Goal: Task Accomplishment & Management: Use online tool/utility

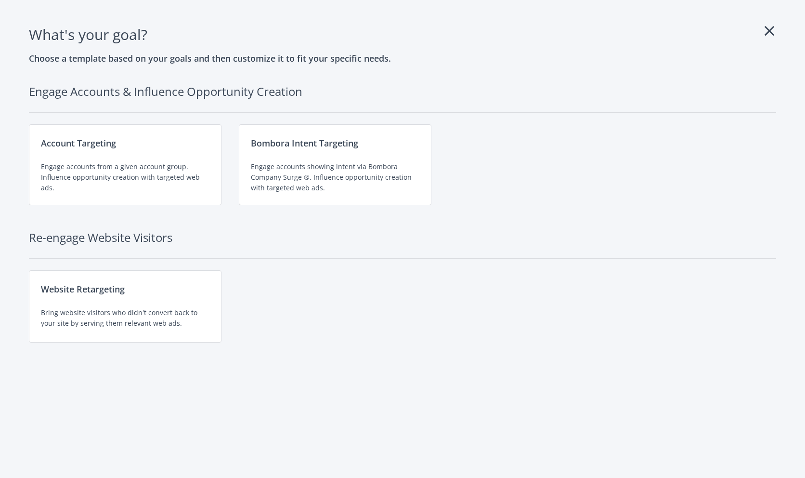
click at [773, 39] on h1 "What's your goal ?" at bounding box center [402, 34] width 747 height 23
click at [69, 153] on div "Account Targeting Engage accounts from a given account group. Influence opportu…" at bounding box center [125, 164] width 193 height 81
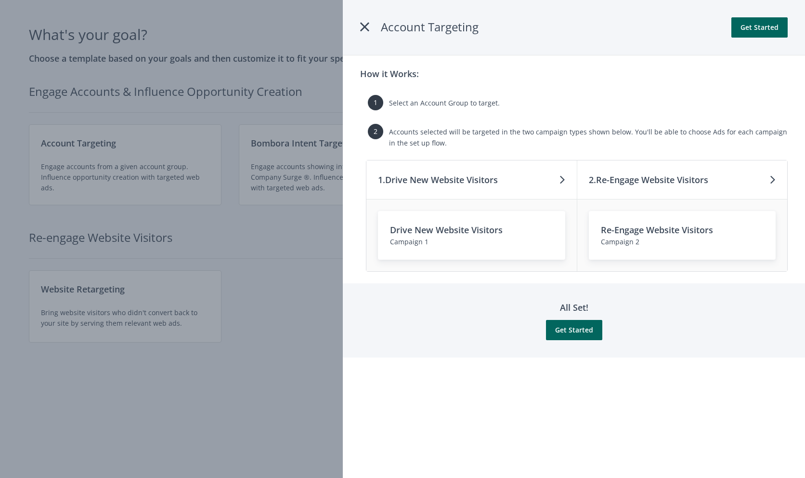
click at [365, 24] on icon at bounding box center [364, 26] width 9 height 17
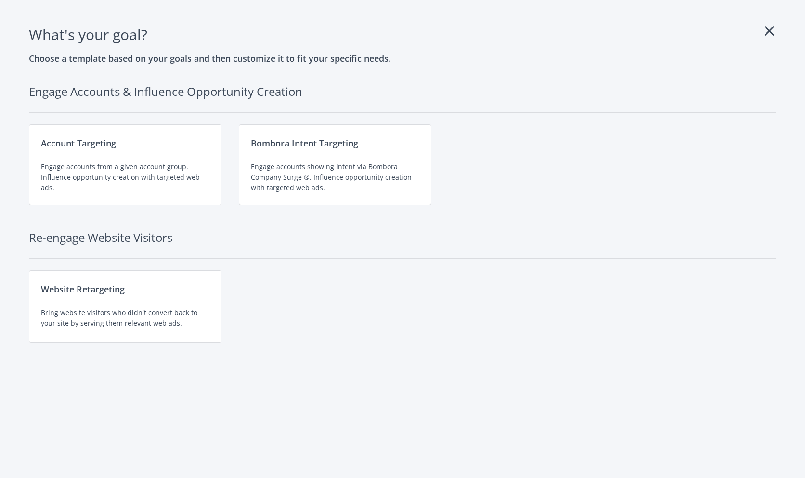
click at [766, 27] on icon at bounding box center [770, 30] width 10 height 15
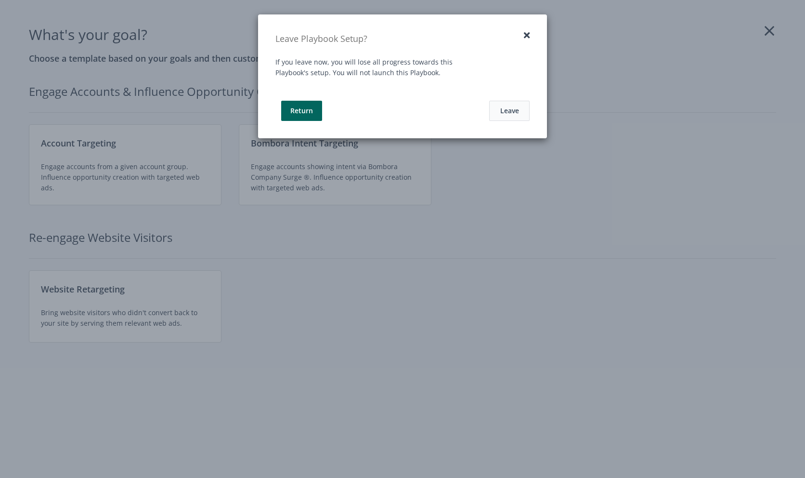
click at [509, 107] on button "Leave" at bounding box center [509, 111] width 40 height 20
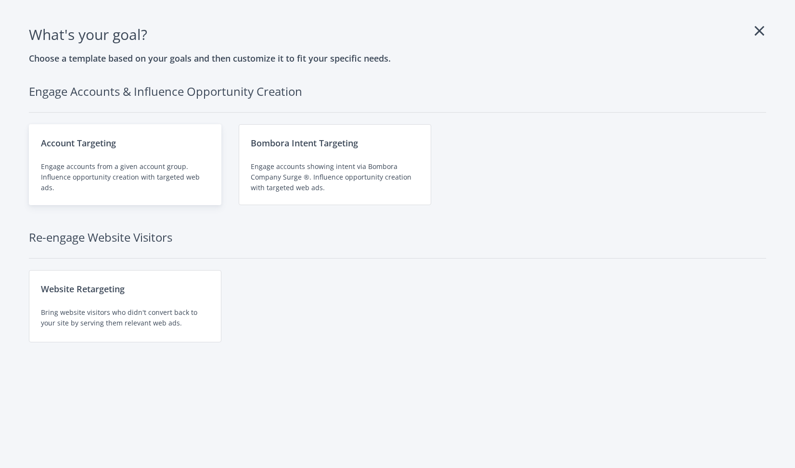
click at [146, 173] on div "Engage accounts from a given account group. Influence opportunity creation with…" at bounding box center [125, 177] width 169 height 32
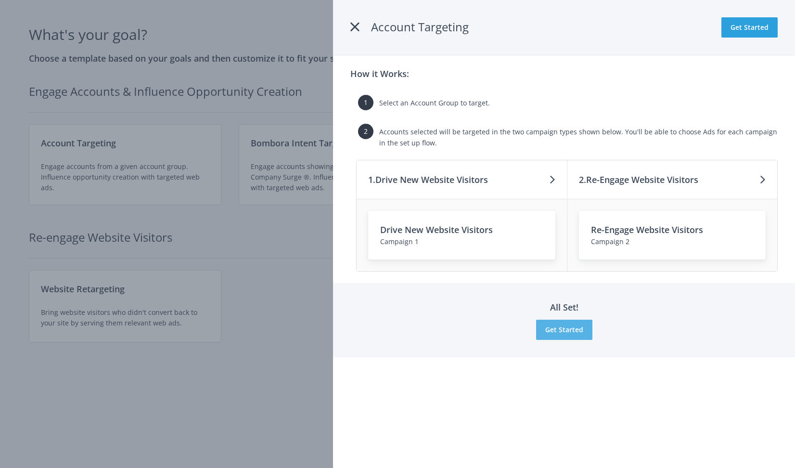
click at [572, 328] on button "Get Started" at bounding box center [564, 330] width 56 height 20
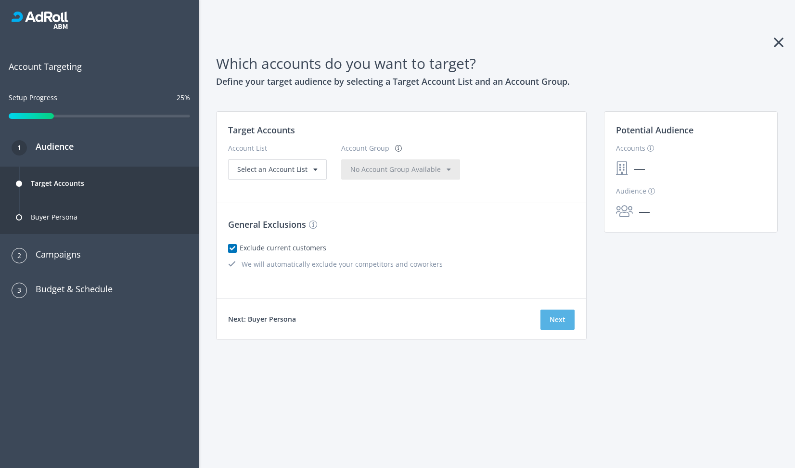
click at [565, 320] on button "Next" at bounding box center [558, 320] width 34 height 20
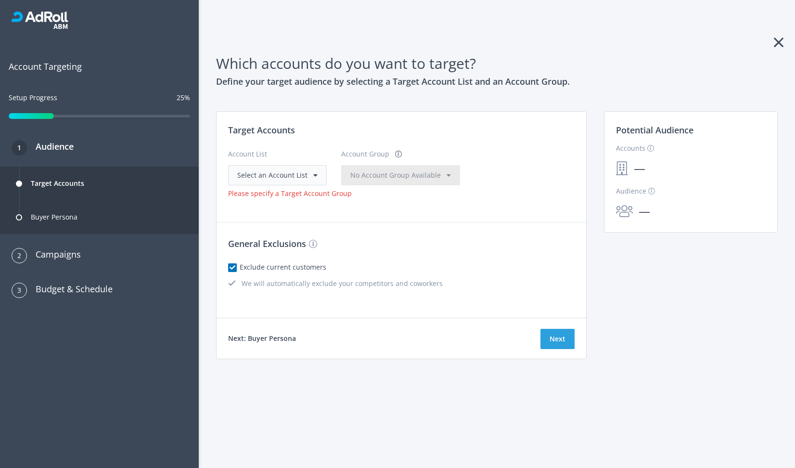
click at [296, 182] on div "Select an Account List" at bounding box center [277, 175] width 99 height 20
click at [277, 181] on div "Select an Account List" at bounding box center [277, 175] width 99 height 20
click at [252, 176] on span "Select an Account List" at bounding box center [272, 174] width 70 height 9
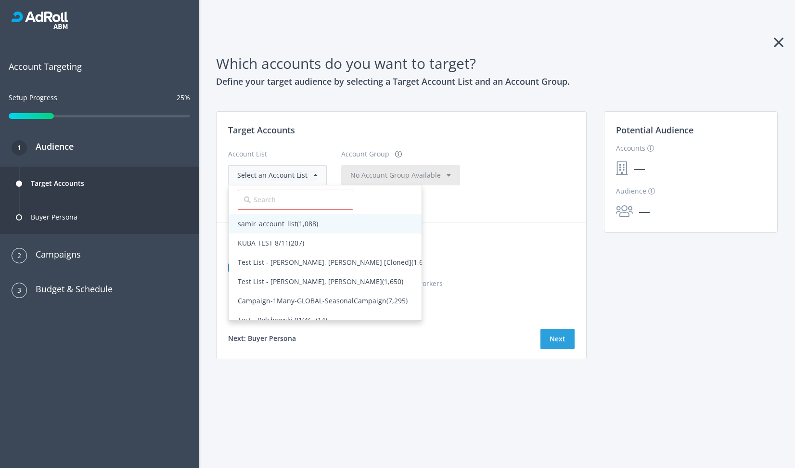
click at [279, 222] on span "samir_account_list (1,088)" at bounding box center [278, 223] width 80 height 9
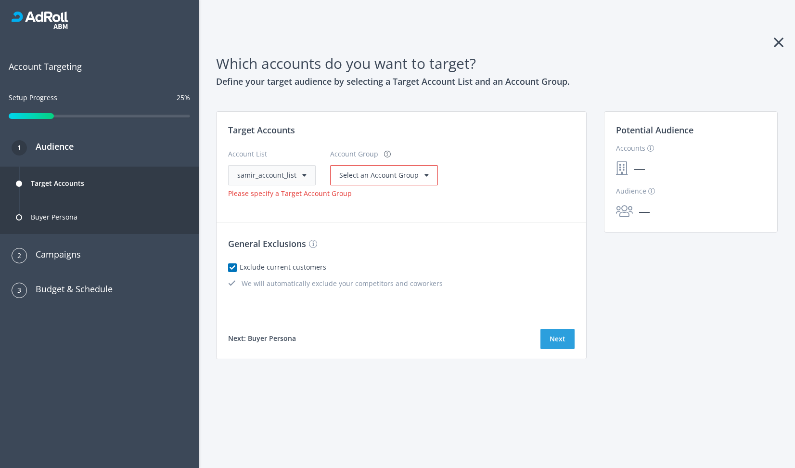
click at [304, 173] on span at bounding box center [304, 175] width 4 height 7
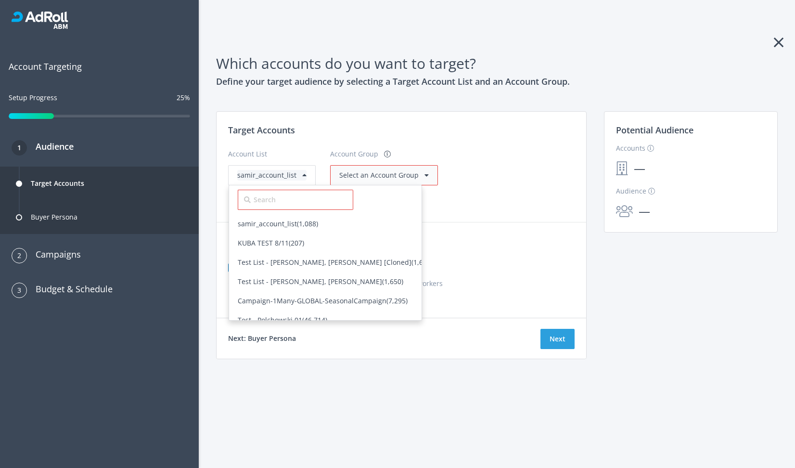
click at [373, 184] on div "Select an Account Group" at bounding box center [384, 175] width 108 height 20
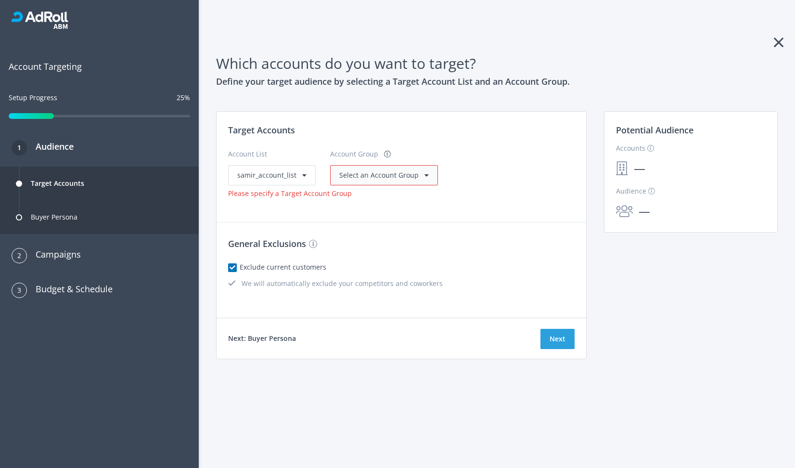
click at [366, 176] on span "Select an Account Group" at bounding box center [378, 174] width 79 height 9
click at [356, 194] on span "All Accounts (1,088)" at bounding box center [370, 194] width 61 height 9
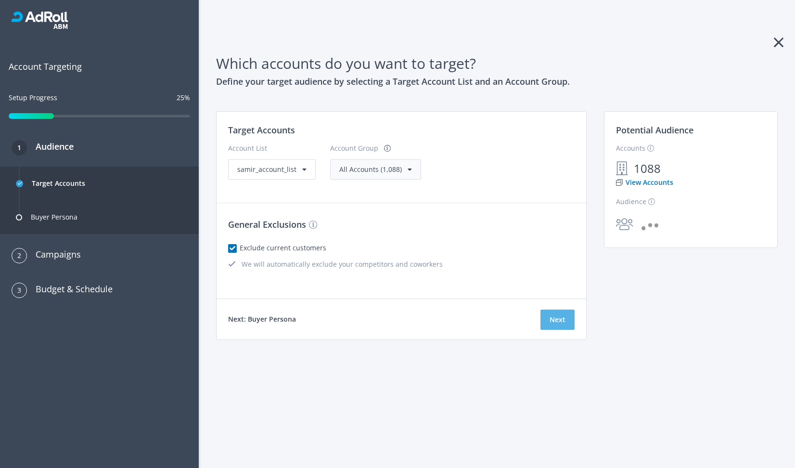
click at [552, 325] on button "Next" at bounding box center [558, 320] width 34 height 20
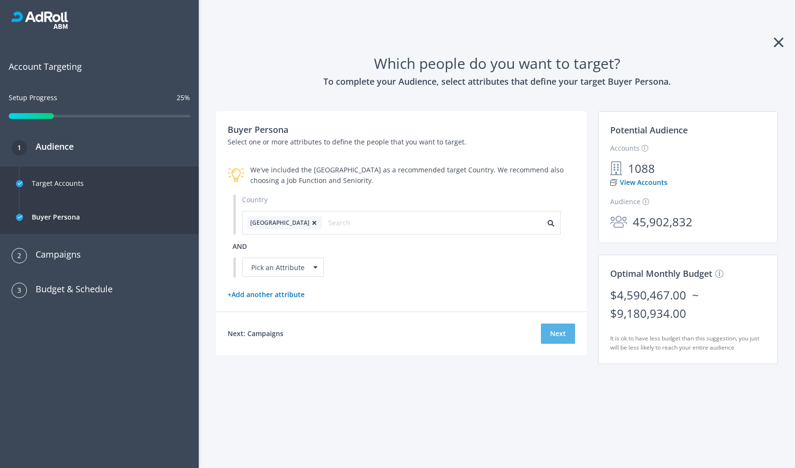
click at [558, 335] on button "Next" at bounding box center [558, 334] width 34 height 20
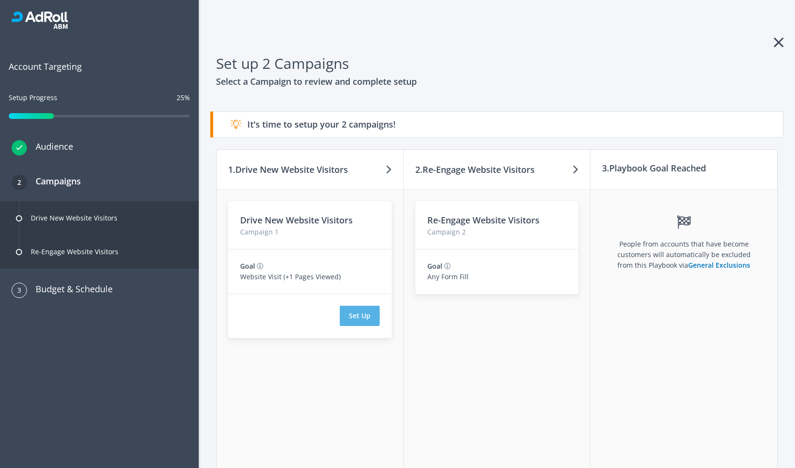
click at [352, 317] on button "Set Up" at bounding box center [360, 316] width 40 height 20
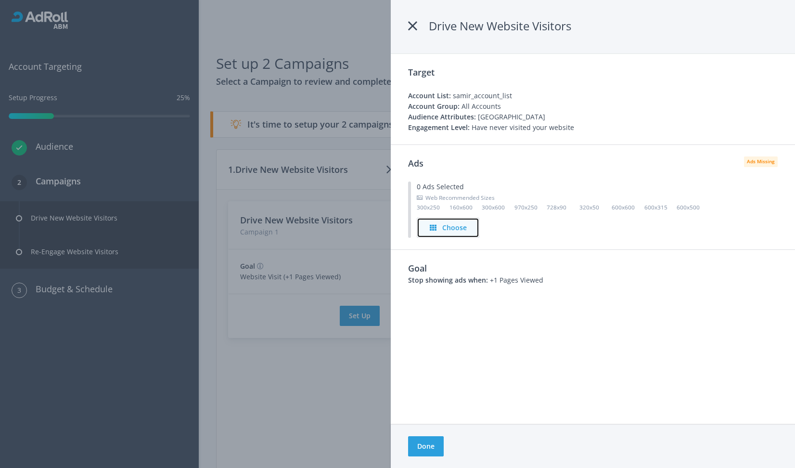
click at [433, 225] on icon "button" at bounding box center [433, 227] width 7 height 7
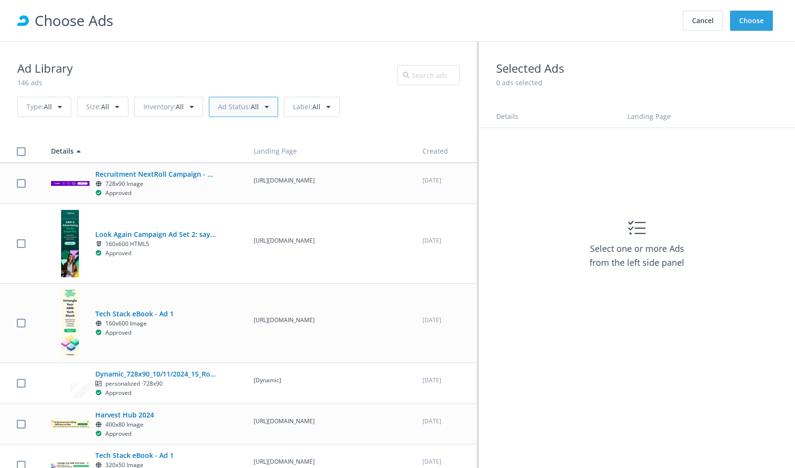
click at [215, 113] on div "Ad Status : All" at bounding box center [243, 107] width 69 height 20
click at [218, 140] on link "In Review 0" at bounding box center [252, 146] width 87 height 19
checkbox input "true"
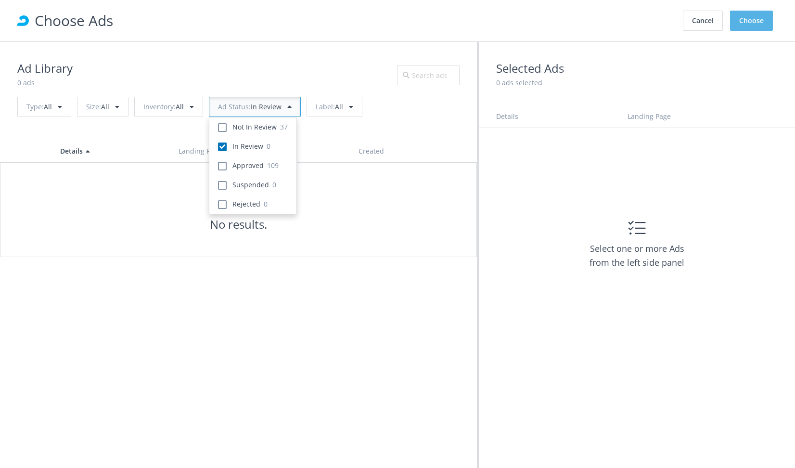
click at [748, 22] on button "Choose" at bounding box center [751, 21] width 43 height 20
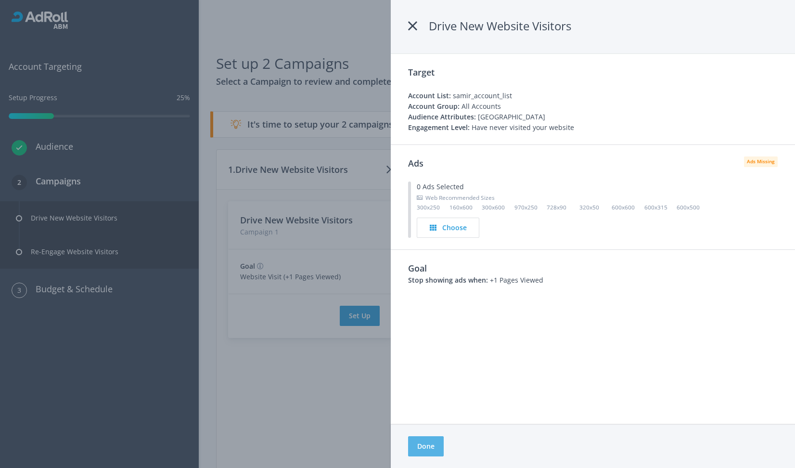
click at [421, 437] on button "Done" at bounding box center [426, 446] width 36 height 20
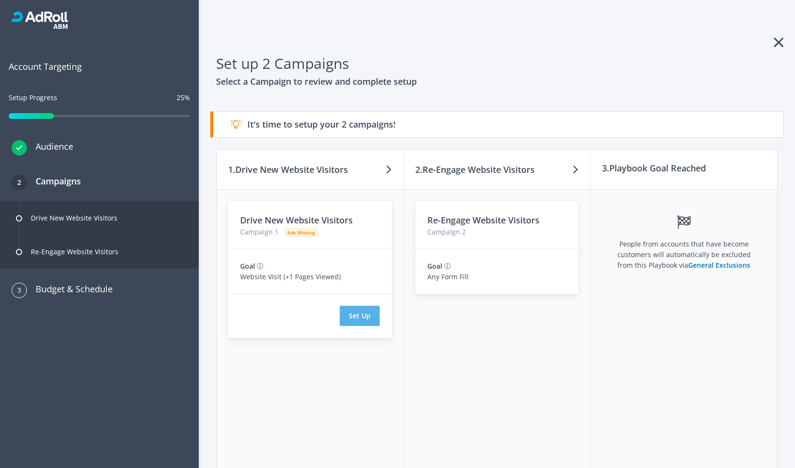
click at [360, 313] on button "Set Up" at bounding box center [360, 316] width 40 height 20
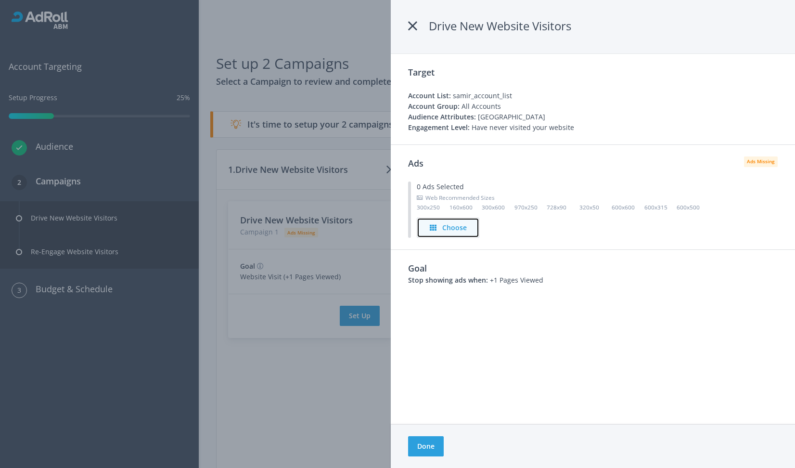
click at [436, 222] on button "Choose" at bounding box center [448, 228] width 63 height 20
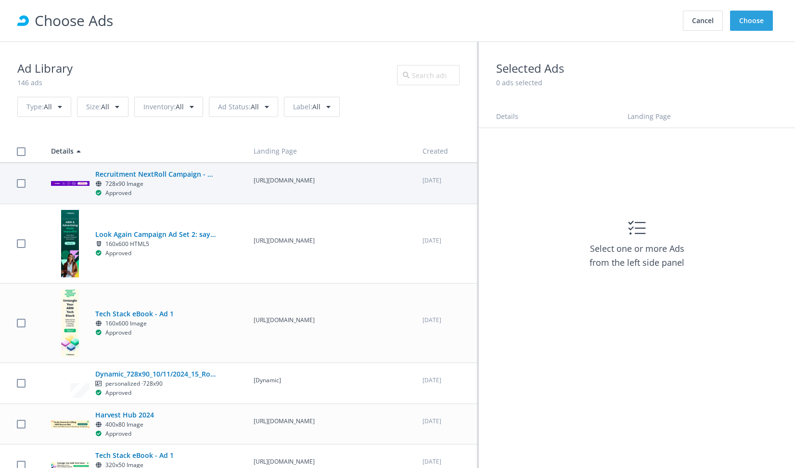
click at [171, 167] on td "Recruitment NextRoll Campaign - WorkToLive 728x90 Image Approved" at bounding box center [143, 183] width 203 height 41
checkbox input "true"
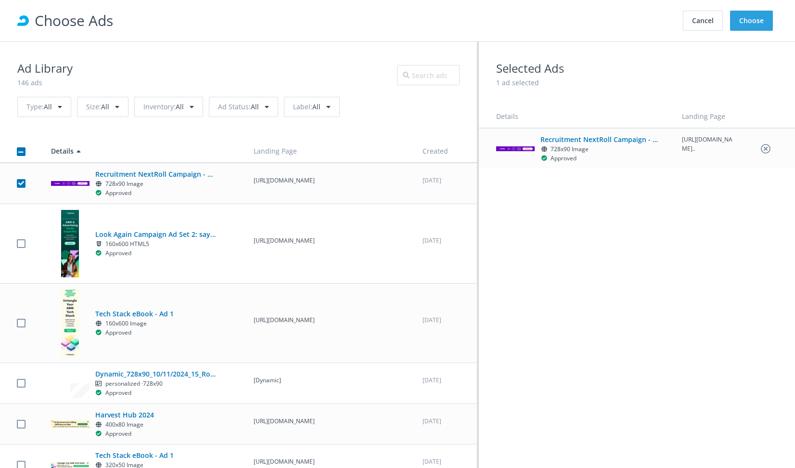
click at [774, 20] on div "Cancel Choose" at bounding box center [729, 21] width 97 height 30
click at [760, 20] on button "Choose" at bounding box center [751, 21] width 43 height 20
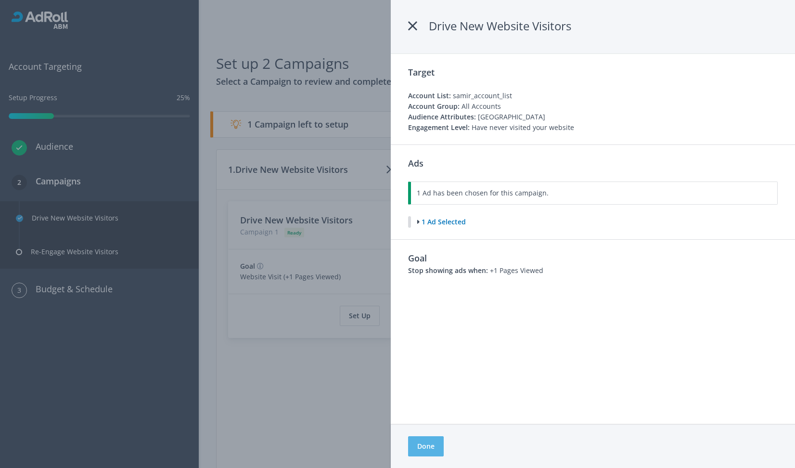
click at [422, 436] on button "Done" at bounding box center [426, 446] width 36 height 20
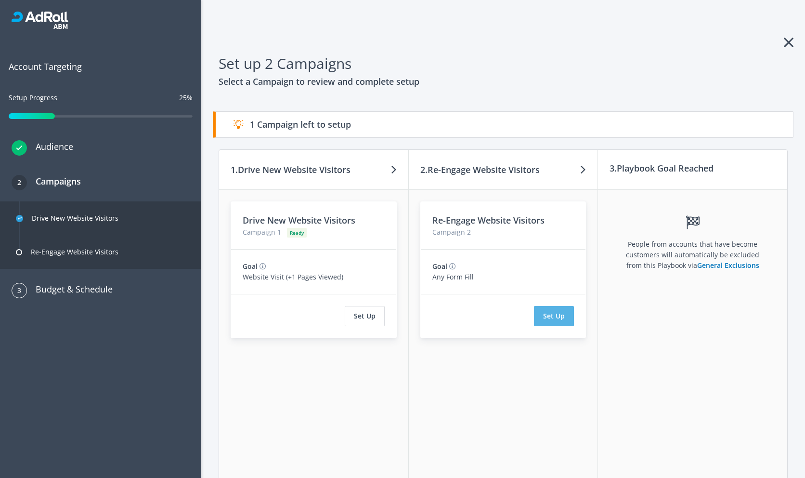
click at [542, 324] on button "Set Up" at bounding box center [554, 316] width 40 height 20
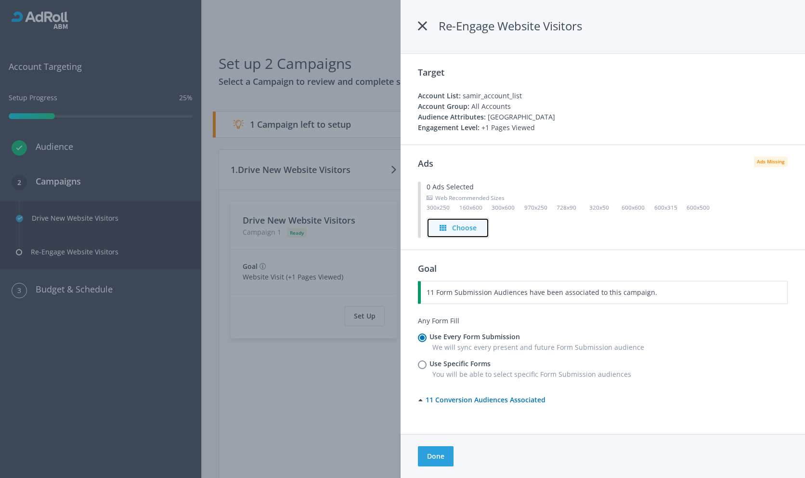
click at [485, 227] on button "Choose" at bounding box center [458, 228] width 63 height 20
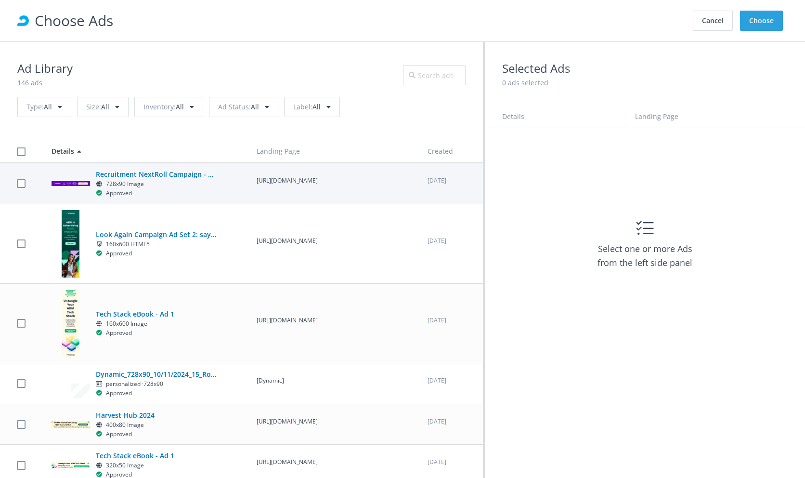
click at [304, 185] on p "https://rollwhereyouthrive.com/?utm_source=rollworks&utm_medium=paid-display&ut…" at bounding box center [334, 180] width 154 height 9
checkbox input "true"
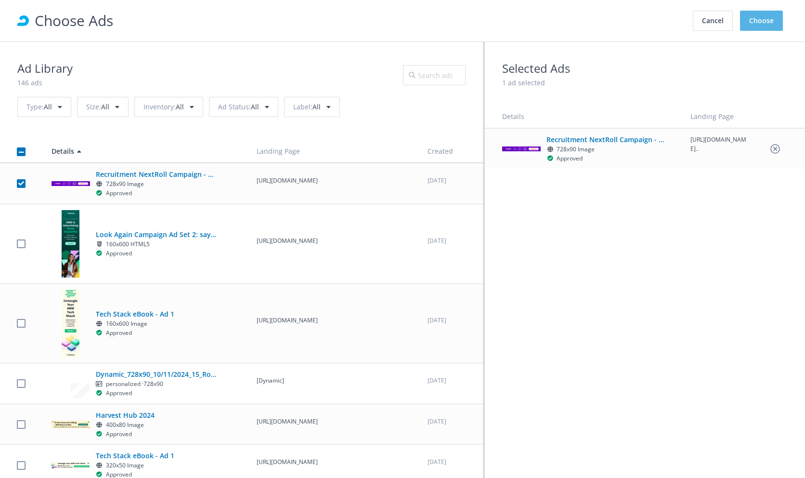
click at [754, 30] on button "Choose" at bounding box center [761, 21] width 43 height 20
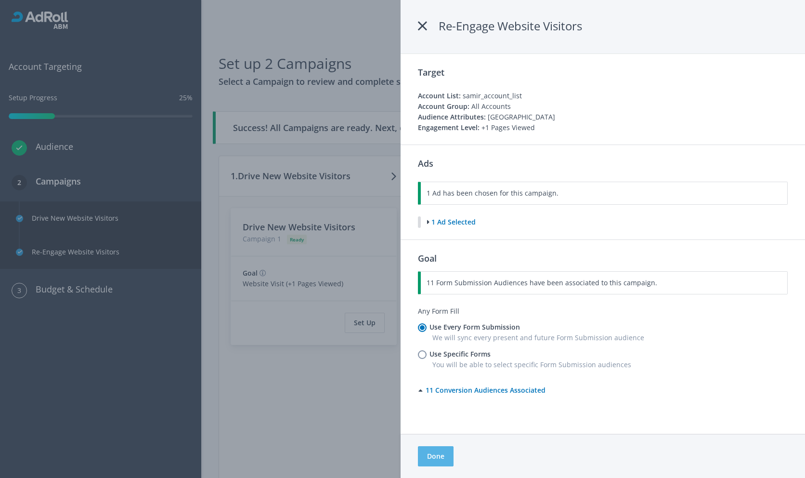
click at [433, 460] on button "Done" at bounding box center [436, 456] width 36 height 20
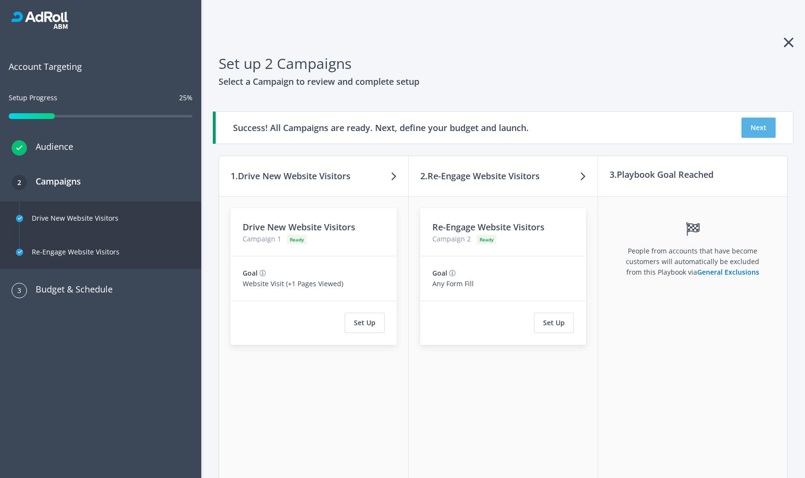
click at [745, 131] on button "Next" at bounding box center [759, 127] width 34 height 20
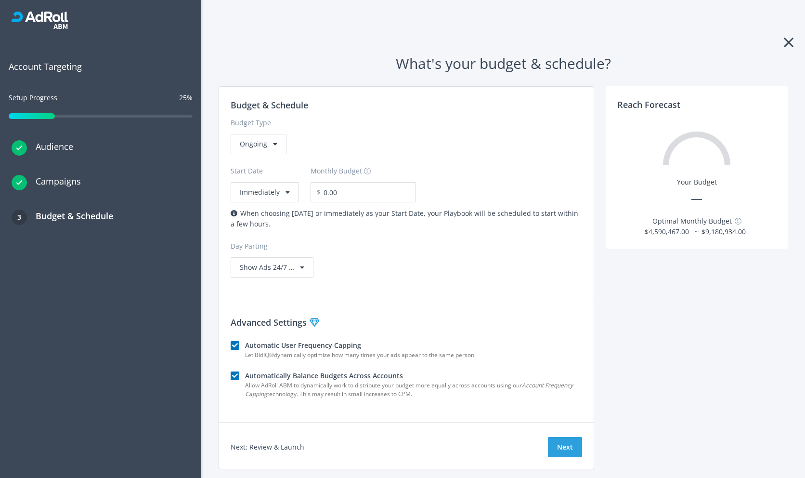
scroll to position [26, 0]
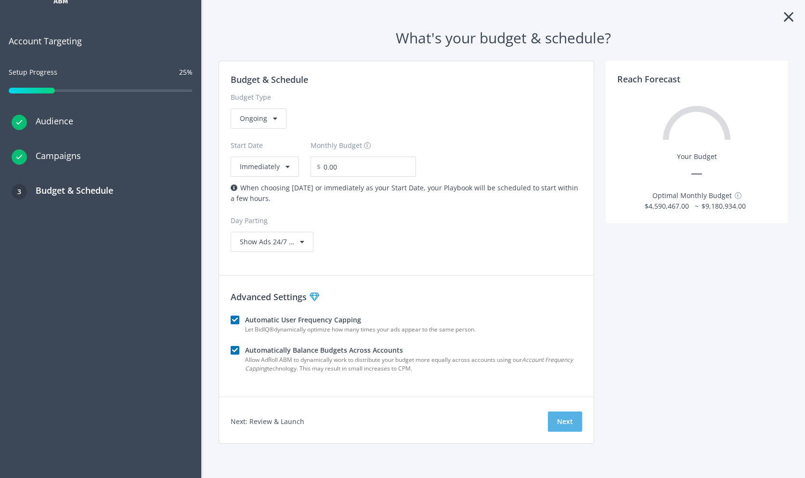
click at [566, 423] on button "Next" at bounding box center [565, 421] width 34 height 20
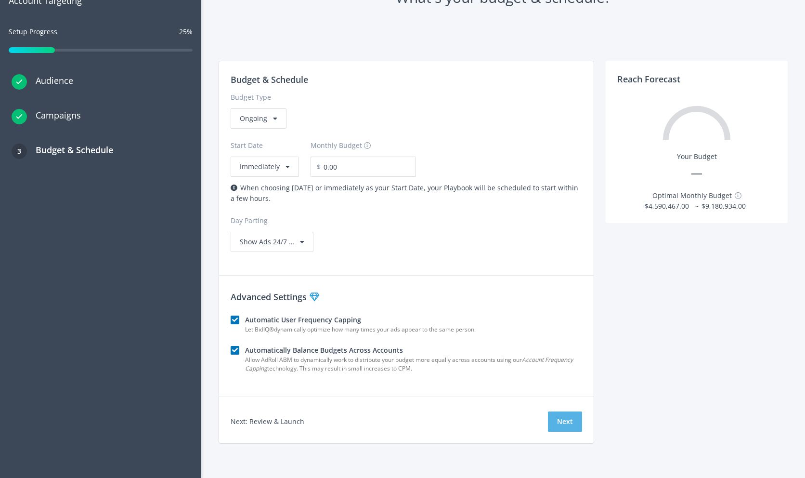
scroll to position [0, 0]
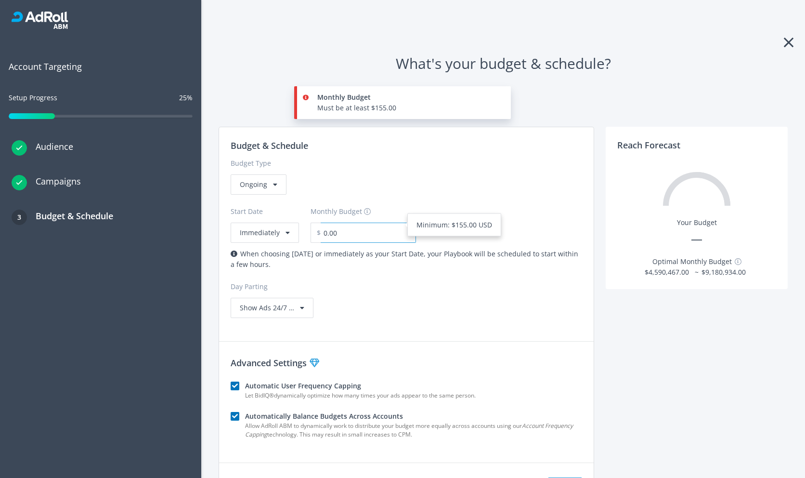
click at [345, 235] on input "0.00" at bounding box center [368, 232] width 95 height 20
click at [410, 194] on div "Ongoing" at bounding box center [407, 184] width 352 height 20
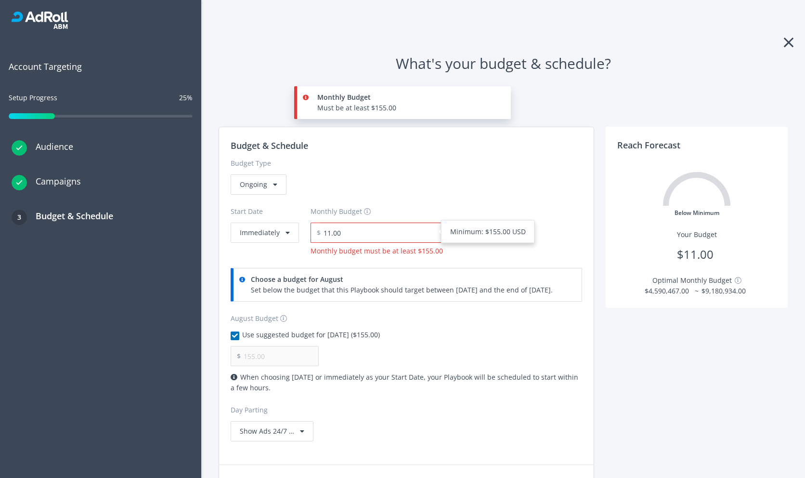
click at [387, 231] on input "11.00" at bounding box center [382, 232] width 122 height 20
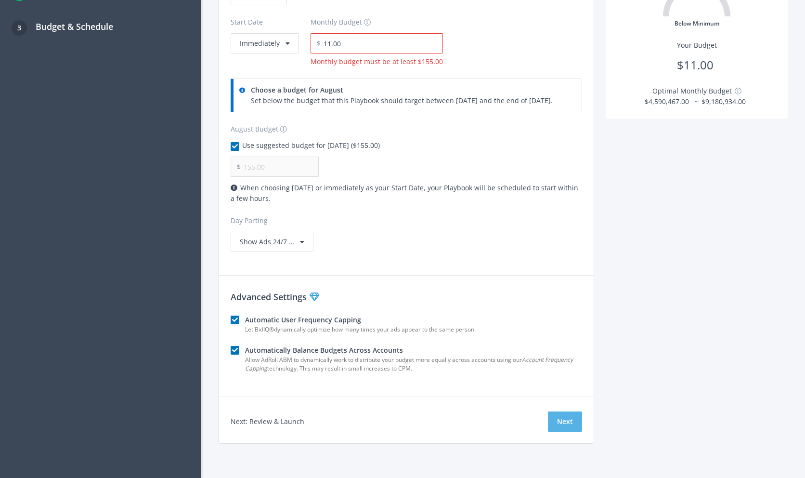
click at [573, 423] on button "Next" at bounding box center [565, 421] width 34 height 20
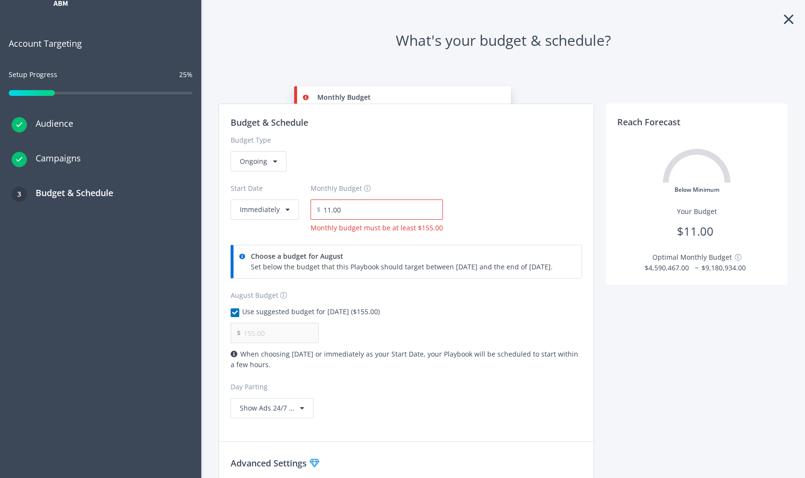
scroll to position [0, 0]
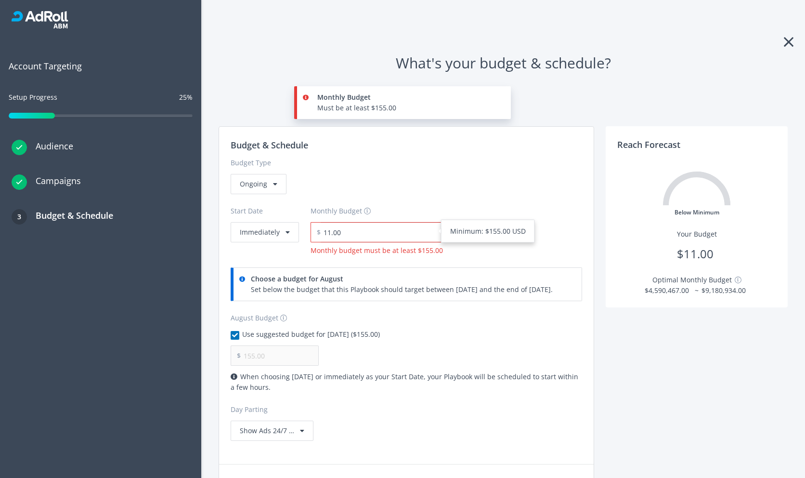
click at [367, 230] on input "11.00" at bounding box center [382, 232] width 122 height 20
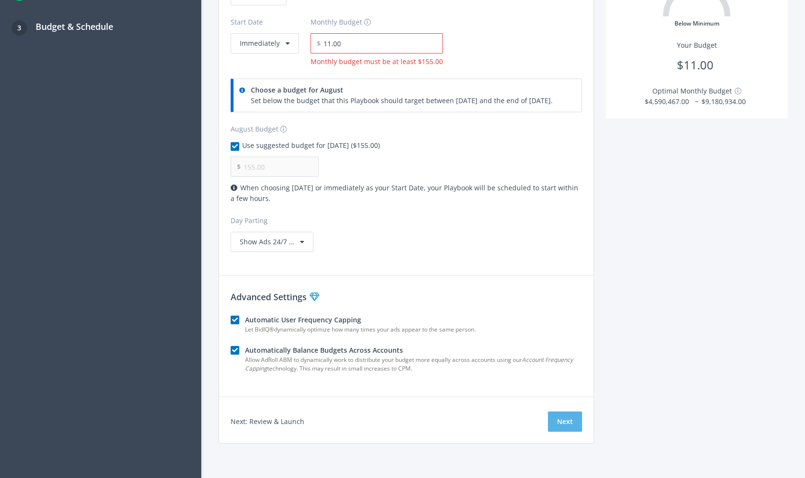
click at [566, 423] on button "Next" at bounding box center [565, 421] width 34 height 20
click at [574, 429] on button "Next" at bounding box center [565, 421] width 34 height 20
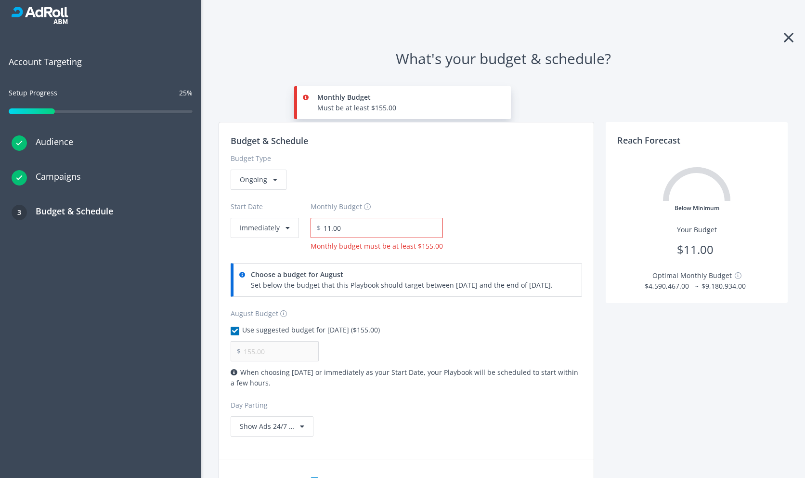
scroll to position [154, 0]
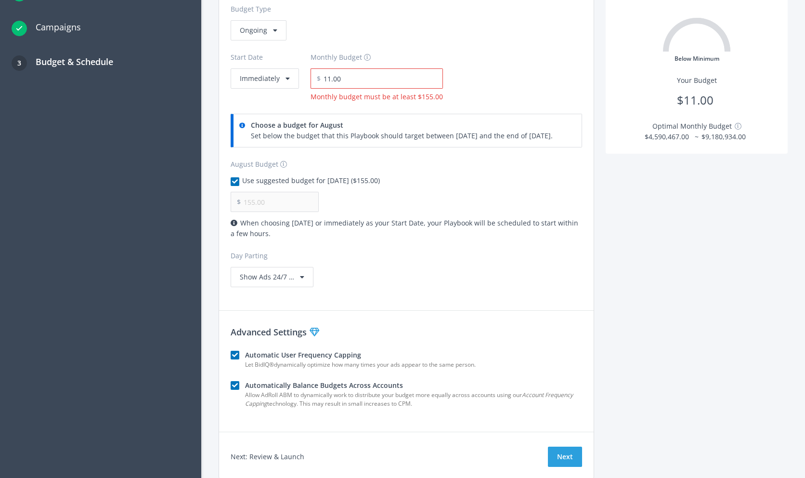
click at [121, 65] on div "3 Budget & Schedule" at bounding box center [100, 64] width 201 height 35
click at [568, 449] on button "Next" at bounding box center [565, 456] width 34 height 20
click at [397, 78] on input "11.00" at bounding box center [382, 78] width 122 height 20
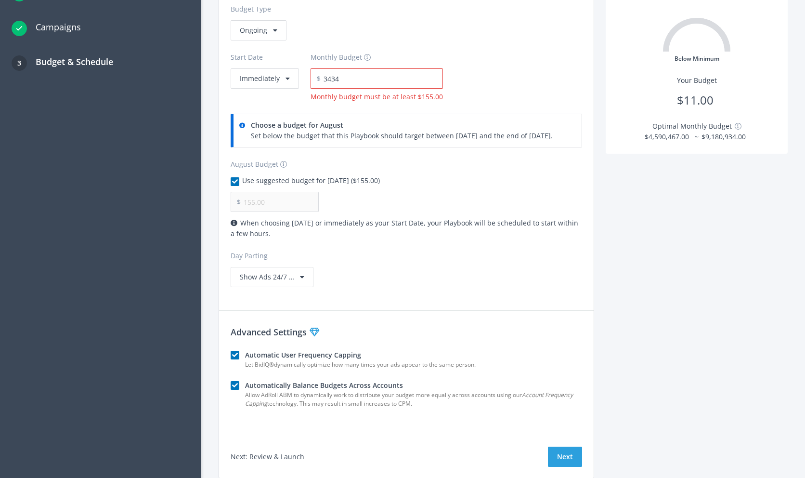
type input "3,434.00"
type input "1,218.52"
click at [530, 271] on div "Budget & Schedule Budget Type Ongoing Start Date Immediately Monthly Budget $ 3…" at bounding box center [407, 226] width 376 height 506
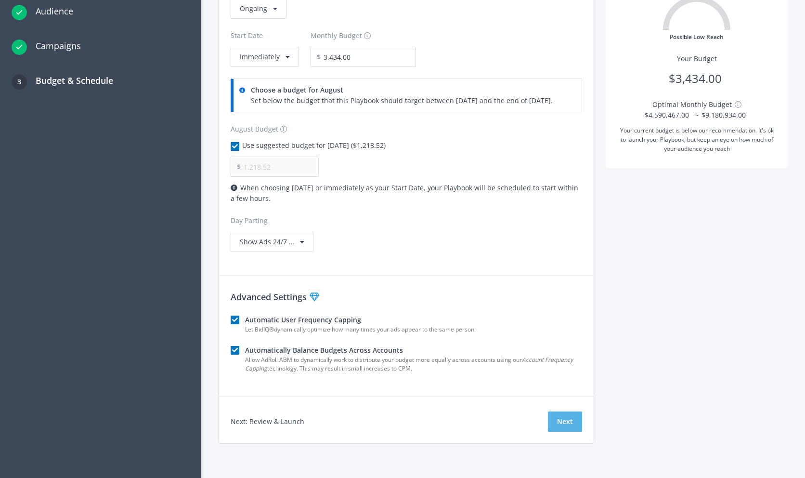
click at [574, 417] on button "Next" at bounding box center [565, 421] width 34 height 20
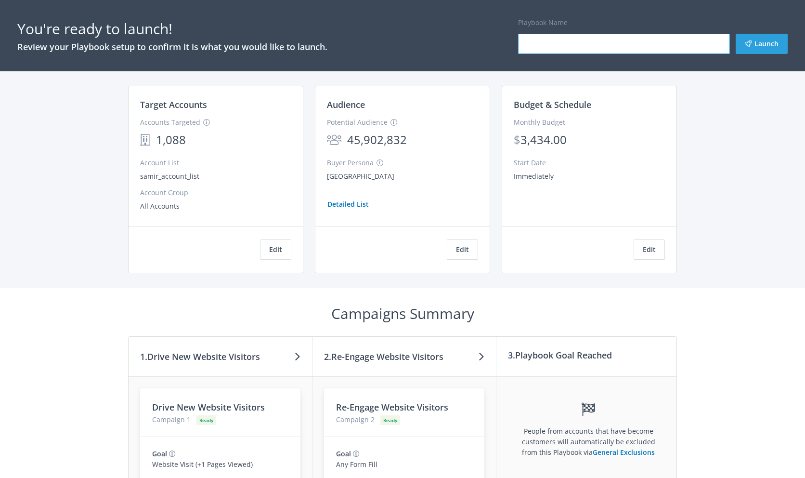
click at [560, 43] on input "Playbook Name" at bounding box center [624, 44] width 212 height 20
click at [654, 253] on button "Edit" at bounding box center [649, 249] width 31 height 20
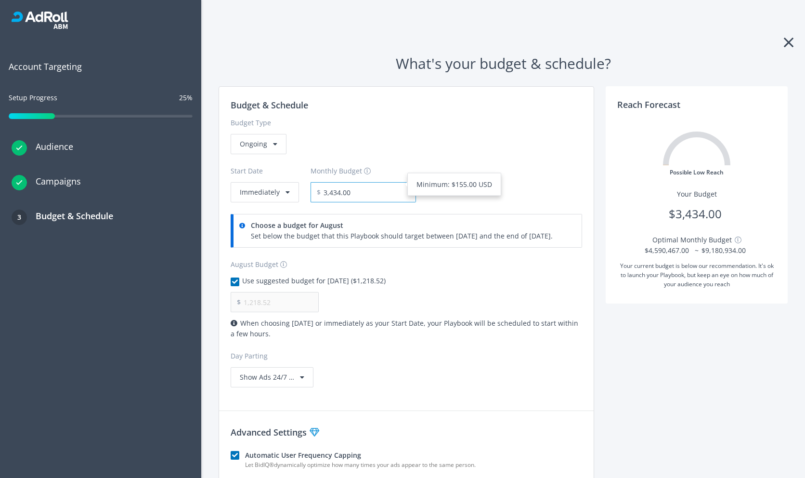
click at [380, 189] on input "3,434.00" at bounding box center [368, 192] width 95 height 20
type input "150.00"
type input "155.00"
click at [510, 117] on div "Budget Type Ongoing" at bounding box center [407, 133] width 352 height 42
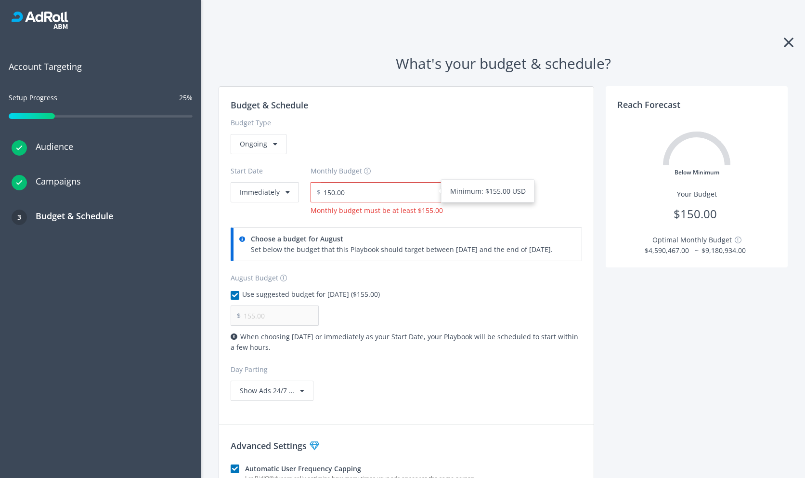
click at [353, 195] on input "150.00" at bounding box center [382, 192] width 122 height 20
type input "160.00"
click at [447, 121] on label "Budget Type" at bounding box center [407, 122] width 352 height 11
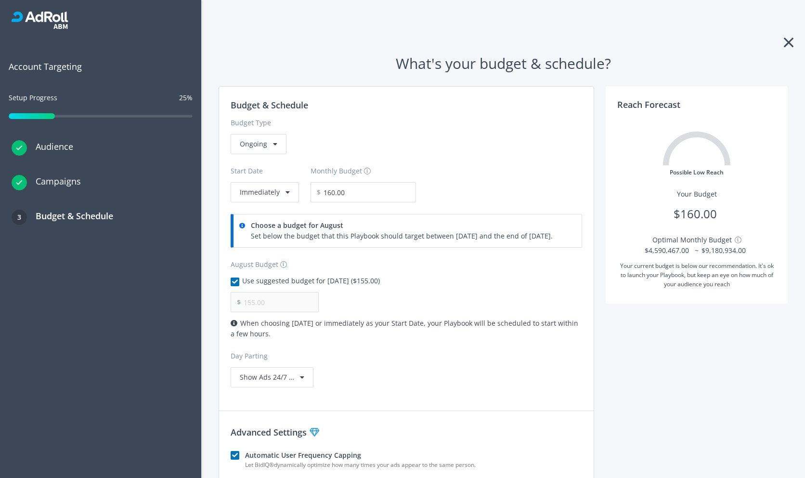
scroll to position [135, 0]
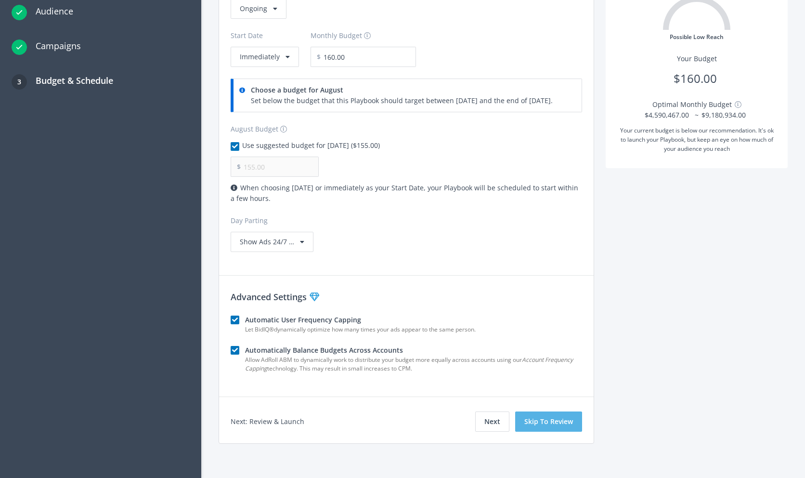
click at [548, 426] on button "Skip To Review" at bounding box center [548, 421] width 67 height 20
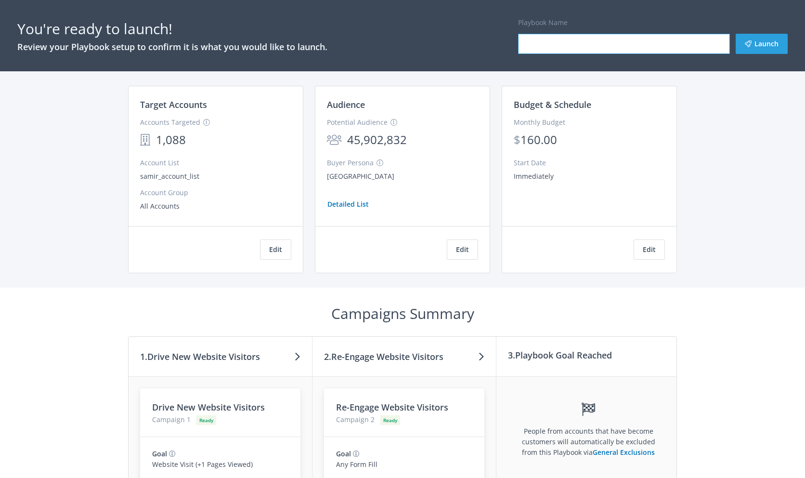
click at [631, 44] on input "Playbook Name" at bounding box center [624, 44] width 212 height 20
type input "test"
click at [768, 48] on button "Launch" at bounding box center [762, 44] width 52 height 20
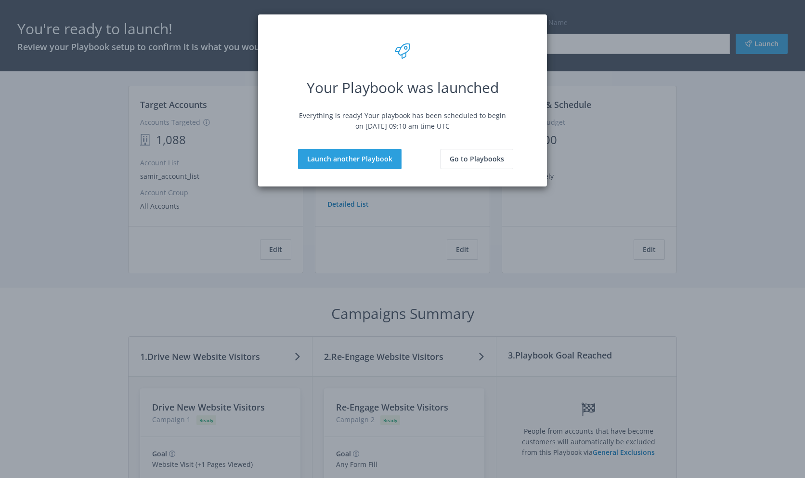
click at [444, 118] on p "Everything is ready! Your playbook has been scheduled to begin on 22/08/25, at …" at bounding box center [403, 120] width 208 height 21
click at [402, 51] on icon at bounding box center [402, 50] width 254 height 15
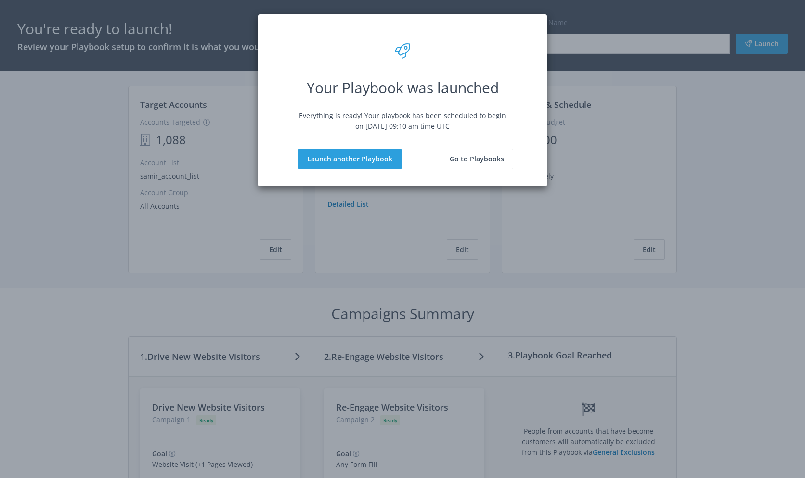
click at [402, 51] on icon at bounding box center [402, 50] width 254 height 15
click at [452, 162] on button "Go to Playbooks" at bounding box center [477, 159] width 73 height 20
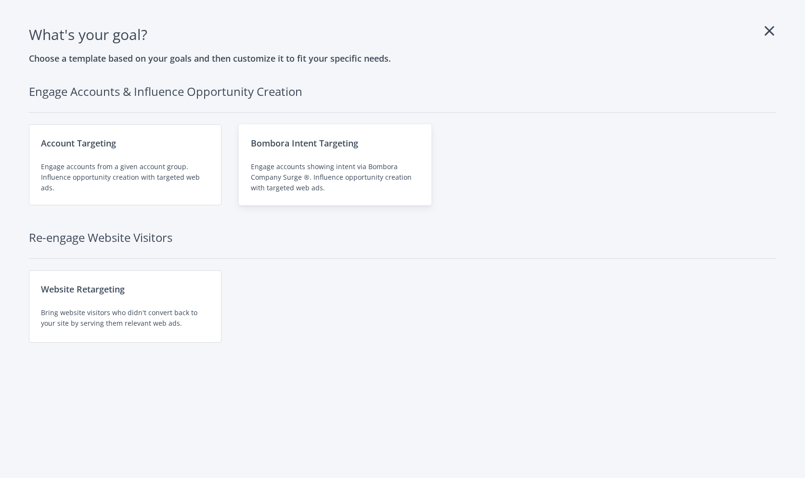
click at [291, 169] on div "Engage accounts showing intent via Bombora Company Surge ®. Influence opportuni…" at bounding box center [335, 177] width 169 height 32
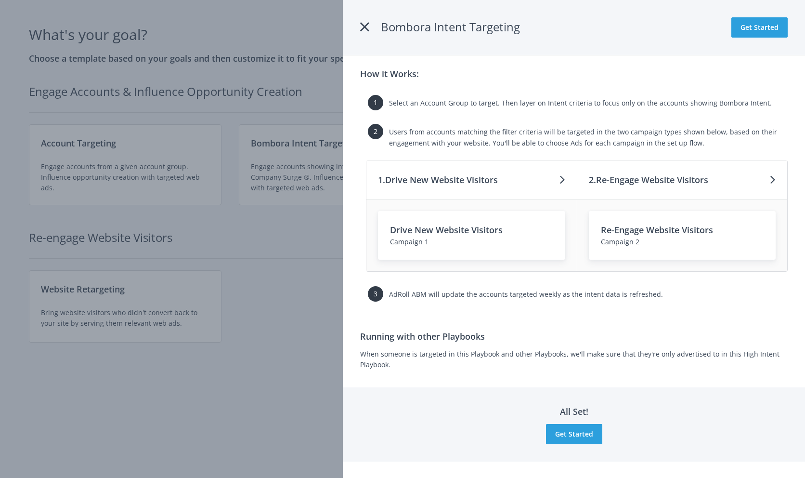
click at [455, 294] on span "AdRoll ABM will update the accounts targeted weekly as the intent data is refre…" at bounding box center [526, 293] width 274 height 9
click at [468, 355] on div "Running with other Playbooks When someone is targeted in this Playbook and othe…" at bounding box center [574, 349] width 428 height 40
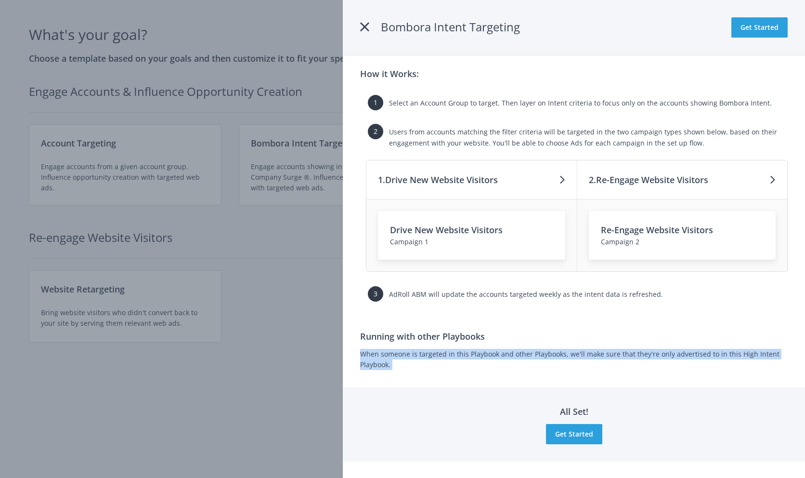
click at [468, 355] on div "Running with other Playbooks When someone is targeted in this Playbook and othe…" at bounding box center [574, 349] width 428 height 40
click at [596, 433] on button "Get Started" at bounding box center [574, 434] width 56 height 20
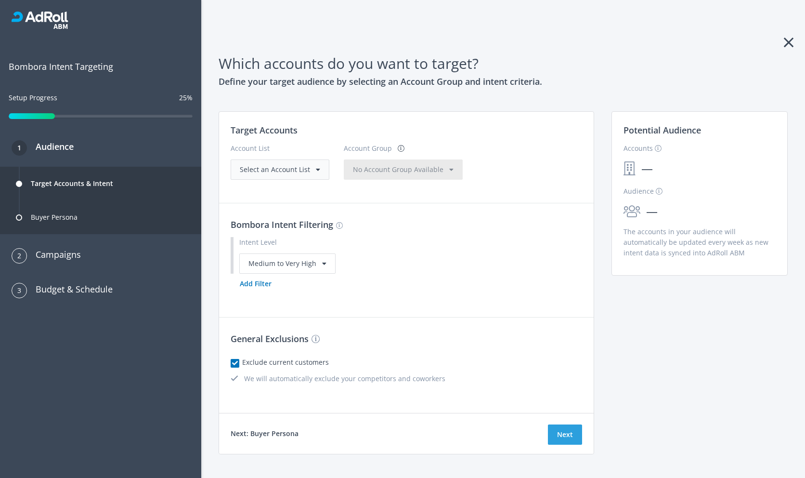
click at [296, 163] on div "Select an Account List" at bounding box center [280, 169] width 99 height 20
click at [287, 172] on span "Select an Account List" at bounding box center [275, 169] width 70 height 9
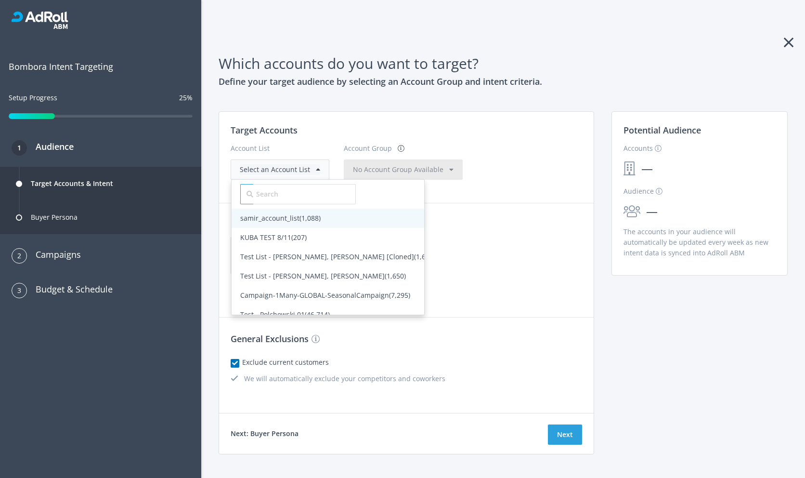
click at [285, 225] on span "samir_account_list (1,088)" at bounding box center [328, 218] width 193 height 19
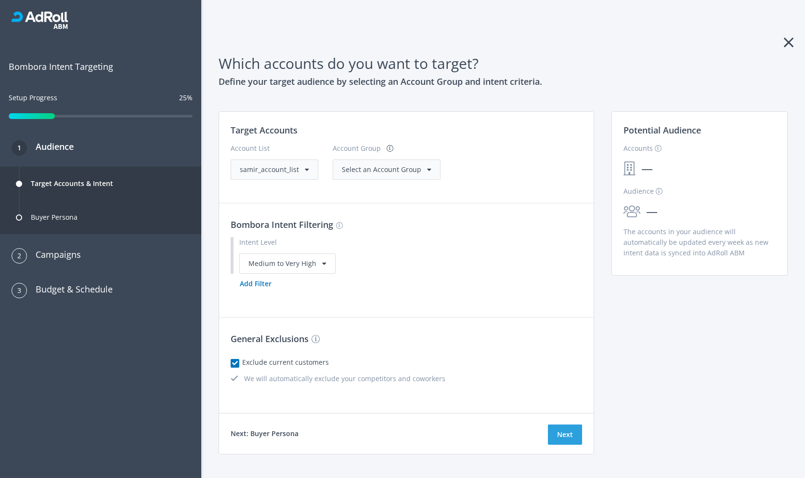
click at [352, 178] on div "Select an Account Group" at bounding box center [387, 169] width 108 height 20
click at [357, 177] on div "Select an Account Group" at bounding box center [387, 169] width 108 height 20
click at [365, 166] on span "Select an Account Group" at bounding box center [381, 169] width 79 height 9
click at [371, 188] on span "All Accounts (1,088)" at bounding box center [372, 188] width 61 height 9
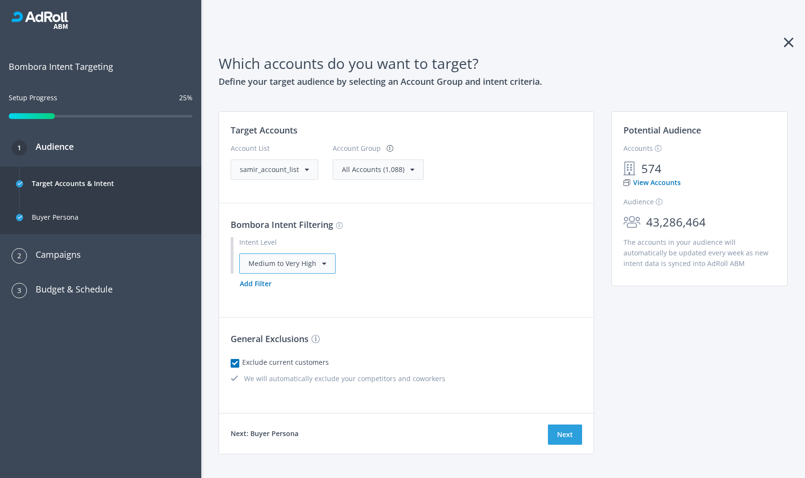
click at [323, 256] on div "Medium to Very High" at bounding box center [287, 263] width 96 height 20
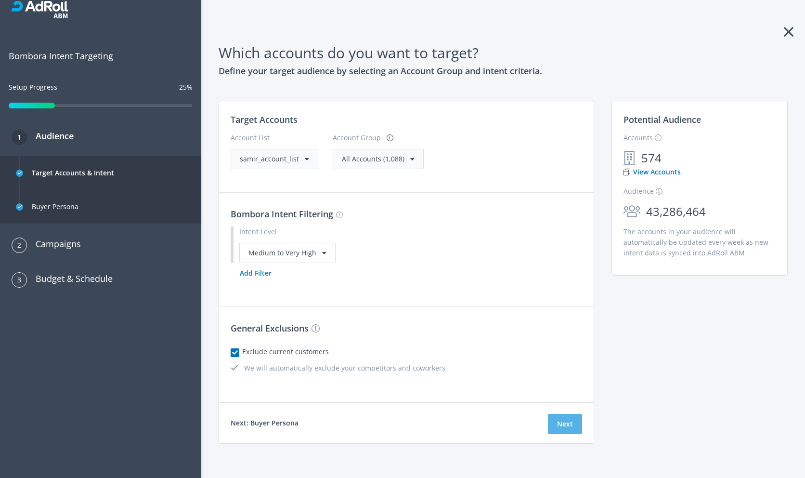
click at [560, 420] on button "Next" at bounding box center [565, 424] width 34 height 20
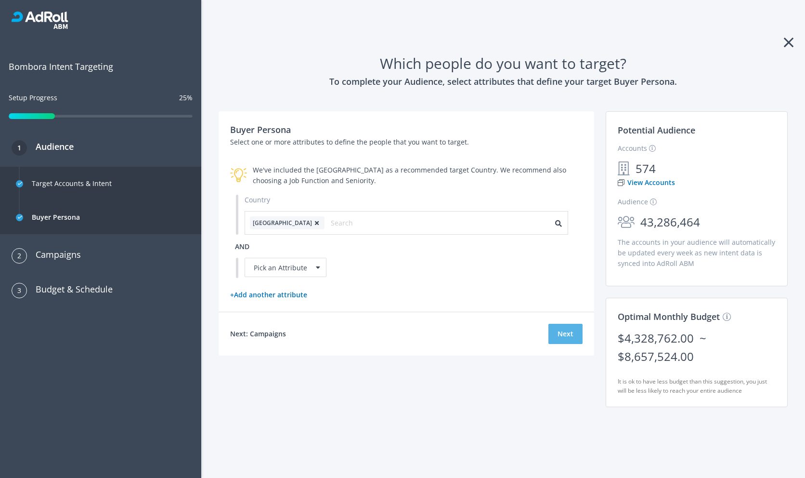
click at [568, 336] on button "Next" at bounding box center [565, 334] width 34 height 20
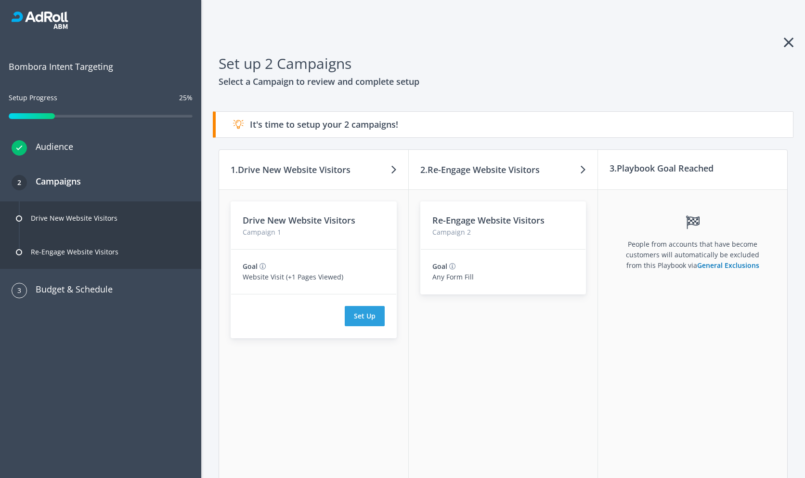
click at [378, 326] on div "Set Up" at bounding box center [313, 315] width 165 height 43
click at [367, 314] on button "Set Up" at bounding box center [365, 316] width 40 height 20
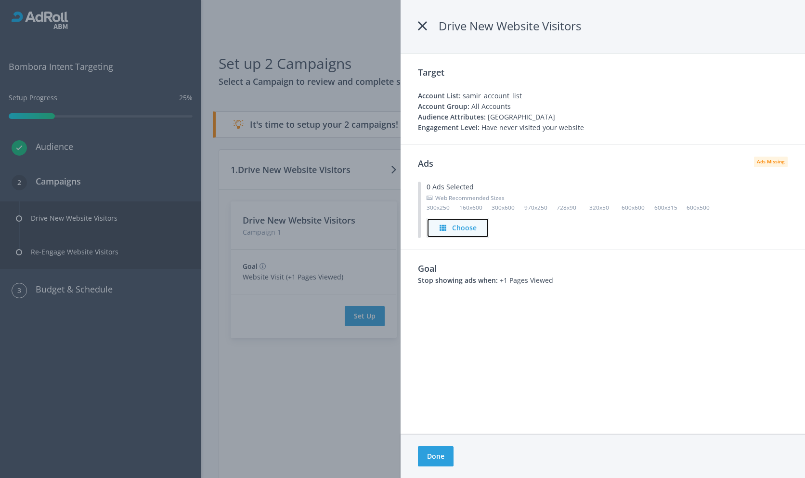
click at [468, 233] on h4 "Choose" at bounding box center [464, 227] width 25 height 11
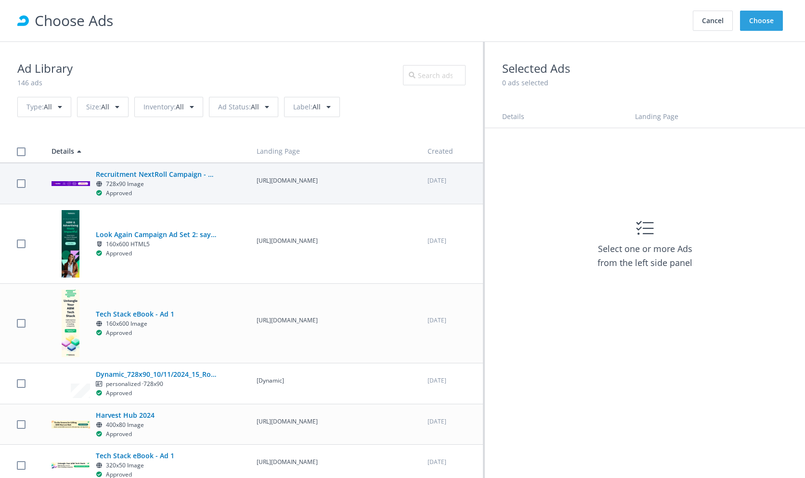
click at [183, 180] on h5 "Recruitment NextRoll Campaign - WorkToLive" at bounding box center [156, 174] width 120 height 11
click at [44, 188] on td "Recruitment NextRoll Campaign - WorkToLive 728x90 Image Approved" at bounding box center [145, 183] width 205 height 41
checkbox input "true"
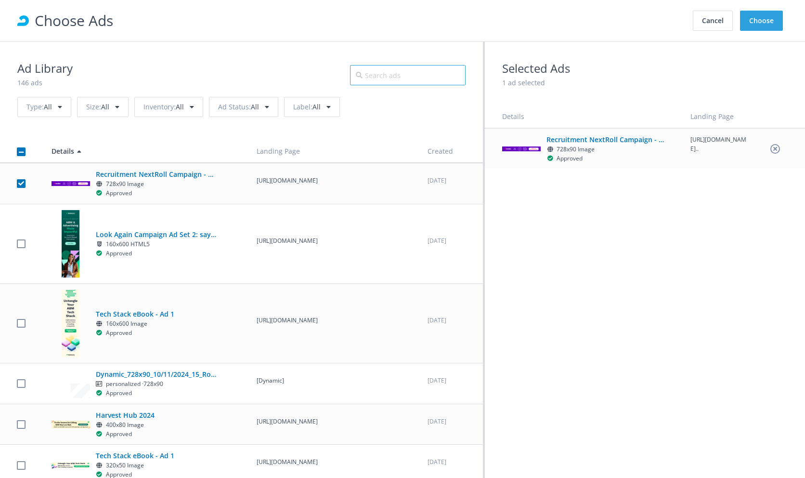
click at [452, 79] on input "text" at bounding box center [408, 75] width 116 height 20
click at [766, 26] on button "Choose" at bounding box center [761, 21] width 43 height 20
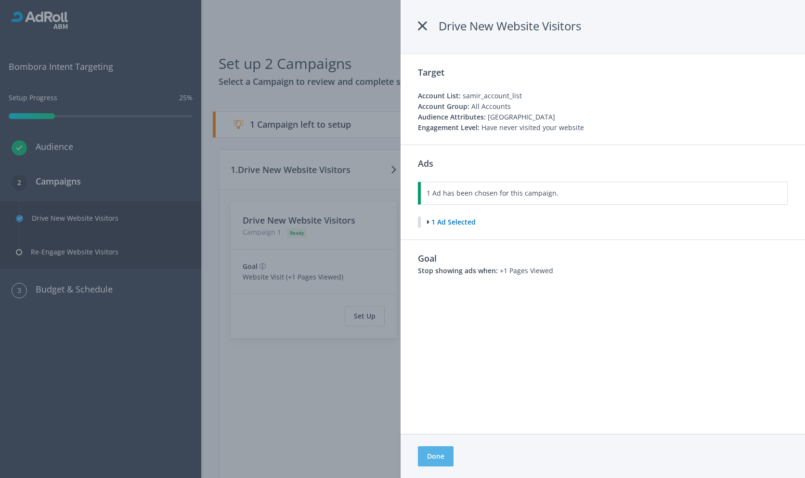
click at [436, 460] on button "Done" at bounding box center [436, 456] width 36 height 20
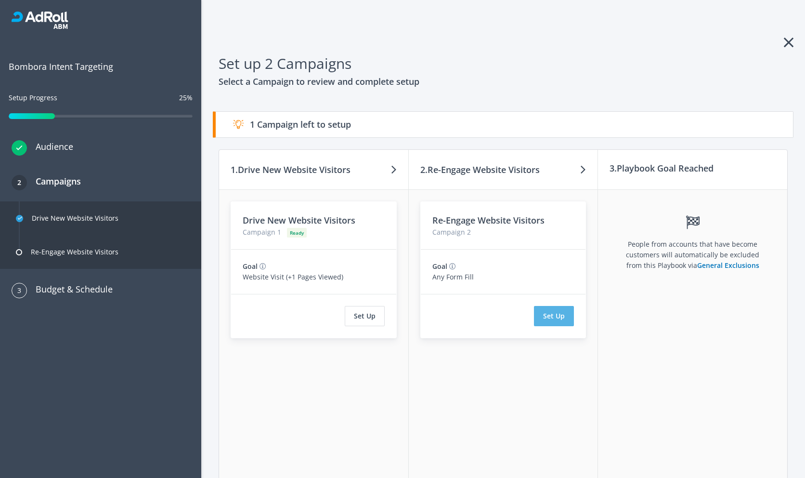
click at [545, 313] on button "Set Up" at bounding box center [554, 316] width 40 height 20
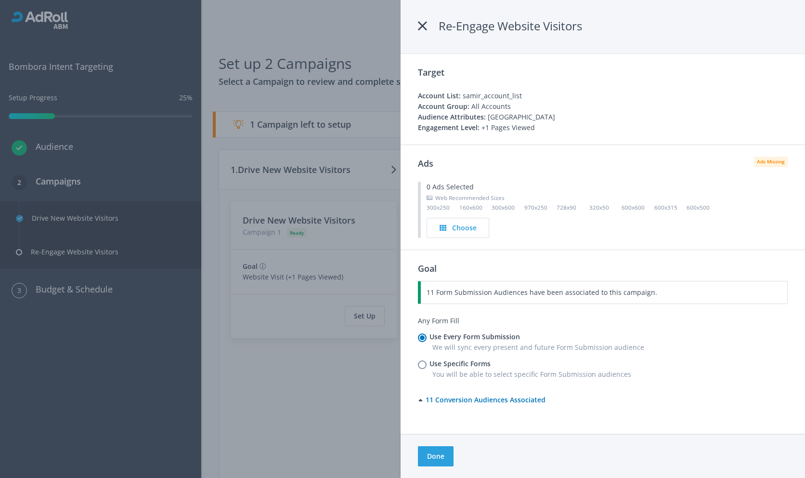
click at [463, 239] on div "Ads Ads Missing 0 Ads Selected Web Recommended Sizes 300x250 160x600 300x600 97…" at bounding box center [603, 196] width 404 height 105
click at [463, 231] on h4 "Choose" at bounding box center [464, 227] width 25 height 11
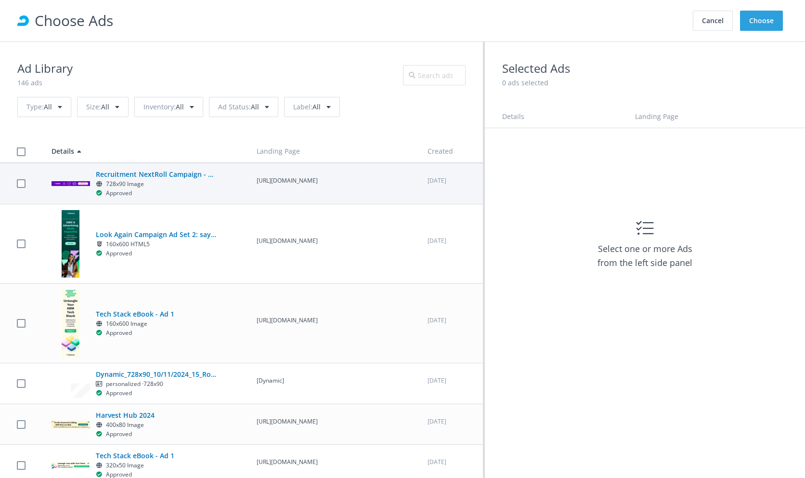
click at [148, 178] on h5 "Recruitment NextRoll Campaign - WorkToLive" at bounding box center [156, 174] width 120 height 11
click at [230, 188] on div "Recruitment NextRoll Campaign - WorkToLive 728x90 Image Approved" at bounding box center [146, 183] width 188 height 29
checkbox input "true"
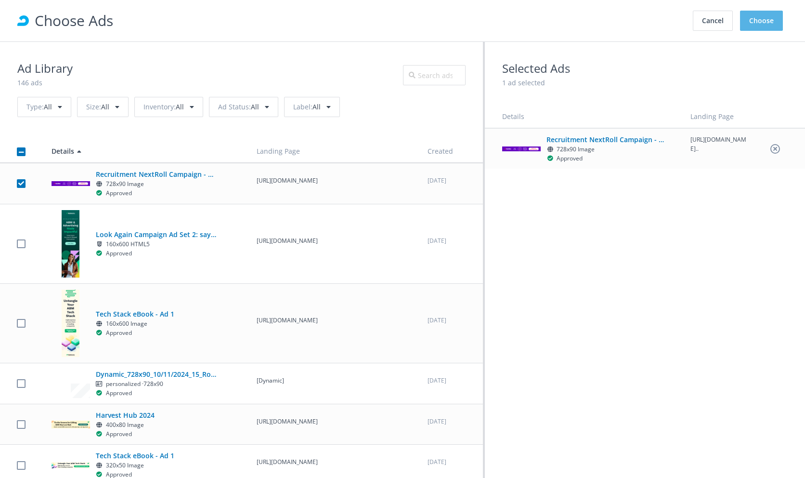
click at [769, 19] on button "Choose" at bounding box center [761, 21] width 43 height 20
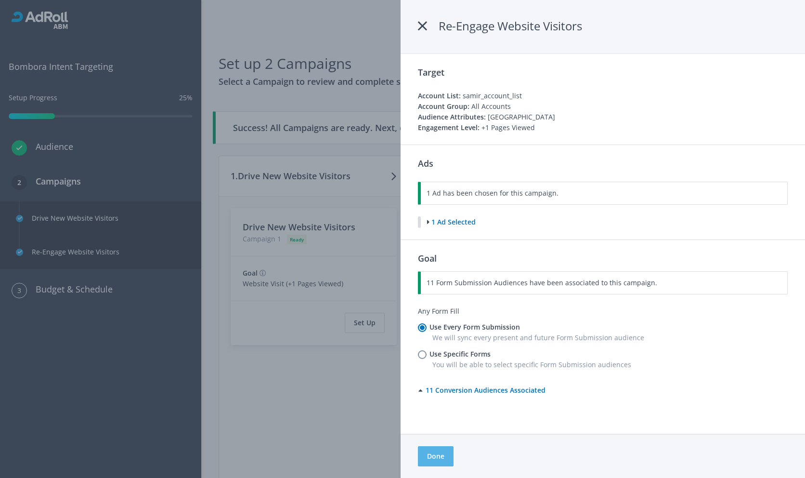
click at [450, 451] on button "Done" at bounding box center [436, 456] width 36 height 20
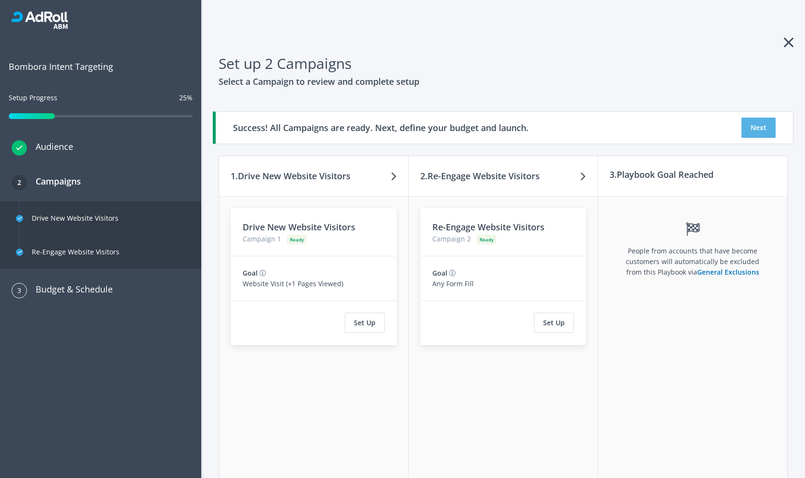
click at [765, 131] on button "Next" at bounding box center [759, 127] width 34 height 20
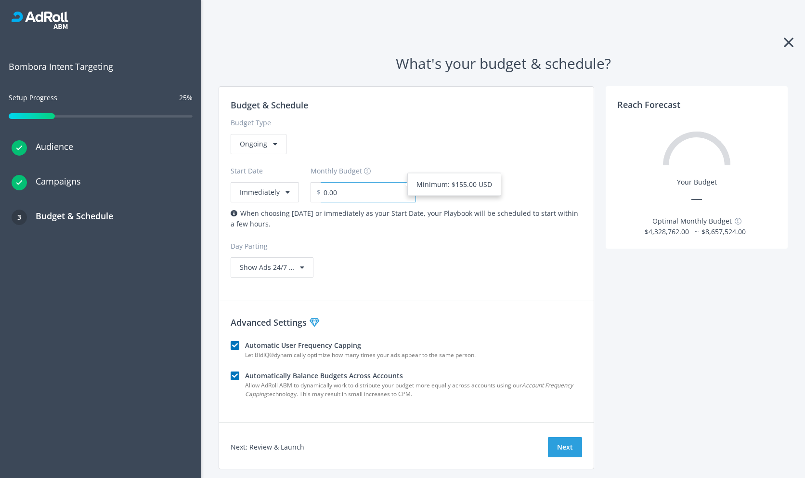
click at [373, 193] on input "0.00" at bounding box center [368, 192] width 95 height 20
type input "167.00"
click at [547, 282] on div "Budget & Schedule Budget Type Ongoing Start Date Immediately Monthly Budget $ 1…" at bounding box center [406, 188] width 375 height 202
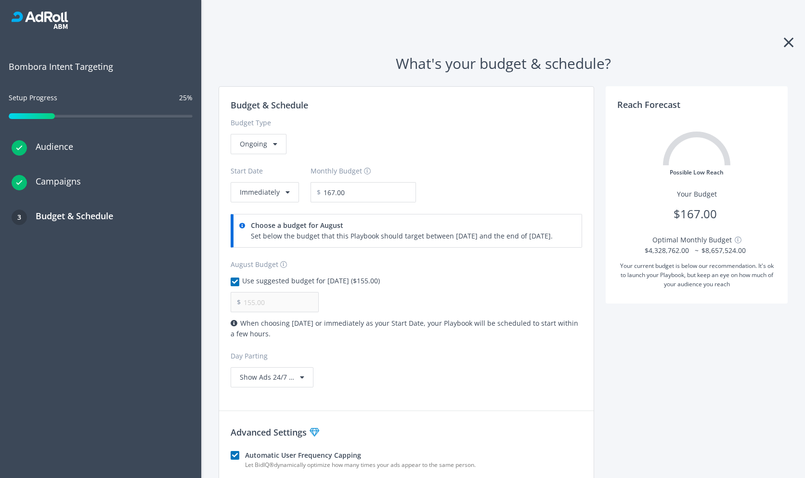
click at [274, 177] on div "Start Date Immediately" at bounding box center [271, 184] width 80 height 37
click at [274, 186] on button "Immediately" at bounding box center [265, 192] width 68 height 20
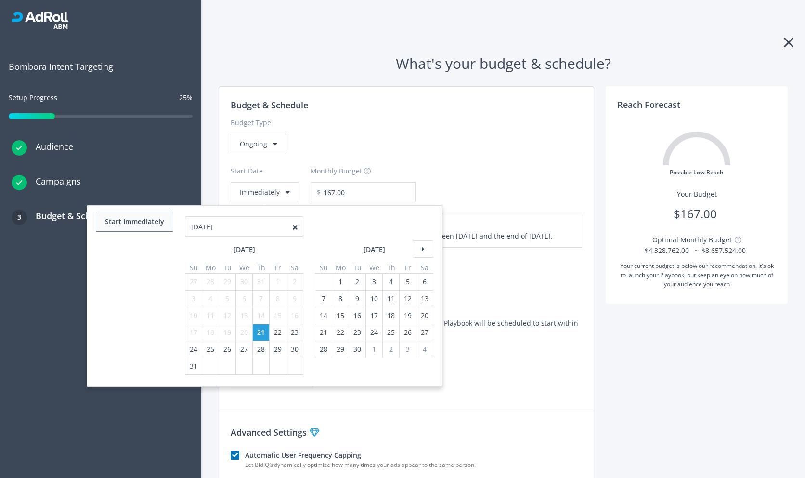
click at [171, 229] on button "Start Immediately" at bounding box center [135, 221] width 78 height 20
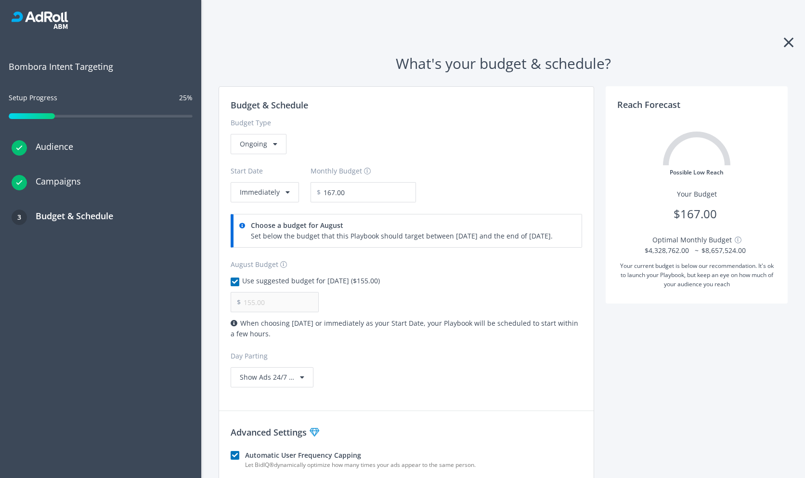
click at [326, 282] on label "Use suggested budget for August, 2025 ($155.00)" at bounding box center [312, 280] width 135 height 11
click at [280, 299] on input "155.00" at bounding box center [280, 302] width 78 height 20
click at [325, 291] on div "Use suggested budget for August, 2025 ($155.00)" at bounding box center [407, 283] width 352 height 16
click at [325, 289] on div "Use suggested budget for August, 2025 ($155.00)" at bounding box center [407, 283] width 352 height 16
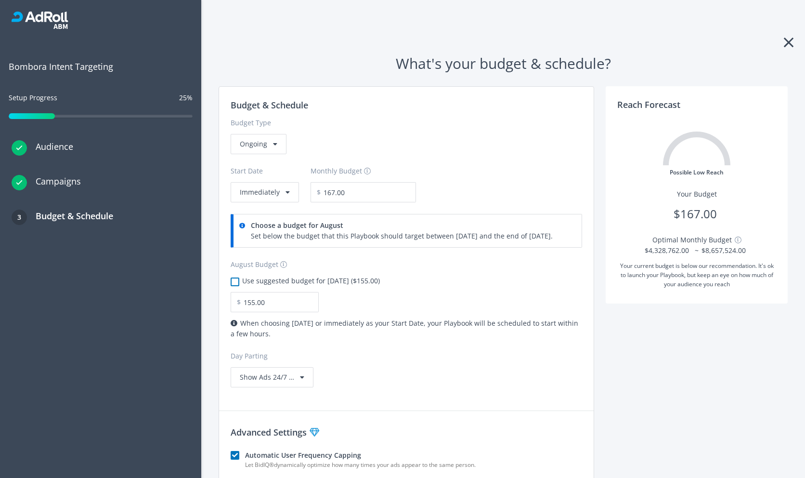
click at [323, 283] on label "Use suggested budget for August, 2025 ($155.00)" at bounding box center [312, 280] width 135 height 11
checkbox input "true"
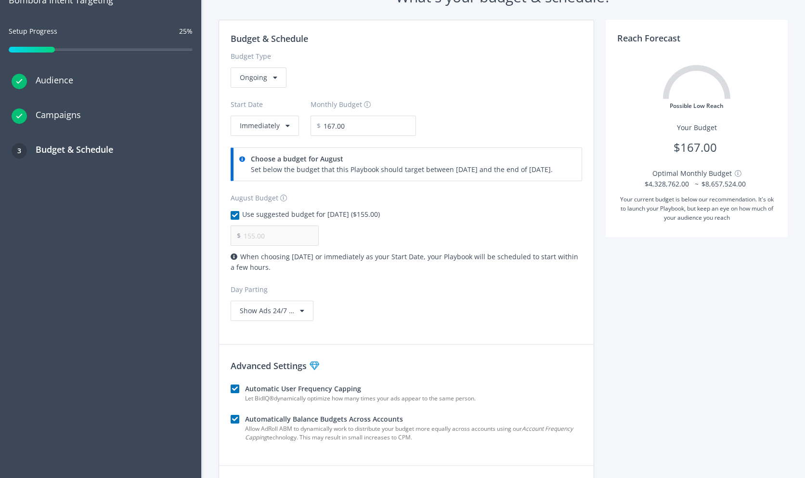
scroll to position [135, 0]
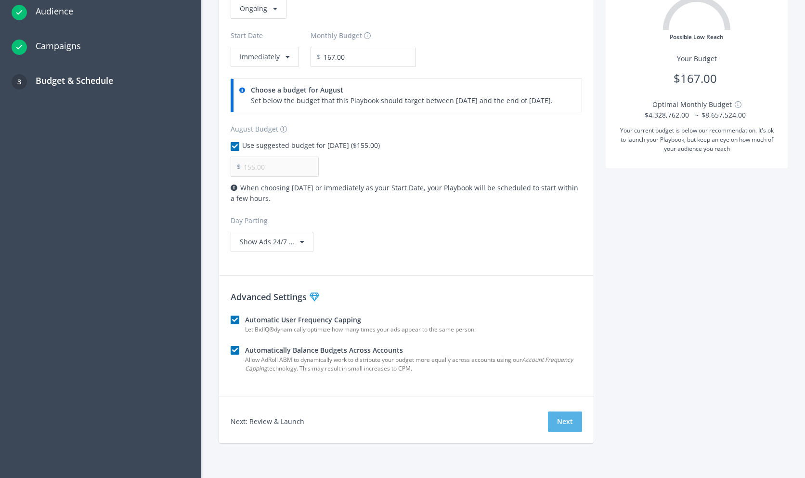
click at [566, 427] on button "Next" at bounding box center [565, 421] width 34 height 20
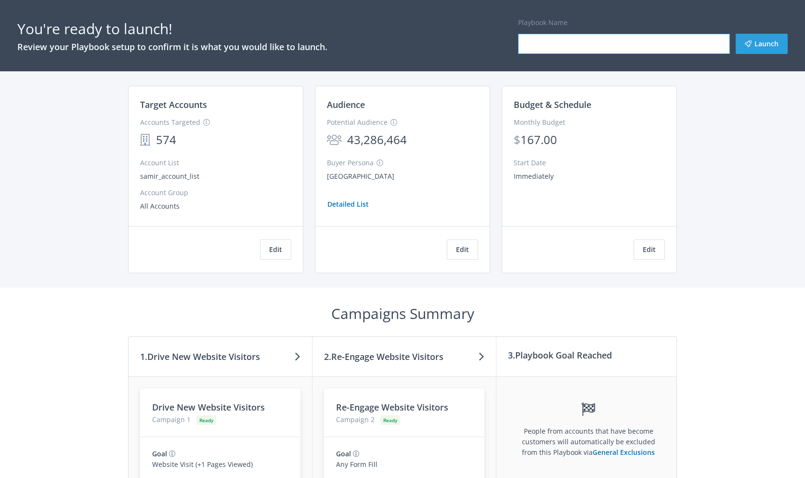
click at [692, 51] on input "Playbook Name" at bounding box center [624, 44] width 212 height 20
type input "test"
click at [767, 39] on button "Launch" at bounding box center [762, 44] width 52 height 20
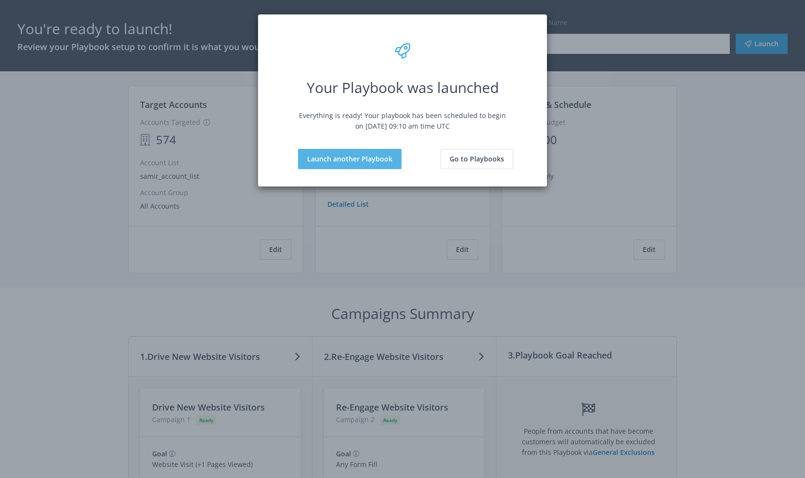
click at [394, 157] on button "Launch another Playbook" at bounding box center [350, 159] width 104 height 20
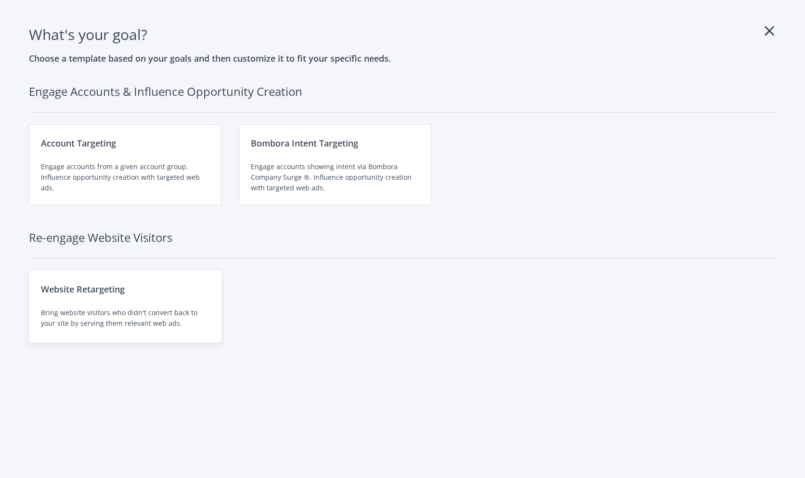
click at [117, 277] on div "Website Retargeting Bring website visitors who didn't convert back to your site…" at bounding box center [125, 306] width 193 height 72
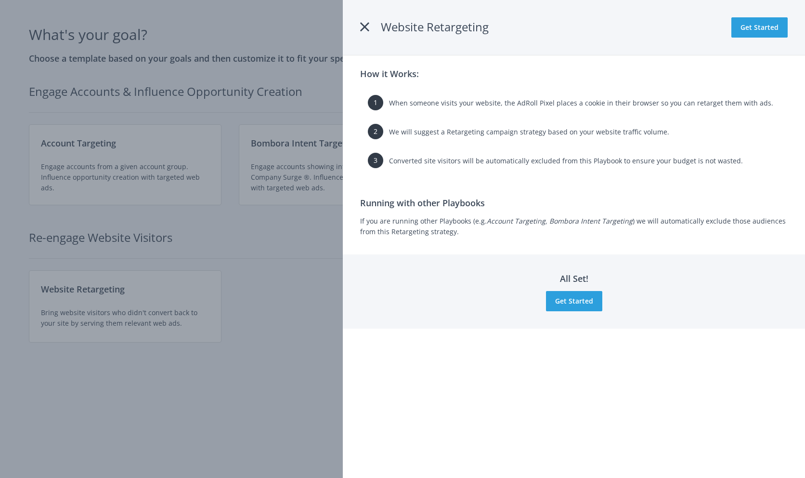
click at [412, 214] on div "Running with other Playbooks If you are running other Playbooks (e.g. Account T…" at bounding box center [574, 216] width 428 height 40
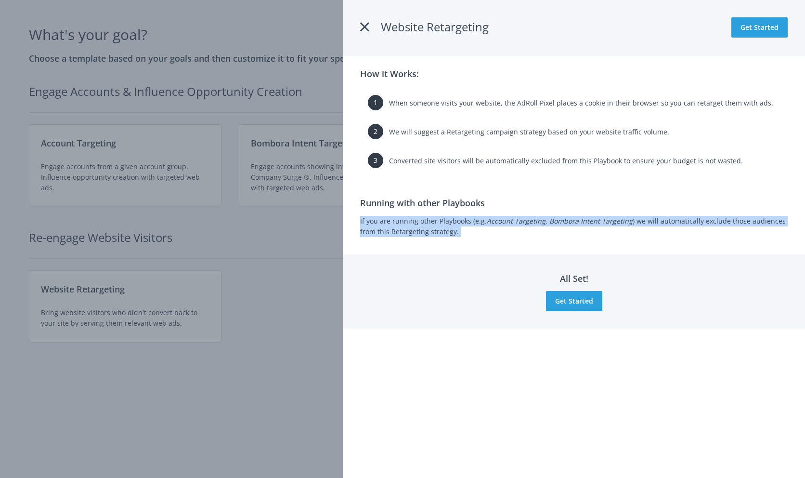
click at [412, 214] on div "Running with other Playbooks If you are running other Playbooks (e.g. Account T…" at bounding box center [574, 216] width 428 height 40
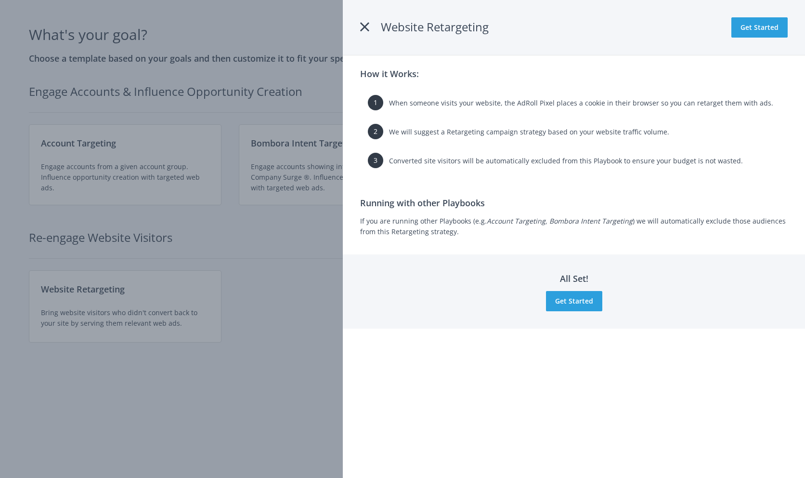
click at [452, 104] on span "When someone visits your website, the AdRoll Pixel places a cookie in their bro…" at bounding box center [581, 102] width 384 height 9
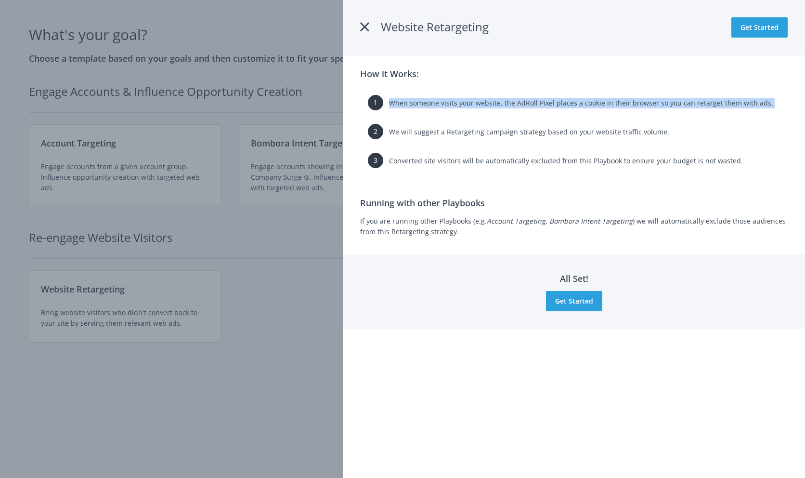
click at [452, 104] on span "When someone visits your website, the AdRoll Pixel places a cookie in their bro…" at bounding box center [581, 102] width 384 height 9
click at [562, 301] on button "Get Started" at bounding box center [574, 301] width 56 height 20
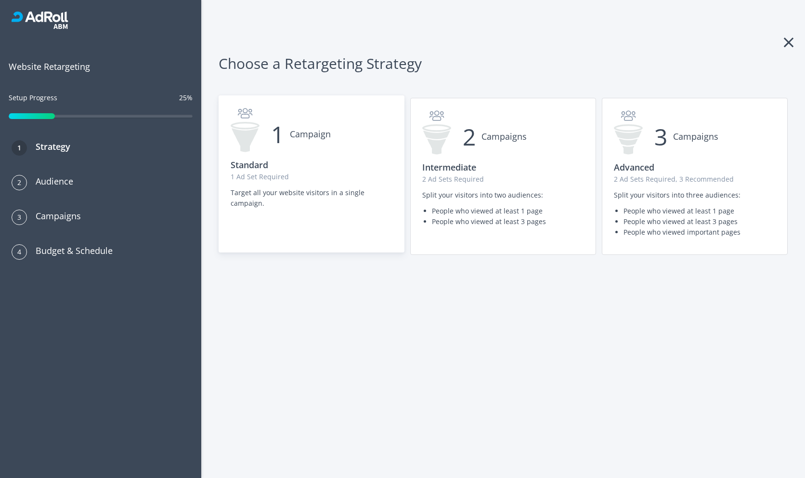
click at [285, 215] on div "1 Campaign Standard 1 Ad Set Required Target all your website visitors in a sin…" at bounding box center [311, 161] width 185 height 130
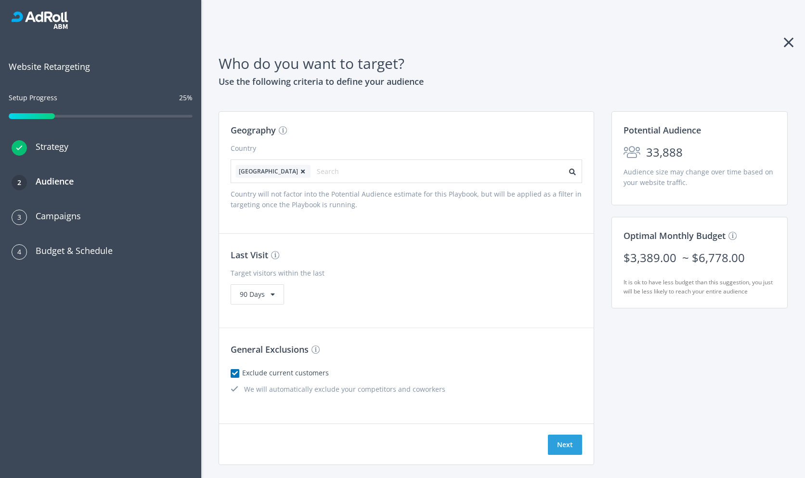
scroll to position [21, 0]
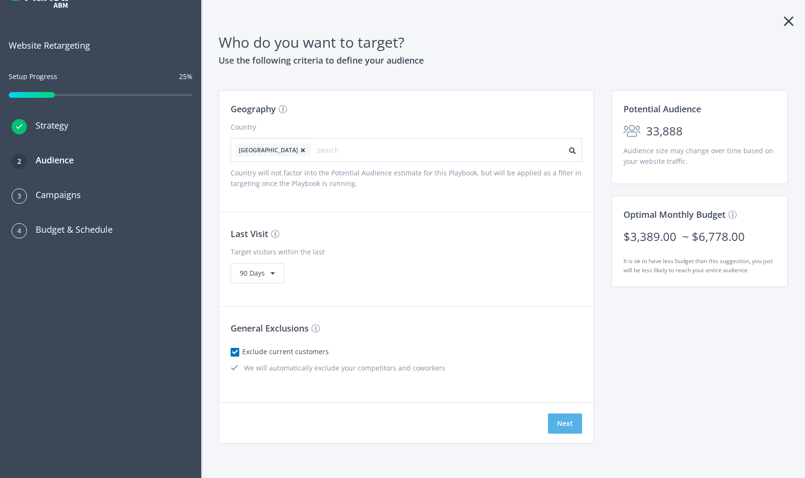
click at [551, 422] on button "Next" at bounding box center [565, 423] width 34 height 20
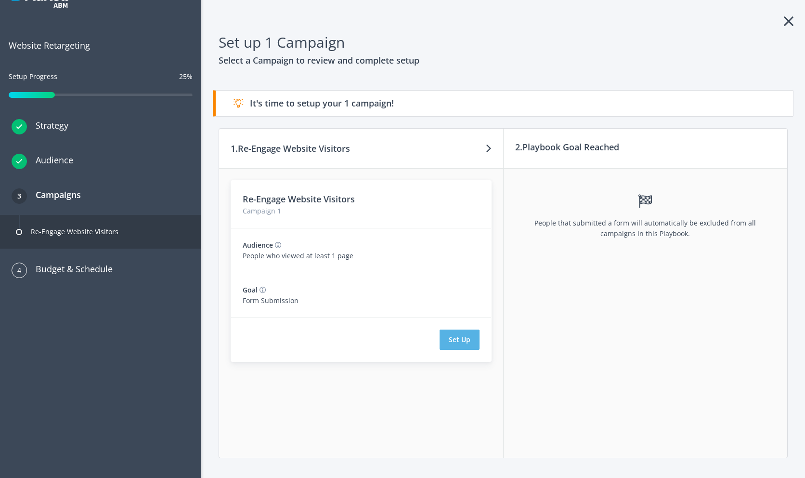
click at [442, 339] on button "Set Up" at bounding box center [460, 339] width 40 height 20
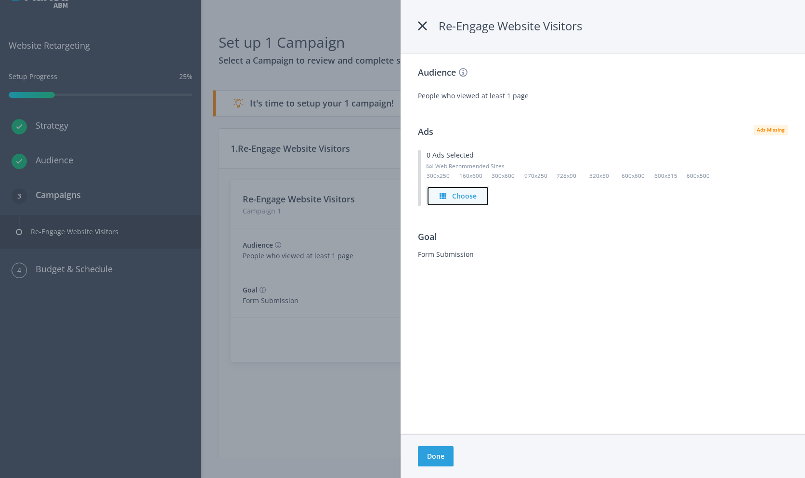
click at [456, 195] on h4 "Choose" at bounding box center [464, 196] width 25 height 11
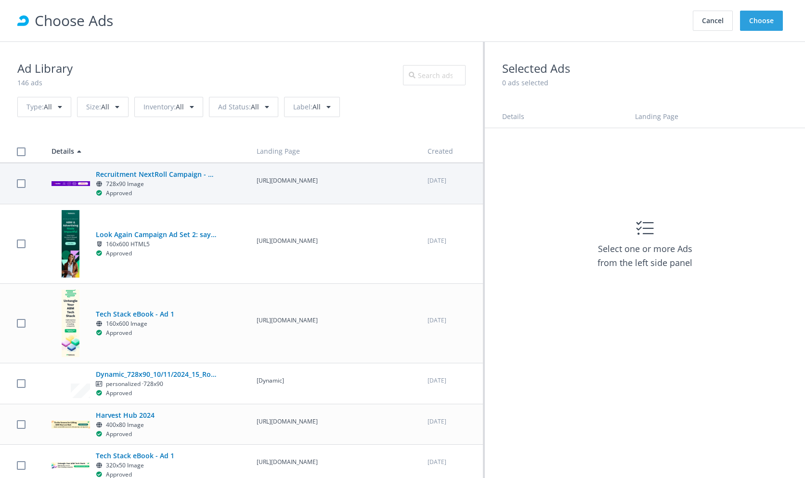
click at [348, 176] on p "https://rollwhereyouthrive.com/?utm_source=rollworks&utm_medium=paid-display&ut…" at bounding box center [334, 180] width 154 height 9
checkbox input "true"
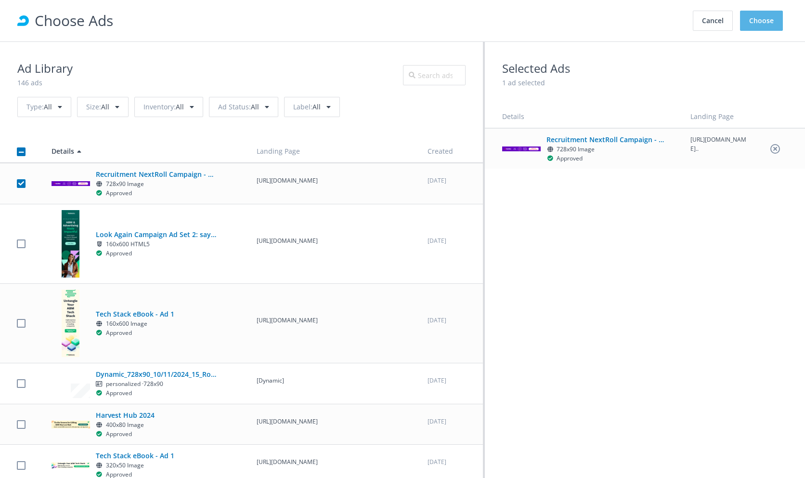
click at [769, 18] on button "Choose" at bounding box center [761, 21] width 43 height 20
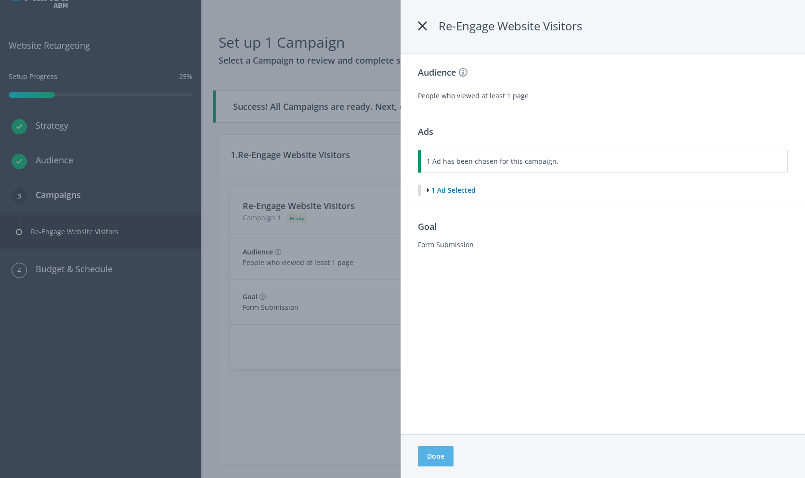
click at [433, 455] on button "Done" at bounding box center [436, 456] width 36 height 20
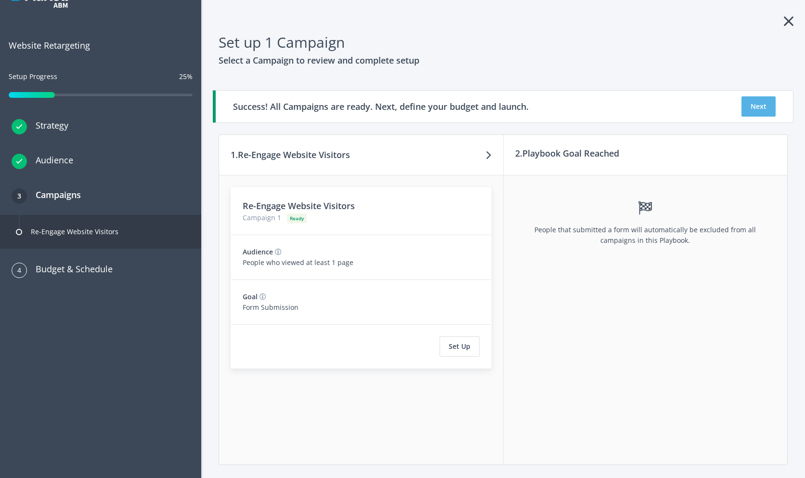
click at [748, 106] on button "Next" at bounding box center [759, 106] width 34 height 20
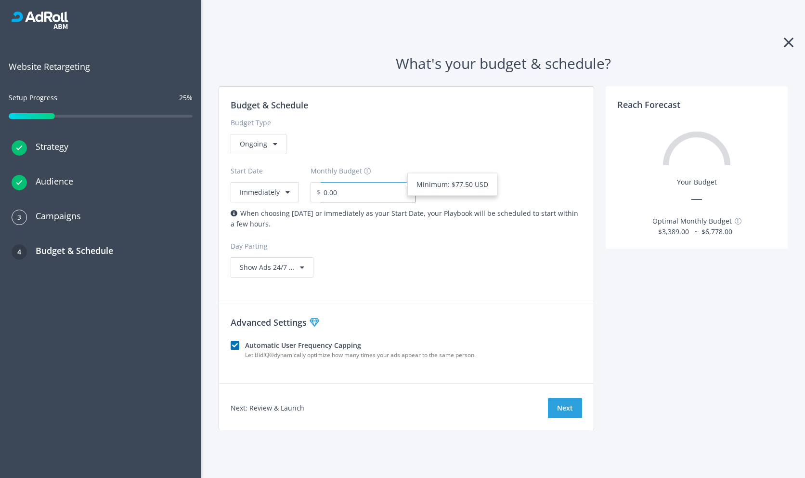
click at [378, 192] on input "0.00" at bounding box center [368, 192] width 95 height 20
type input "167.00"
click at [566, 402] on div "Budget & Schedule Budget Type Ongoing Start Date Immediately Monthly Budget $ 1…" at bounding box center [407, 257] width 376 height 343
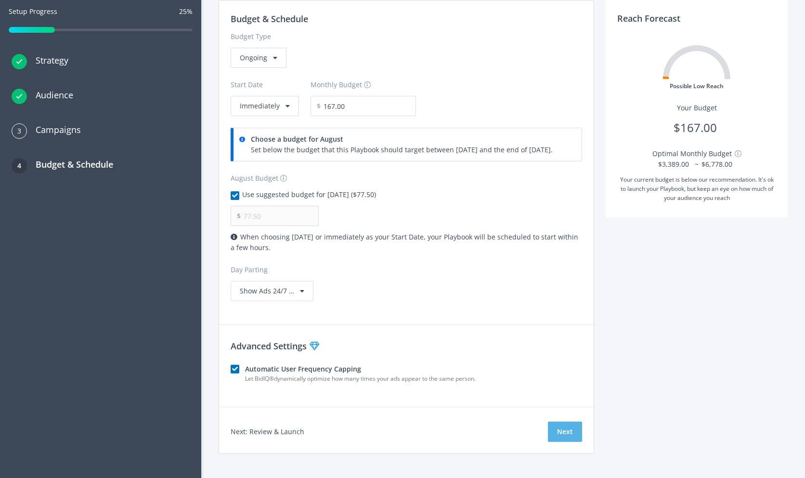
scroll to position [96, 0]
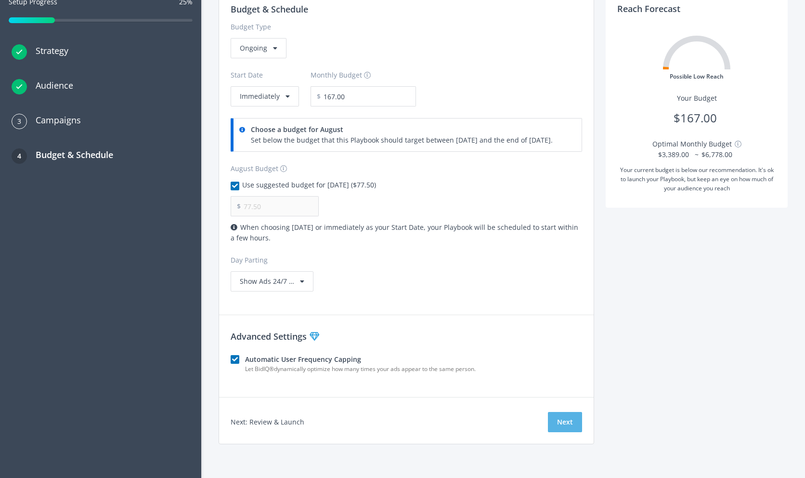
click at [563, 417] on button "Next" at bounding box center [565, 422] width 34 height 20
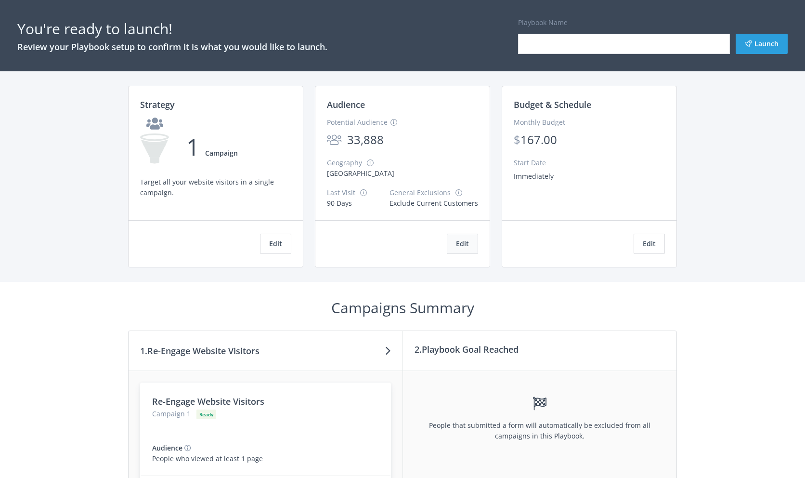
click at [455, 245] on button "Edit" at bounding box center [462, 244] width 31 height 20
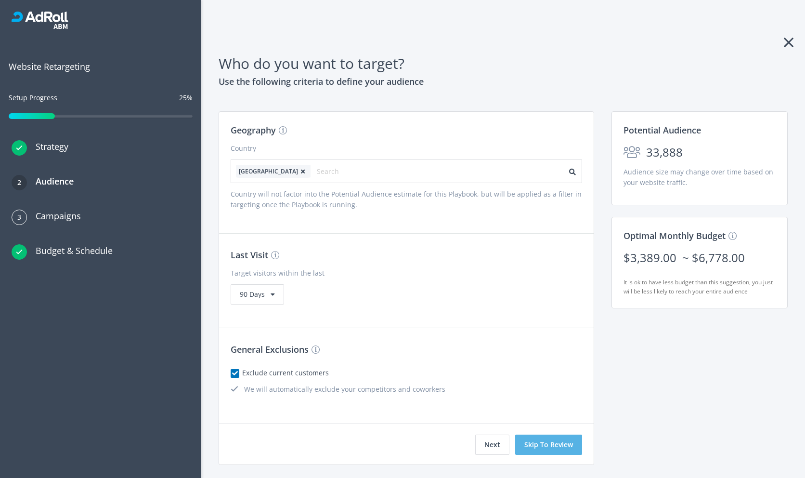
click at [562, 443] on button "Skip To Review" at bounding box center [548, 444] width 67 height 20
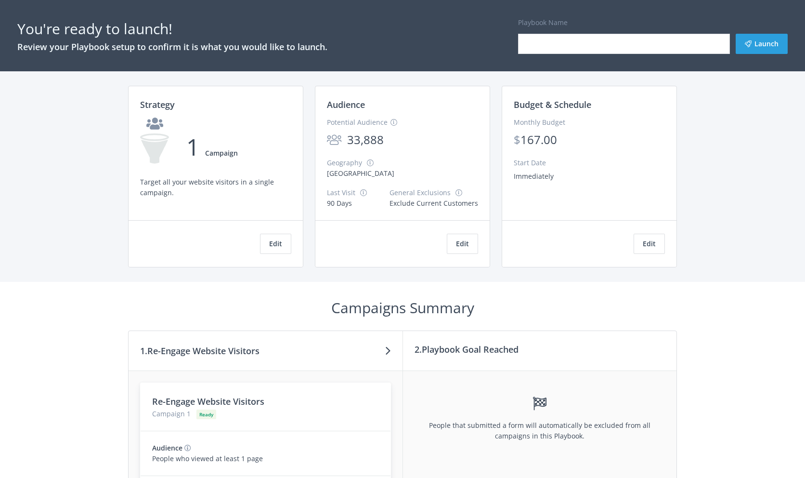
scroll to position [200, 0]
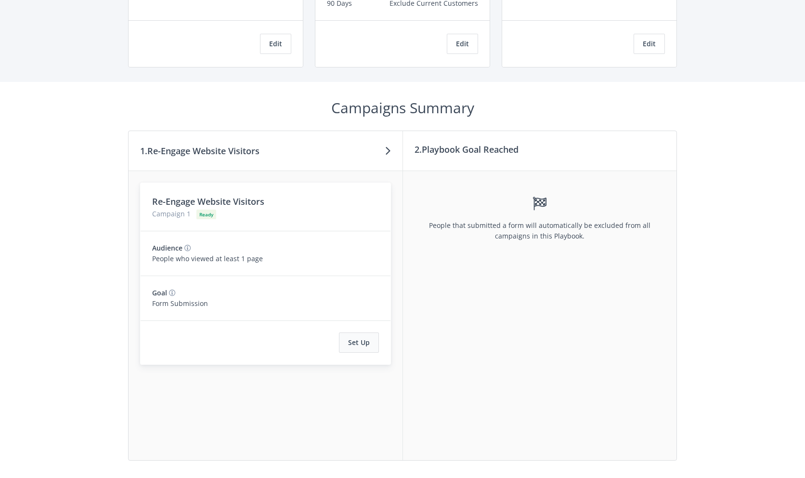
click at [363, 349] on button "Set Up" at bounding box center [359, 342] width 40 height 20
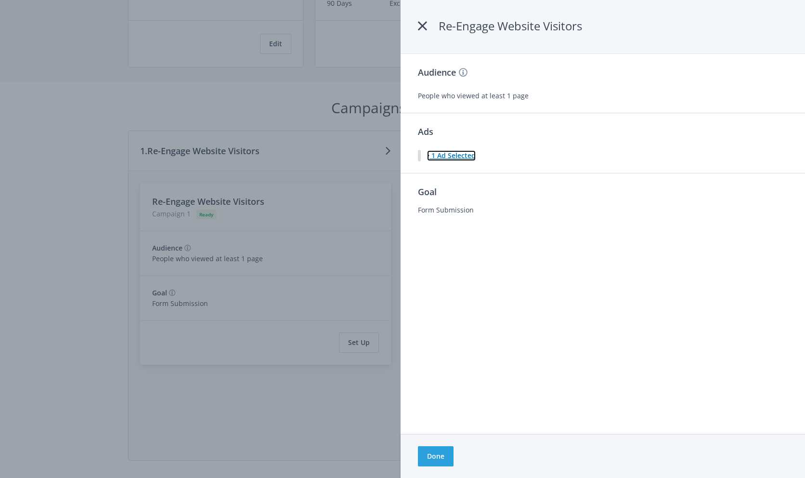
click at [447, 159] on button "1 Ad Selected" at bounding box center [452, 156] width 50 height 12
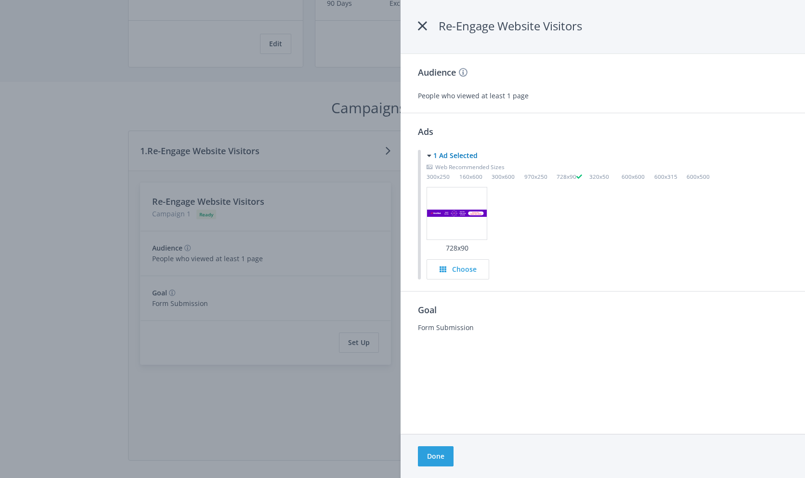
click at [347, 172] on div at bounding box center [402, 239] width 805 height 478
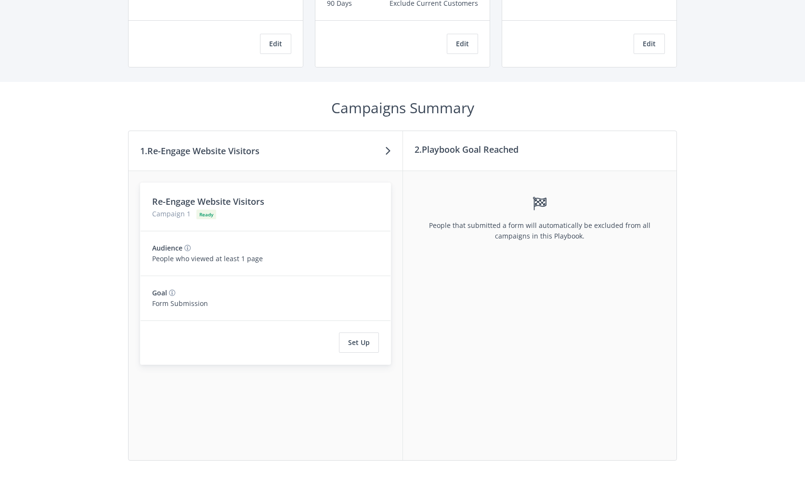
scroll to position [0, 0]
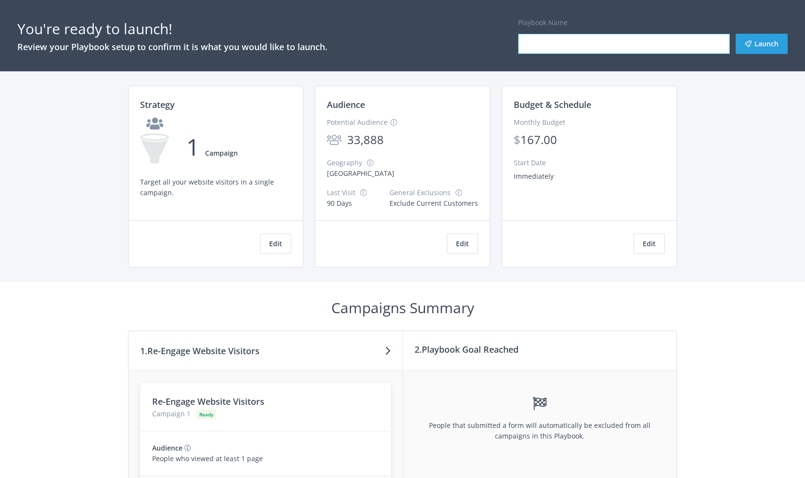
click at [709, 42] on input "Playbook Name" at bounding box center [624, 44] width 212 height 20
type input "test"
click at [774, 47] on button "Launch" at bounding box center [762, 44] width 52 height 20
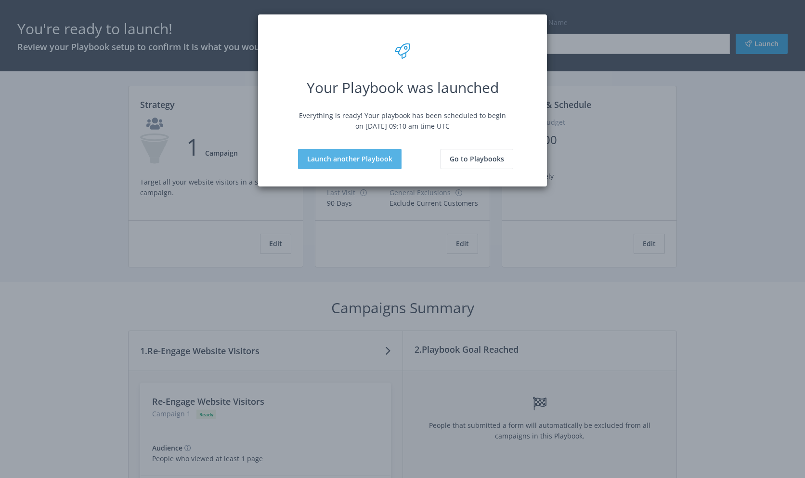
click at [379, 151] on button "Launch another Playbook" at bounding box center [350, 159] width 104 height 20
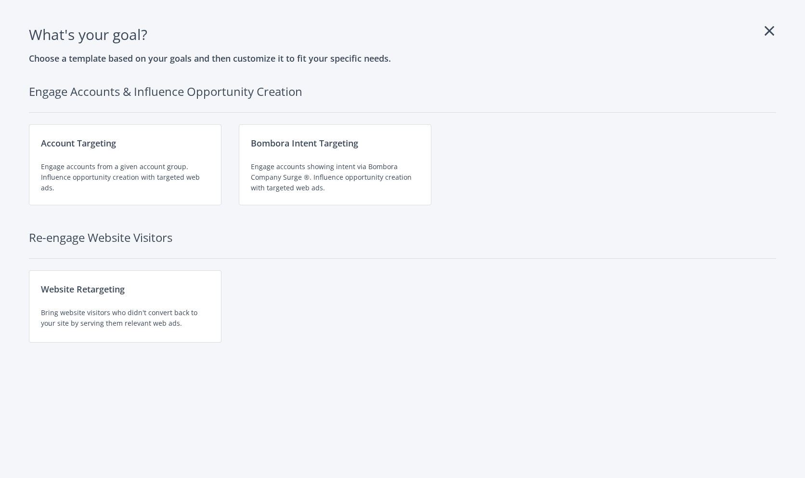
click at [379, 151] on div "Bombora Intent Targeting Engage accounts showing intent via Bombora Company Sur…" at bounding box center [335, 164] width 193 height 81
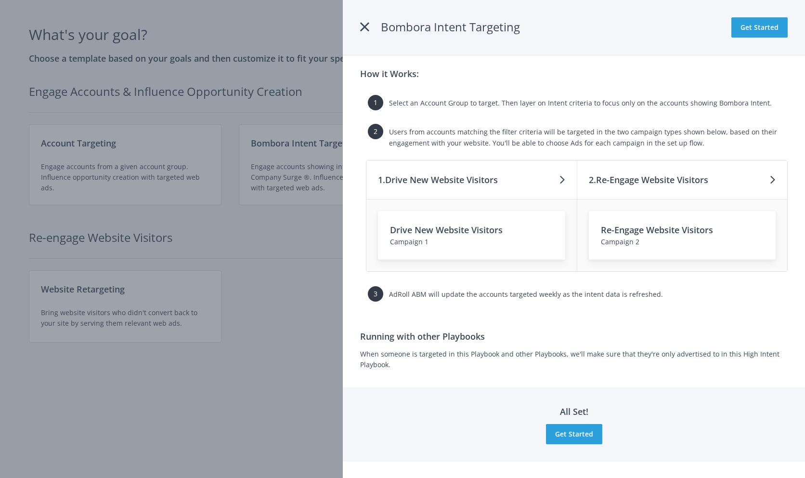
click at [667, 232] on h3 "Re-Engage Website Visitors" at bounding box center [682, 229] width 163 height 13
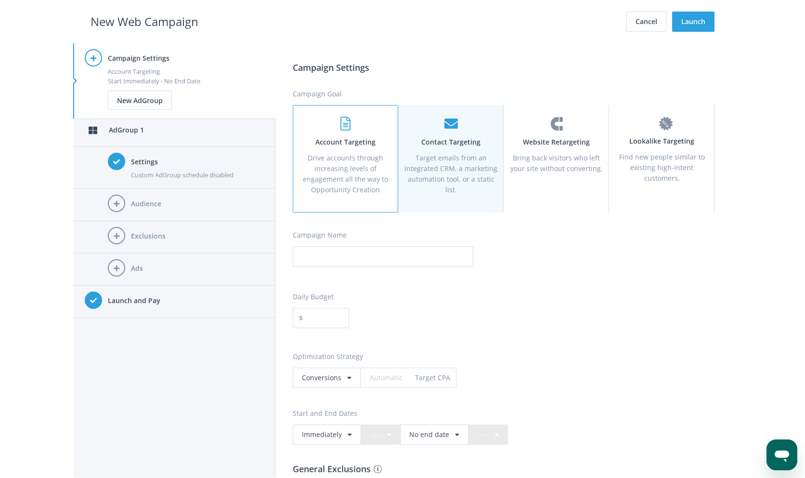
click at [410, 153] on p "Target emails from an integrated CRM, a marketing automation tool, or a static …" at bounding box center [450, 174] width 93 height 42
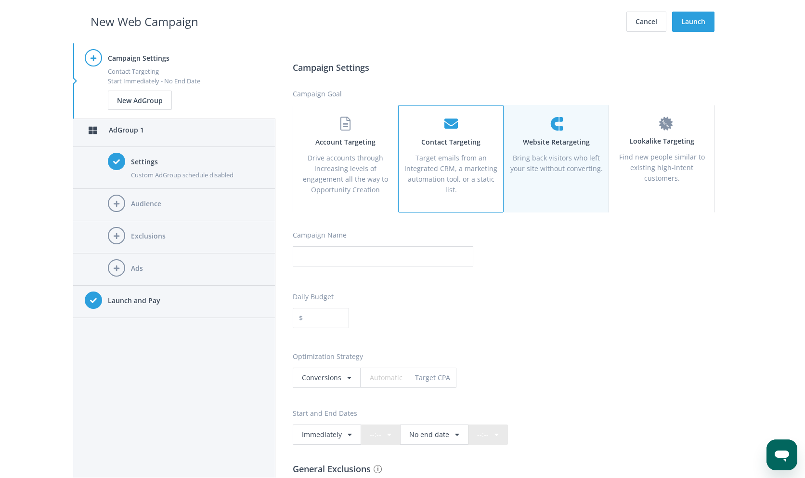
click at [527, 163] on p "Bring back visitors who left your site without converting." at bounding box center [556, 163] width 93 height 21
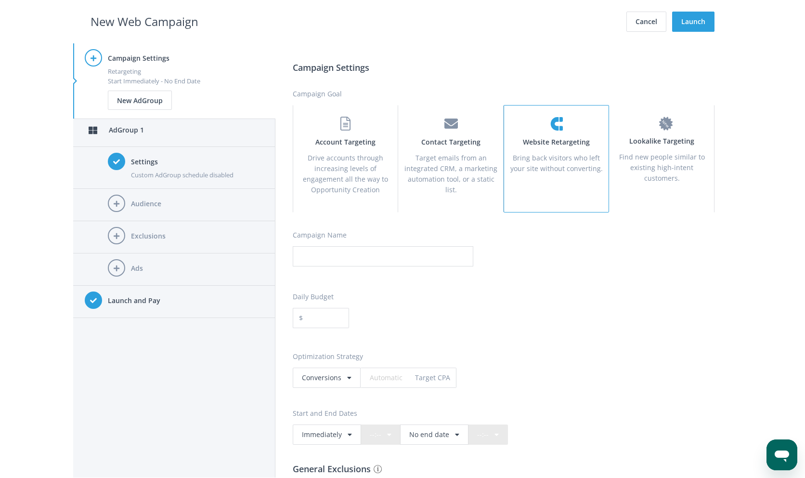
click at [609, 173] on div "Website Retargeting Bring back visitors who left your site without converting." at bounding box center [556, 158] width 105 height 107
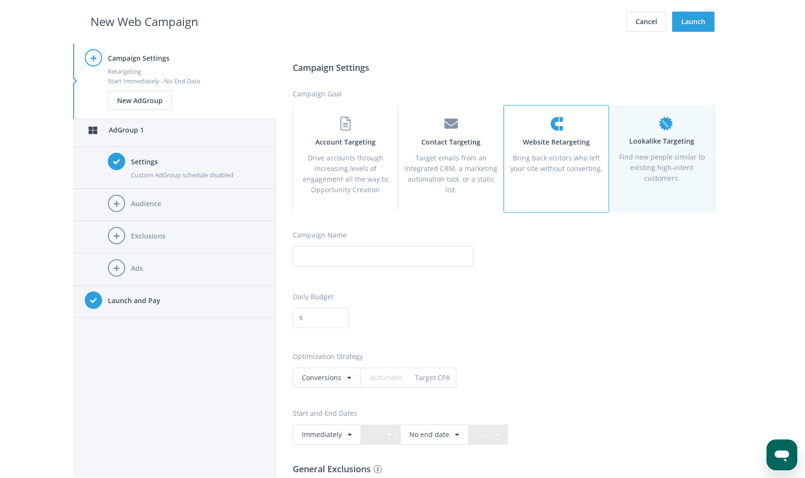
click at [645, 165] on p "Find new people similar to existing high-intent customers." at bounding box center [661, 168] width 93 height 32
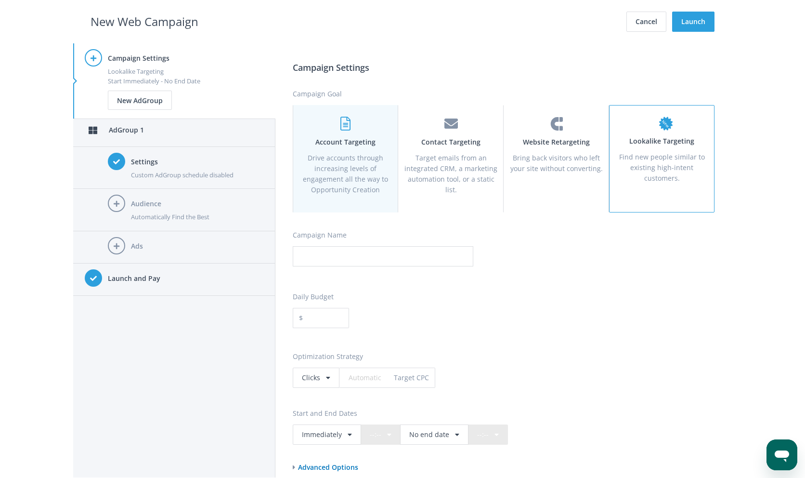
click at [351, 156] on p "Drive accounts through increasing levels of engagement all the way to Opportuni…" at bounding box center [345, 174] width 93 height 42
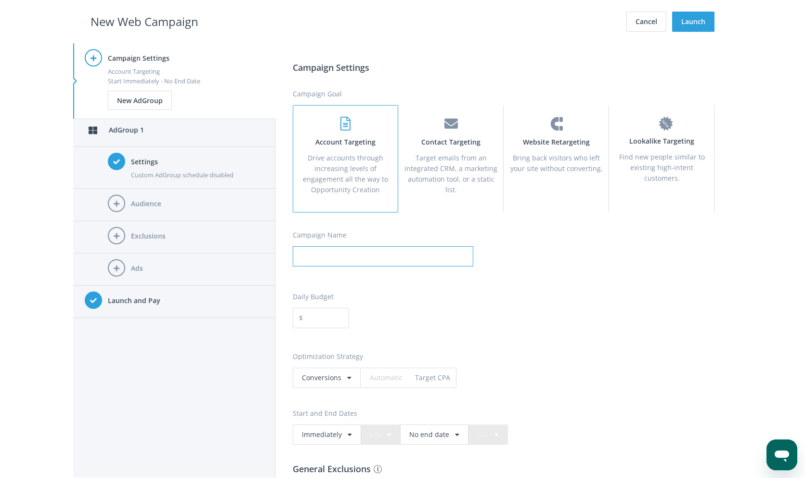
click at [370, 252] on input "Campaign Name" at bounding box center [383, 256] width 181 height 20
type input "sdwdwd"
click at [326, 334] on span at bounding box center [383, 336] width 181 height 11
click at [326, 319] on input "Daily Budget" at bounding box center [326, 318] width 46 height 20
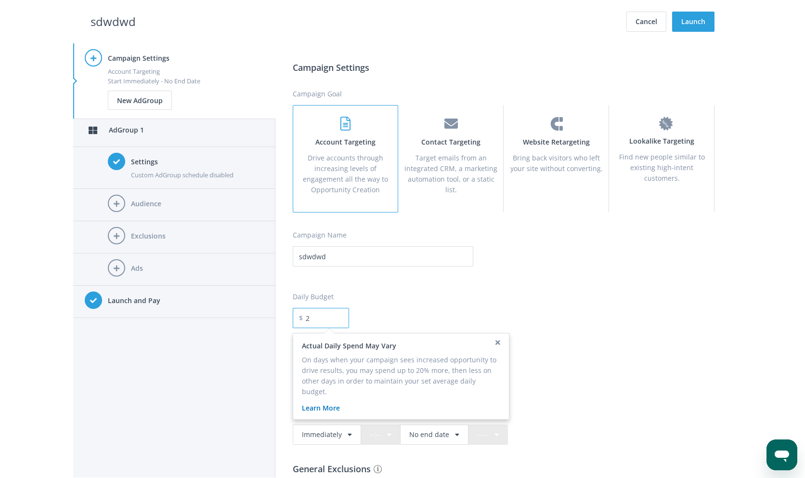
type input "22"
click at [393, 308] on div "Daily Budget $ 22 Actual Daily Spend May Vary On days when your campaign sees i…" at bounding box center [504, 309] width 422 height 37
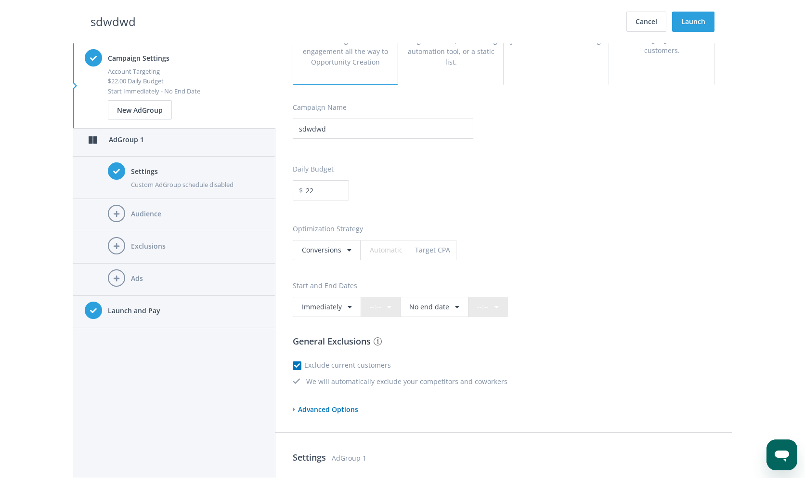
scroll to position [145, 0]
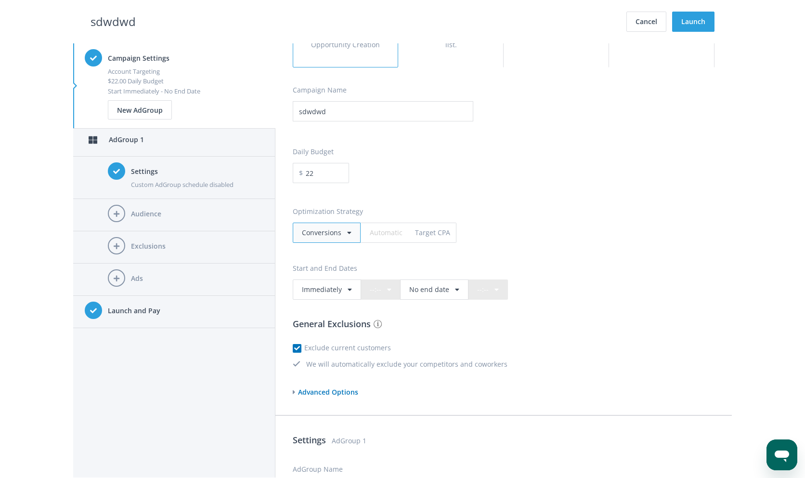
click at [352, 241] on div "conversions" at bounding box center [327, 232] width 68 height 20
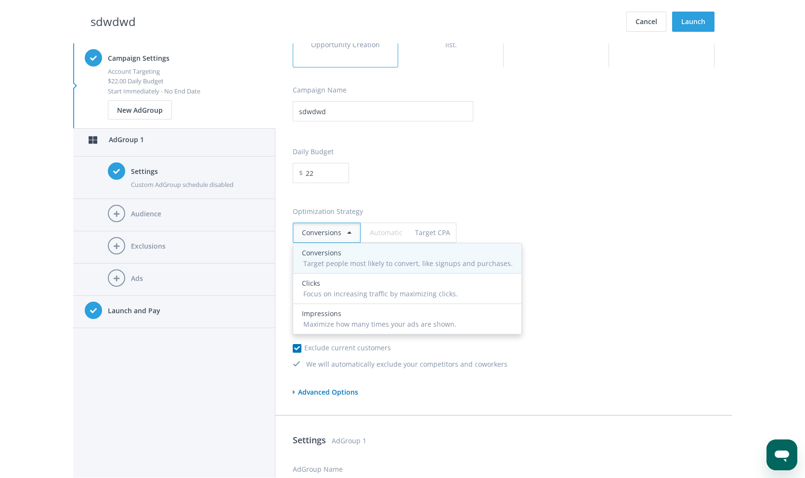
click at [355, 266] on span "Target people most likely to convert, like signups and purchases." at bounding box center [407, 263] width 209 height 9
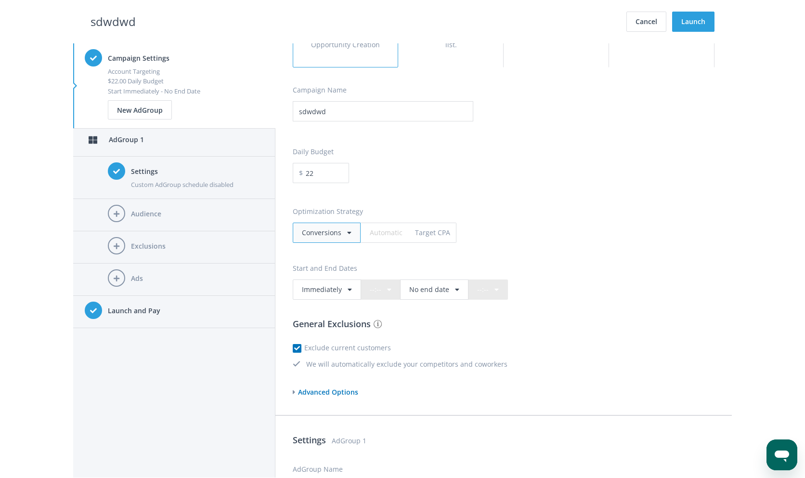
click at [338, 229] on div "conversions" at bounding box center [321, 232] width 39 height 11
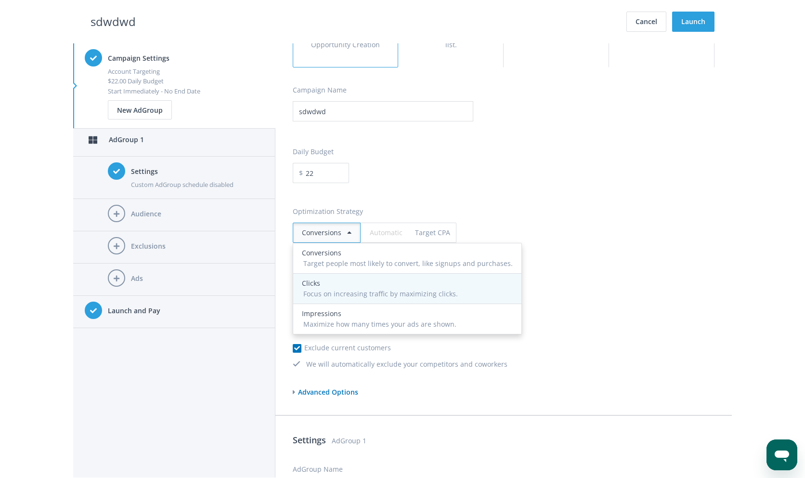
click at [331, 292] on span "Focus on increasing traffic by maximizing clicks." at bounding box center [380, 293] width 155 height 9
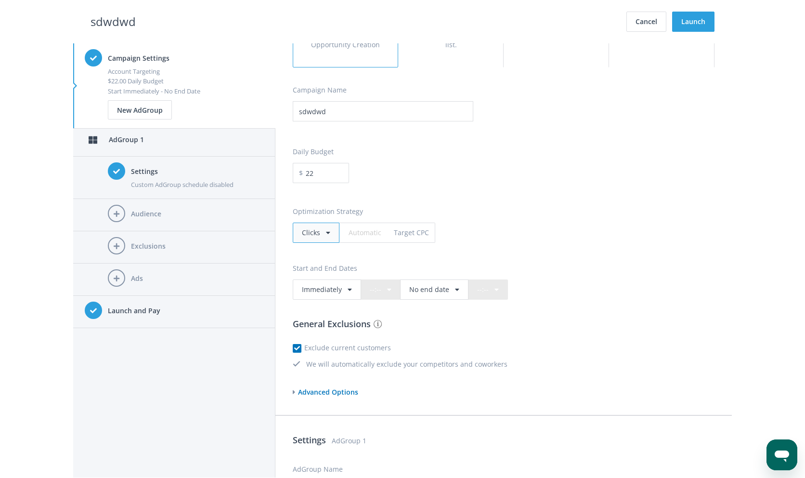
click at [330, 230] on div "clicks" at bounding box center [316, 232] width 47 height 20
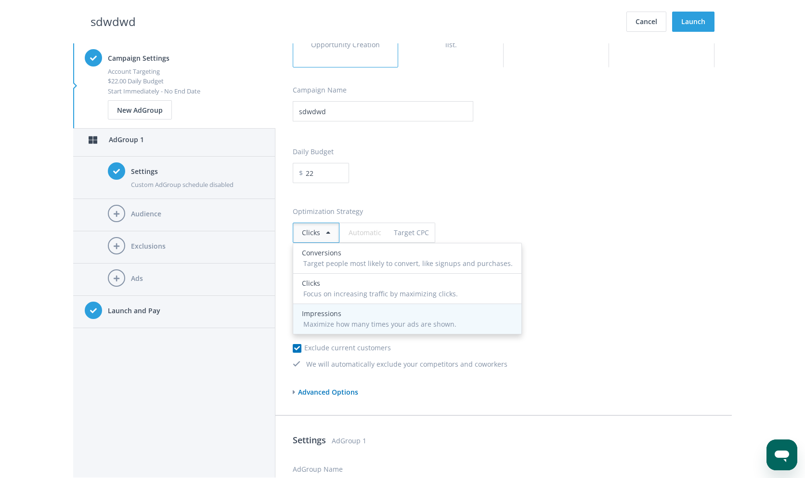
click at [342, 316] on div "impressions" at bounding box center [407, 313] width 211 height 11
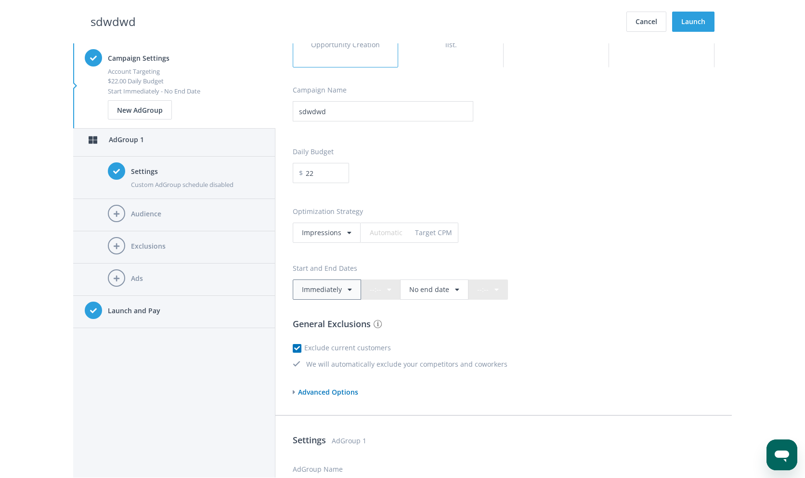
click at [348, 289] on icon "button" at bounding box center [350, 289] width 4 height 7
click at [563, 346] on div "Exclude current customers" at bounding box center [504, 350] width 422 height 16
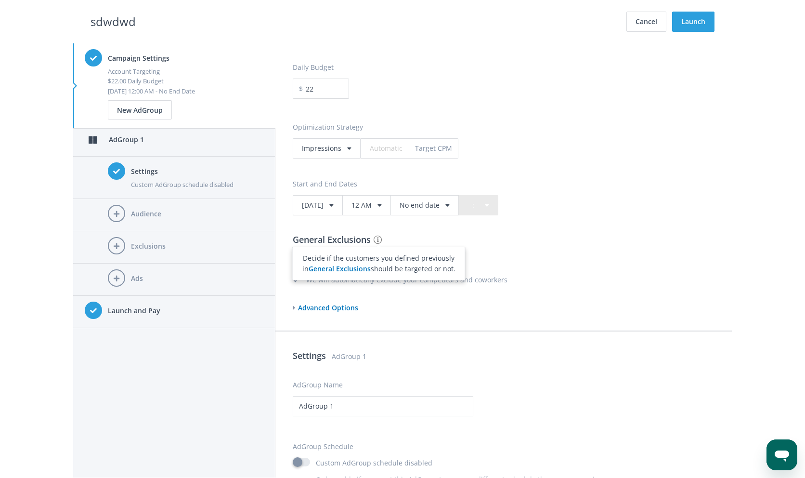
scroll to position [354, 0]
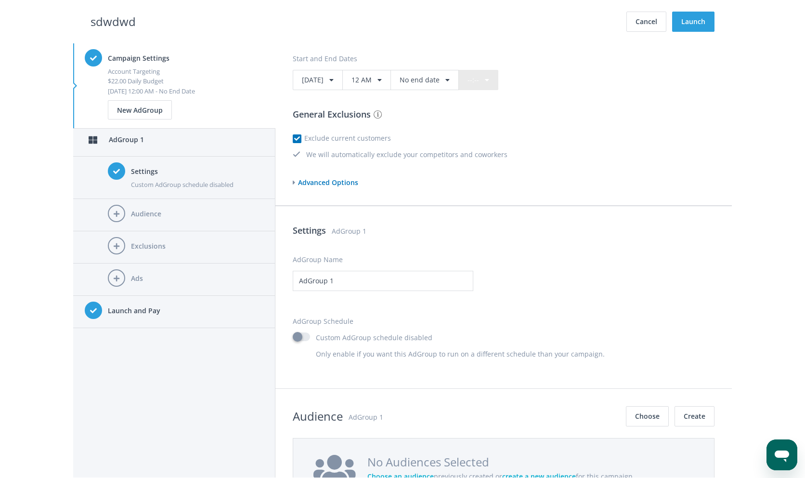
click at [327, 183] on span "Advanced Options" at bounding box center [326, 182] width 63 height 9
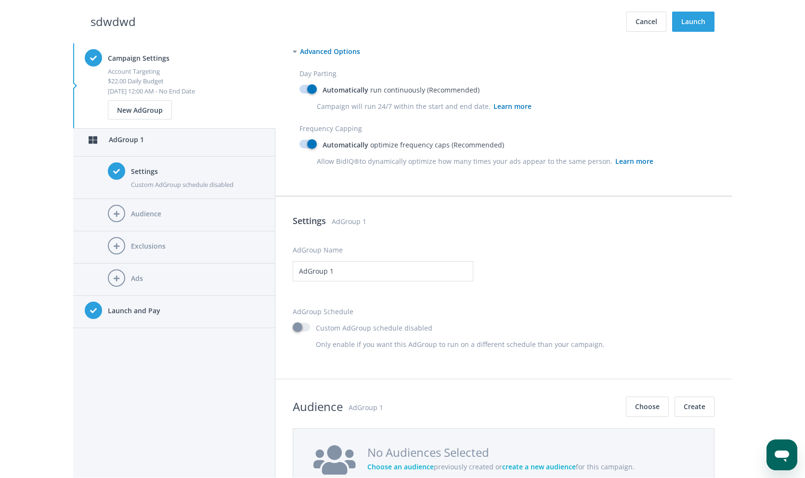
scroll to position [717, 0]
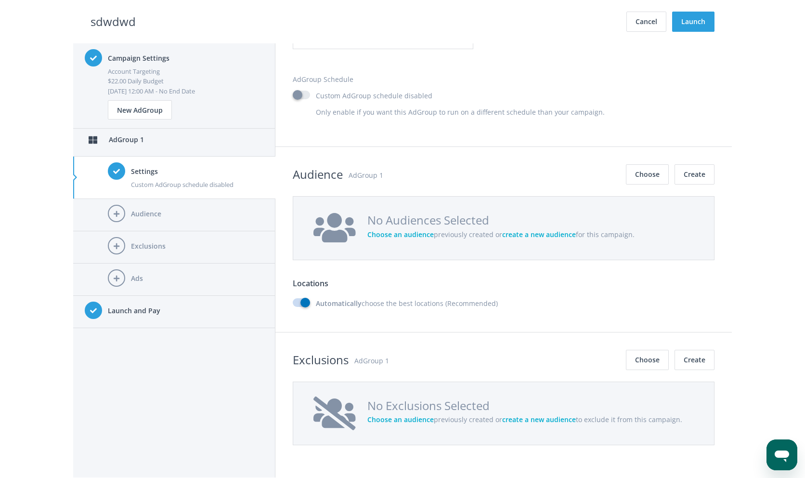
click at [308, 95] on label "Custom AdGroup schedule disabled" at bounding box center [363, 96] width 140 height 11
click at [299, 95] on input "Custom AdGroup schedule disabled" at bounding box center [296, 95] width 6 height 6
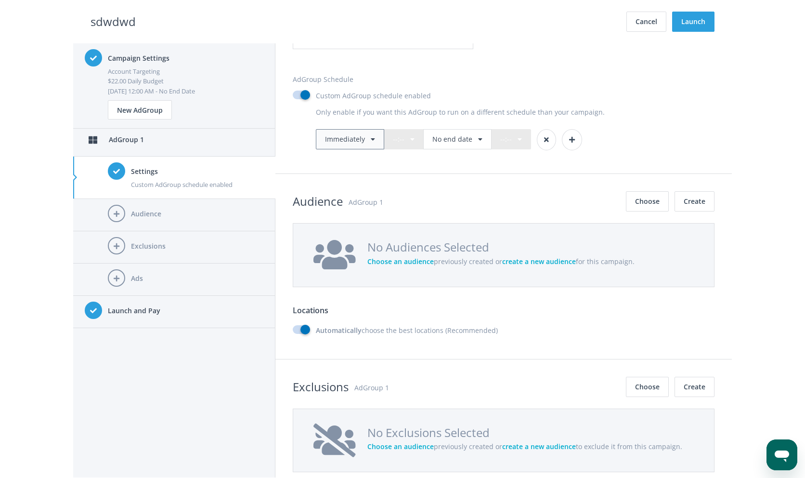
click at [341, 144] on button "Immediately" at bounding box center [350, 139] width 68 height 20
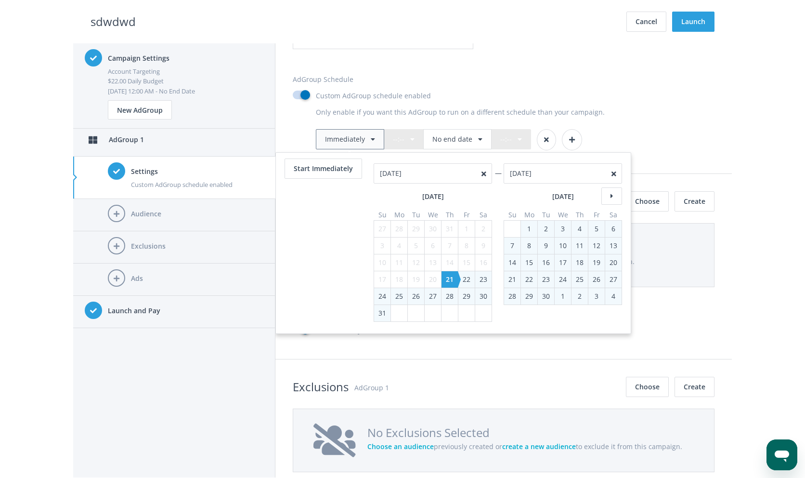
click at [341, 144] on button "Immediately" at bounding box center [350, 139] width 68 height 20
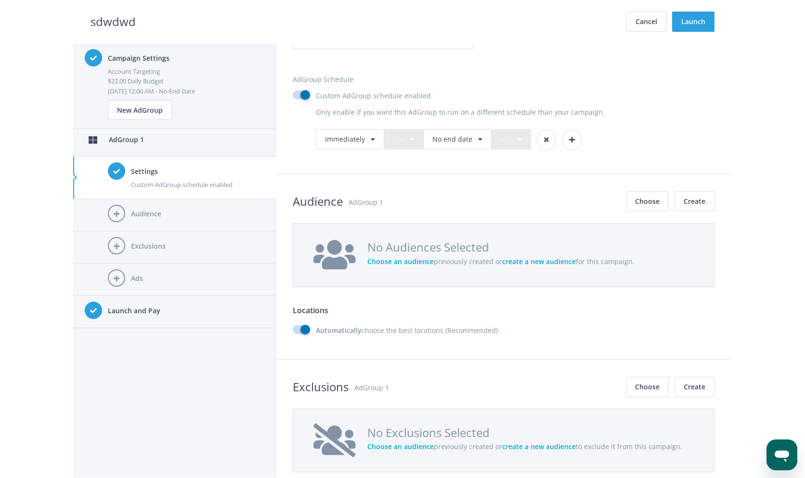
click at [306, 95] on label "Custom AdGroup schedule enabled" at bounding box center [362, 96] width 138 height 11
click at [299, 95] on input "Custom AdGroup schedule enabled" at bounding box center [296, 95] width 6 height 6
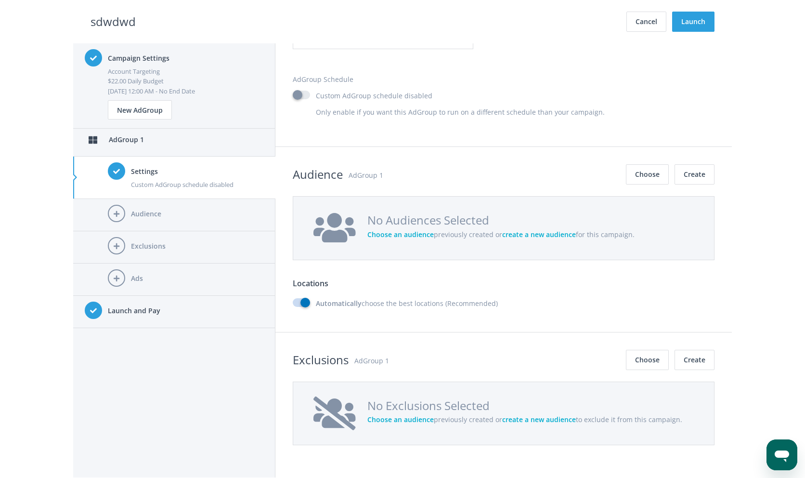
click at [306, 95] on label "Custom AdGroup schedule disabled" at bounding box center [363, 96] width 140 height 11
click at [299, 95] on input "Custom AdGroup schedule disabled" at bounding box center [296, 95] width 6 height 6
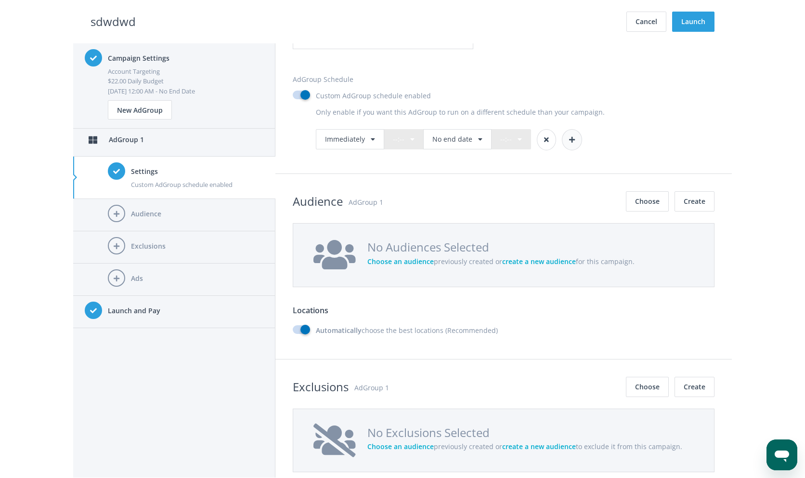
click at [569, 137] on icon "button" at bounding box center [572, 139] width 6 height 7
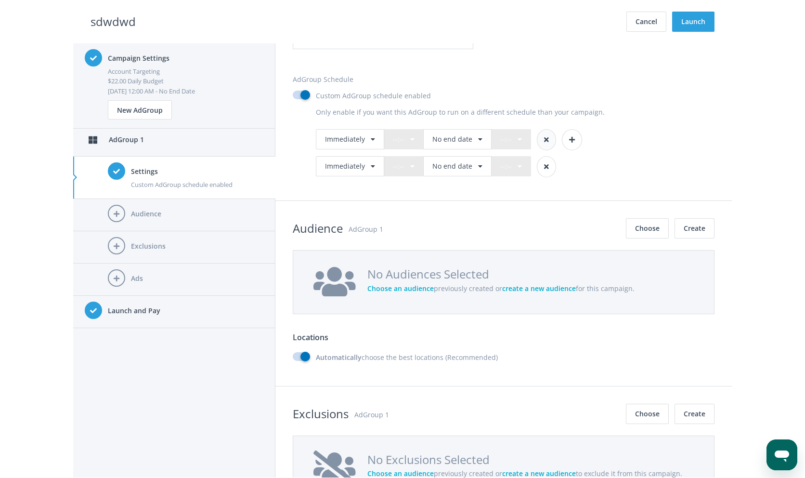
click at [549, 142] on button "button" at bounding box center [546, 139] width 19 height 21
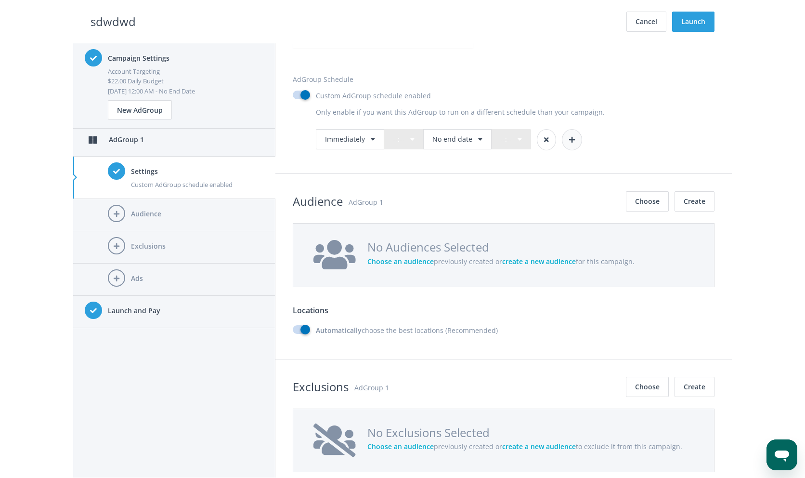
click at [572, 142] on button "button" at bounding box center [572, 139] width 20 height 21
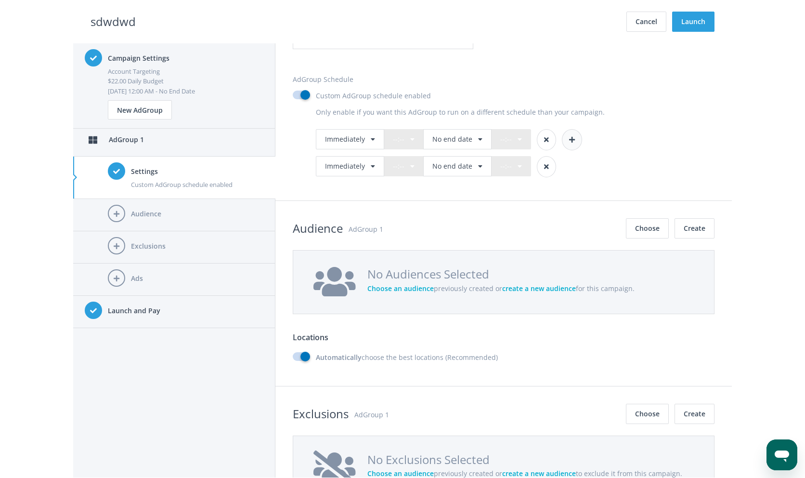
click at [572, 142] on button "button" at bounding box center [572, 139] width 20 height 21
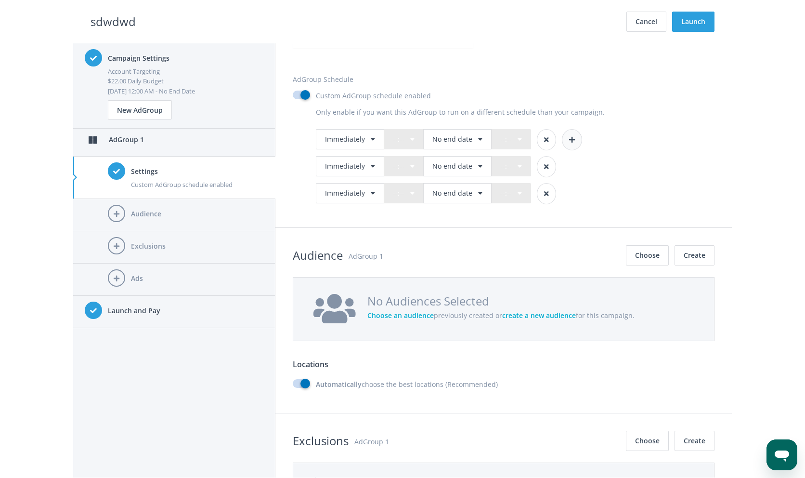
click at [572, 142] on button "button" at bounding box center [572, 139] width 20 height 21
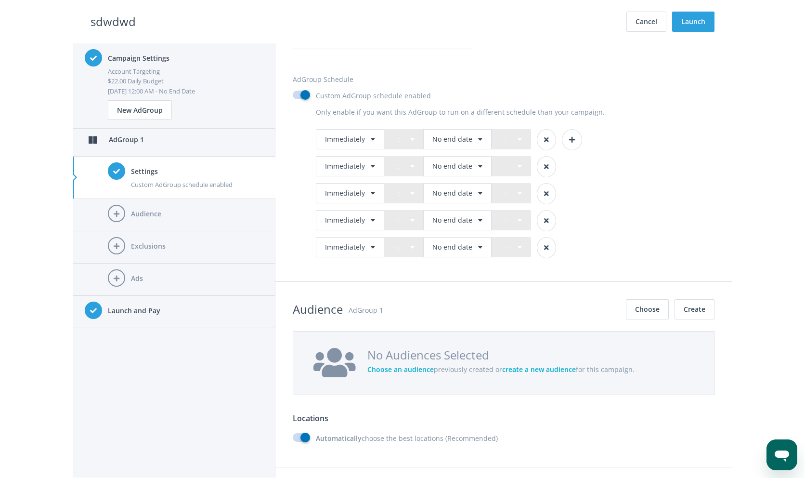
click at [521, 220] on div "--:--" at bounding box center [511, 220] width 40 height 20
click at [413, 143] on div "--:--" at bounding box center [404, 139] width 40 height 20
click at [524, 138] on div "--:--" at bounding box center [511, 139] width 40 height 20
click at [506, 135] on div "--:--" at bounding box center [511, 139] width 40 height 20
click at [372, 138] on icon "button" at bounding box center [373, 139] width 4 height 7
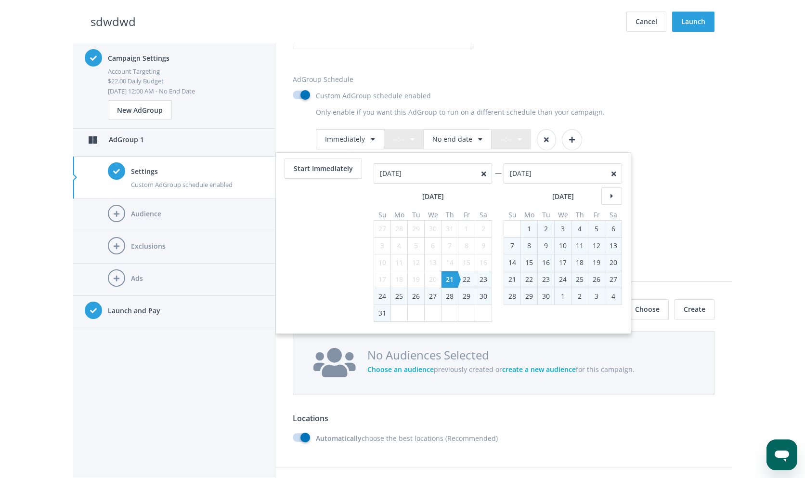
click at [465, 278] on div "22" at bounding box center [466, 279] width 16 height 16
click at [467, 300] on div "29" at bounding box center [466, 296] width 16 height 16
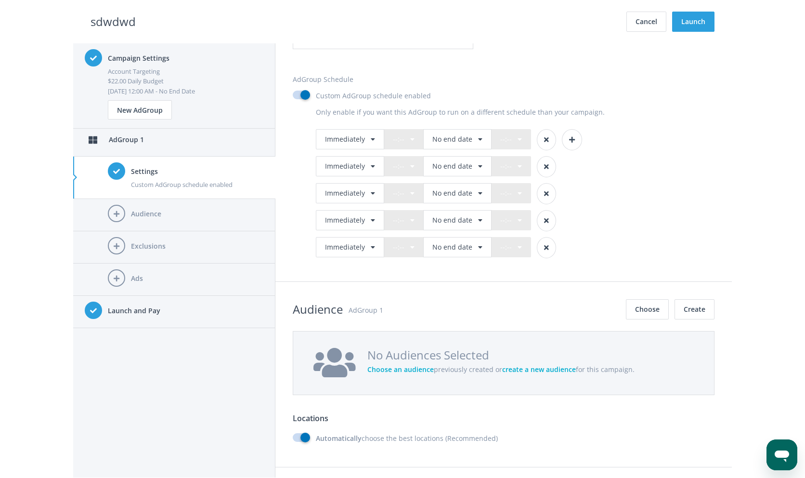
click at [659, 159] on div "Immediately --:-- No end date --:--" at bounding box center [515, 166] width 399 height 21
click at [544, 137] on icon "button" at bounding box center [546, 139] width 5 height 7
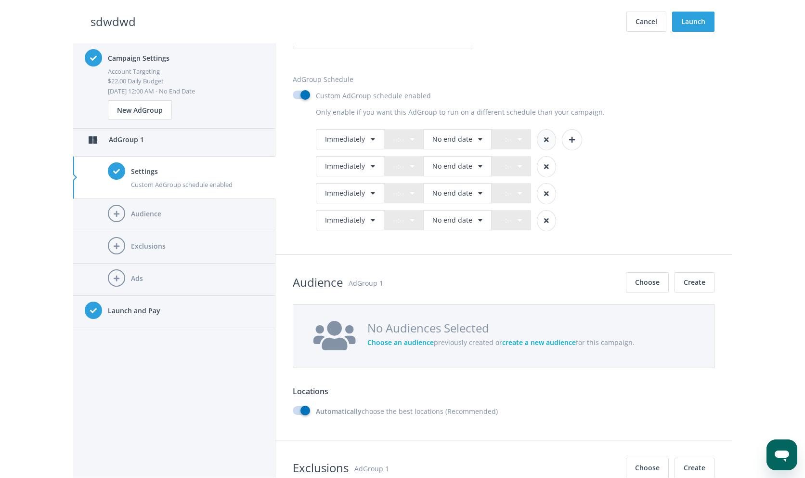
click at [544, 137] on icon "button" at bounding box center [546, 139] width 5 height 7
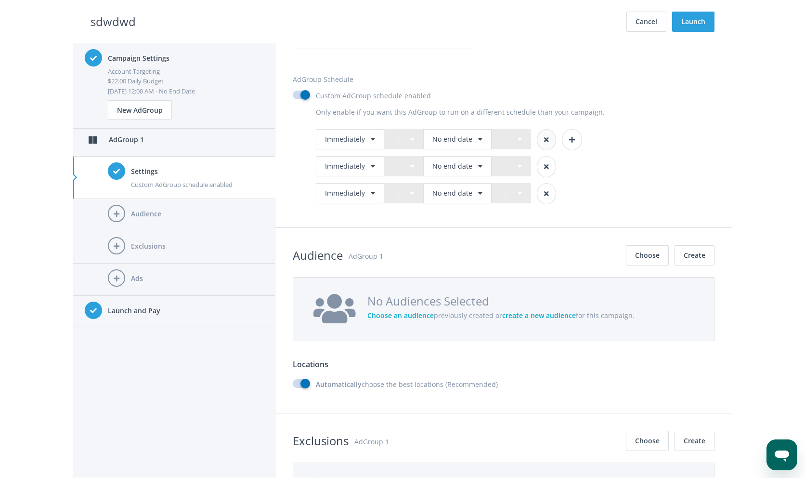
click at [544, 137] on icon "button" at bounding box center [546, 139] width 5 height 7
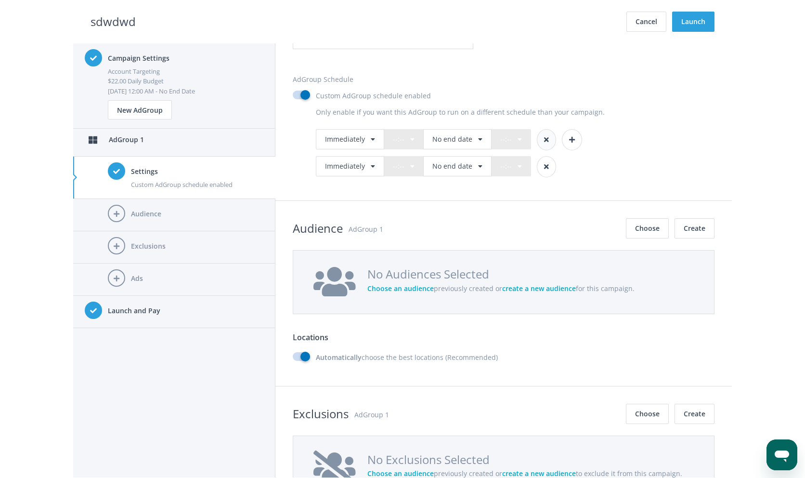
click at [544, 137] on icon "button" at bounding box center [546, 139] width 5 height 7
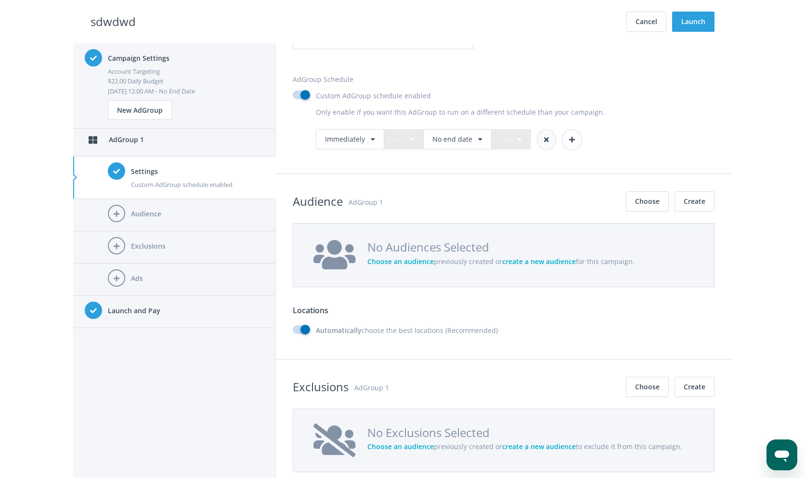
click at [544, 137] on icon "button" at bounding box center [546, 139] width 5 height 7
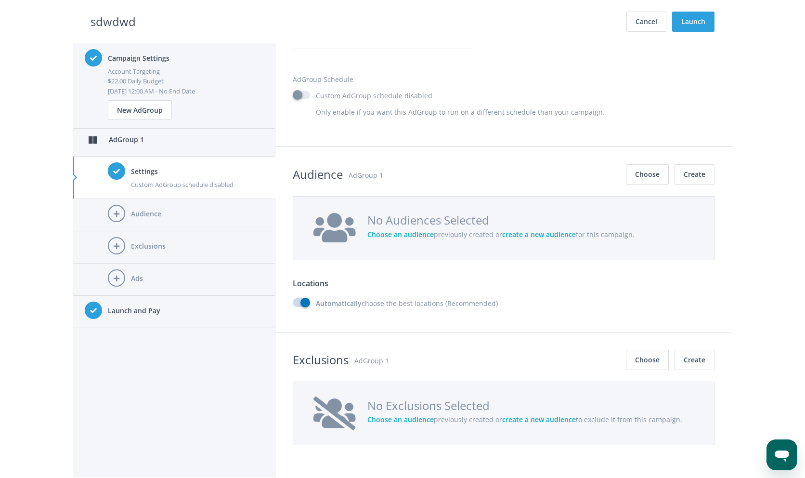
click at [302, 97] on label "Custom AdGroup schedule disabled" at bounding box center [363, 96] width 140 height 11
click at [299, 97] on input "Custom AdGroup schedule disabled" at bounding box center [296, 95] width 6 height 6
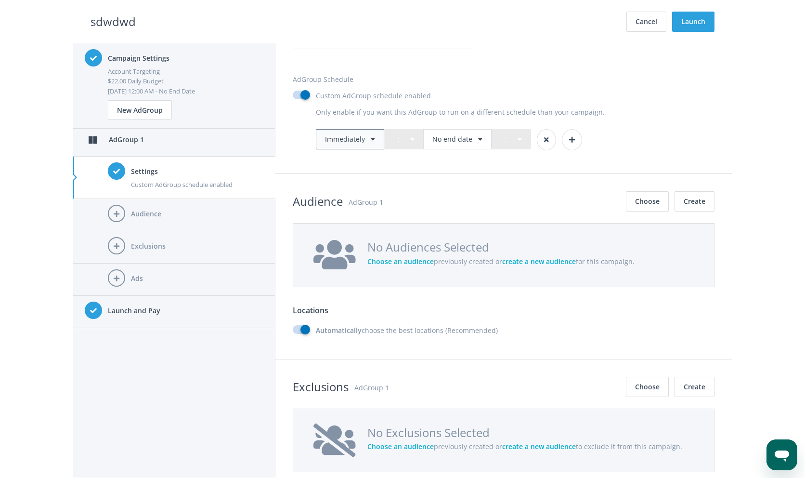
click at [355, 132] on button "Immediately" at bounding box center [350, 139] width 68 height 20
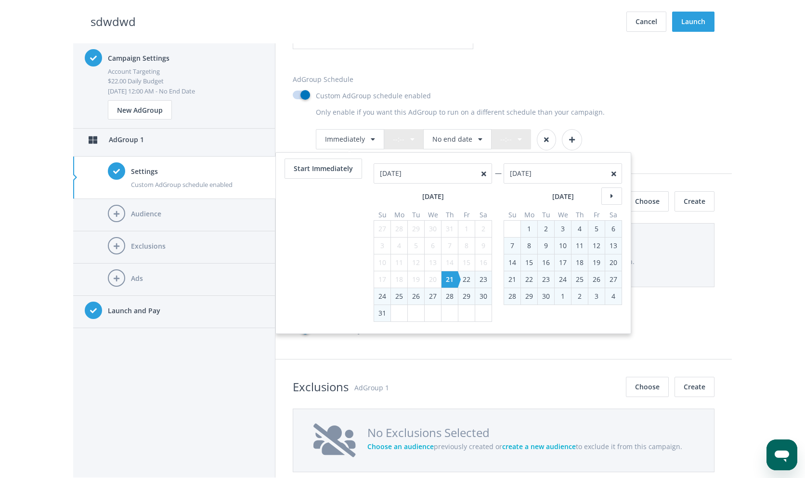
click at [465, 294] on div "29" at bounding box center [466, 296] width 16 height 16
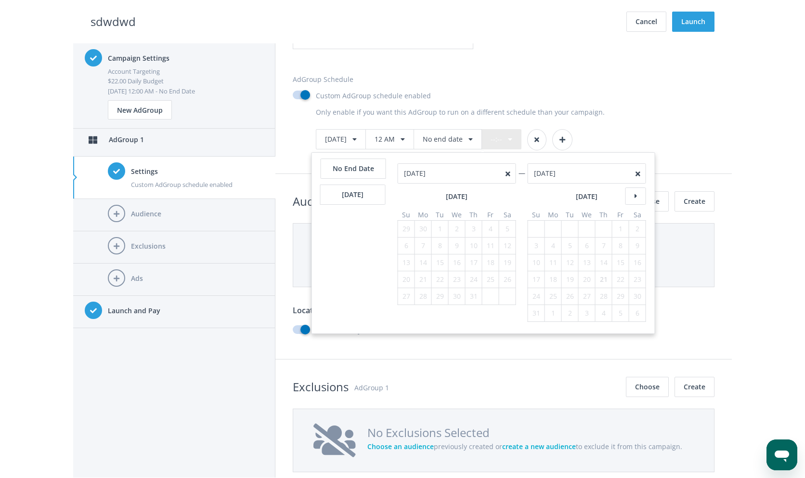
click at [529, 299] on div "24" at bounding box center [536, 296] width 16 height 16
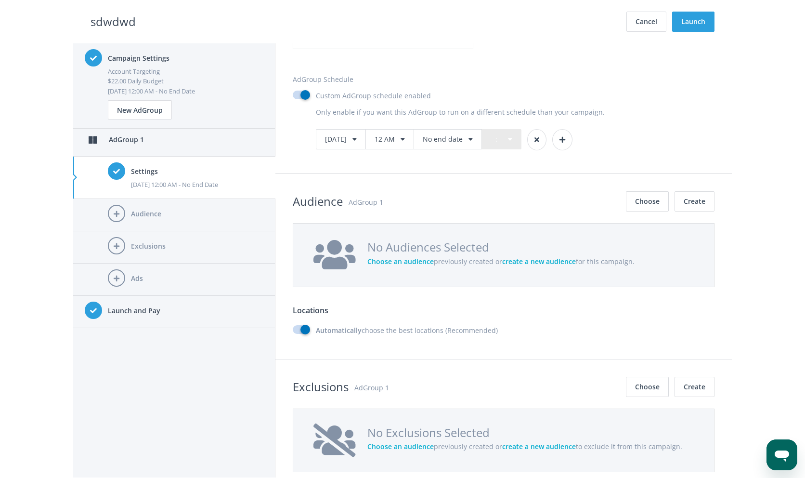
click at [673, 156] on section "Settings AdGroup 1 AdGroup Name AdGroup 1 AdGroup Schedule Custom AdGroup sched…" at bounding box center [503, 68] width 456 height 209
click at [477, 136] on button "No end date" at bounding box center [448, 139] width 68 height 20
click at [673, 100] on div "Custom AdGroup schedule enabled" at bounding box center [504, 99] width 422 height 16
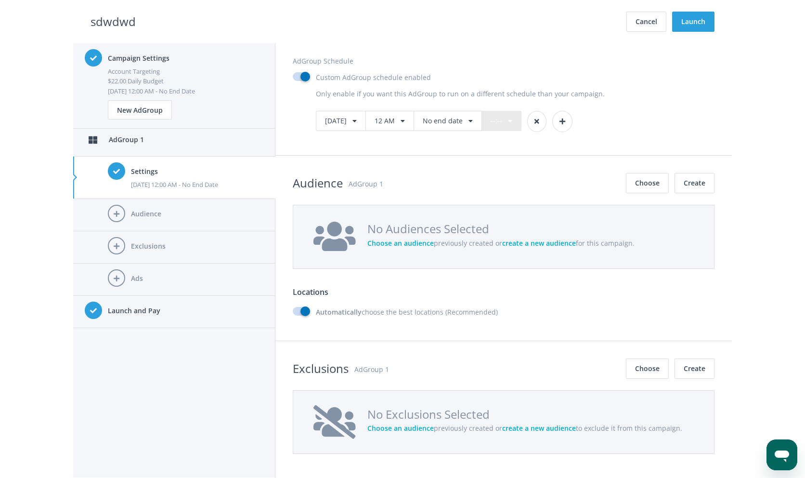
scroll to position [735, 0]
click at [547, 117] on button "button" at bounding box center [536, 121] width 19 height 21
checkbox input "false"
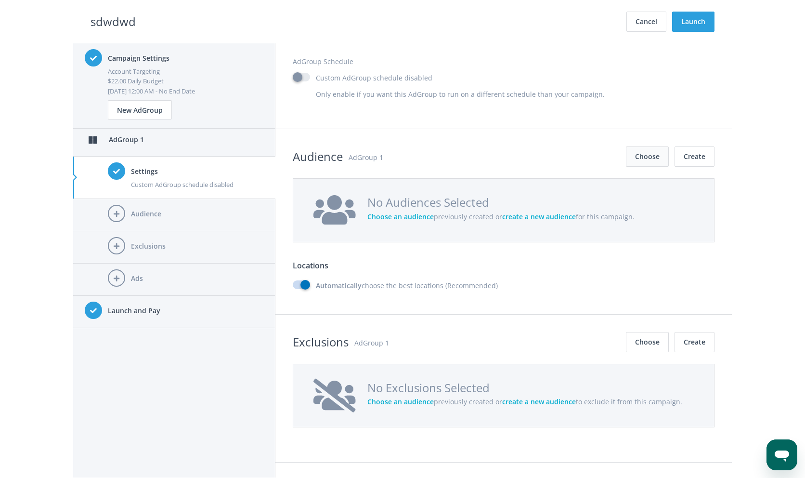
click at [636, 162] on button "Choose" at bounding box center [647, 156] width 43 height 20
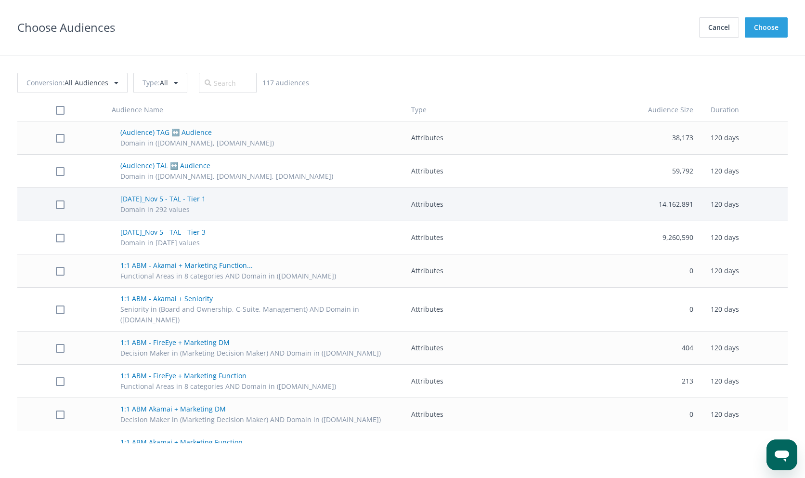
click at [450, 198] on td "Attributes" at bounding box center [467, 204] width 129 height 33
checkbox input "true"
click at [755, 27] on button "Choose" at bounding box center [766, 27] width 43 height 20
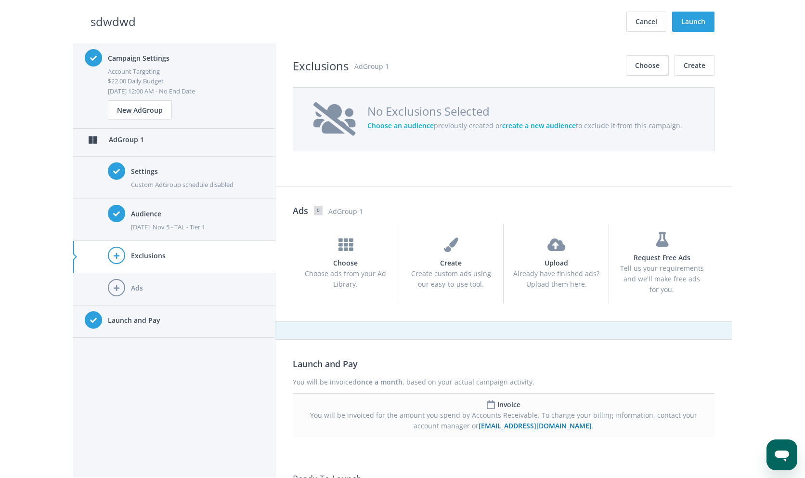
scroll to position [1160, 0]
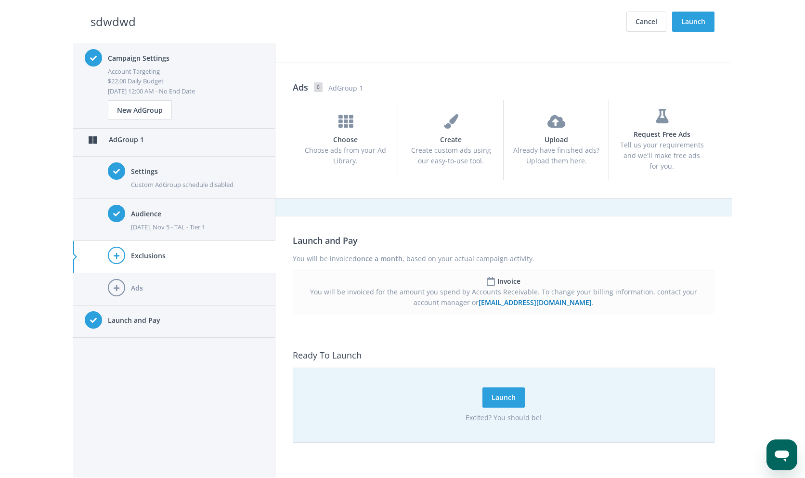
click at [485, 291] on div "You will be invoiced for the amount you spend by Accounts Receivable. To change…" at bounding box center [503, 297] width 404 height 21
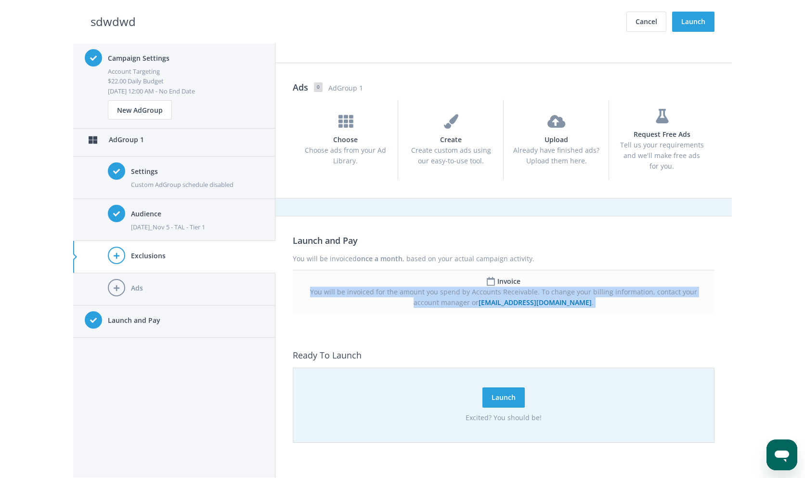
click at [485, 291] on div "You will be invoiced for the amount you spend by Accounts Receivable. To change…" at bounding box center [503, 297] width 404 height 21
click at [629, 146] on span "Tell us your requirements and we'll make free ads for you." at bounding box center [662, 155] width 84 height 30
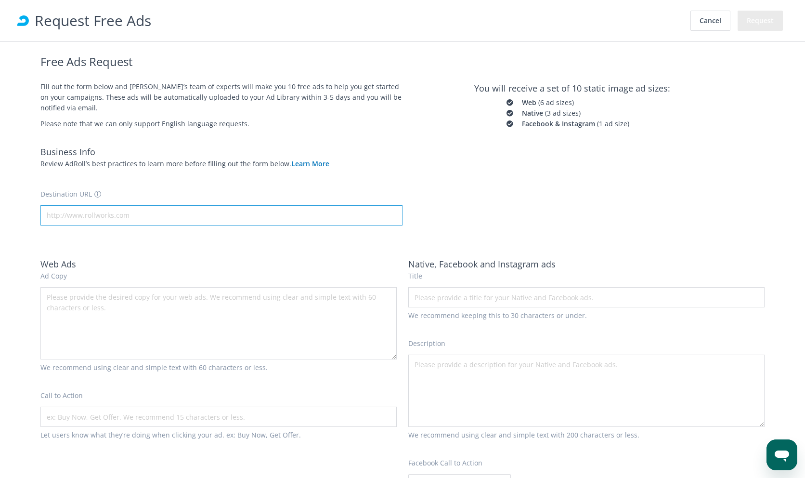
click at [155, 212] on input "Destination URL" at bounding box center [221, 215] width 362 height 20
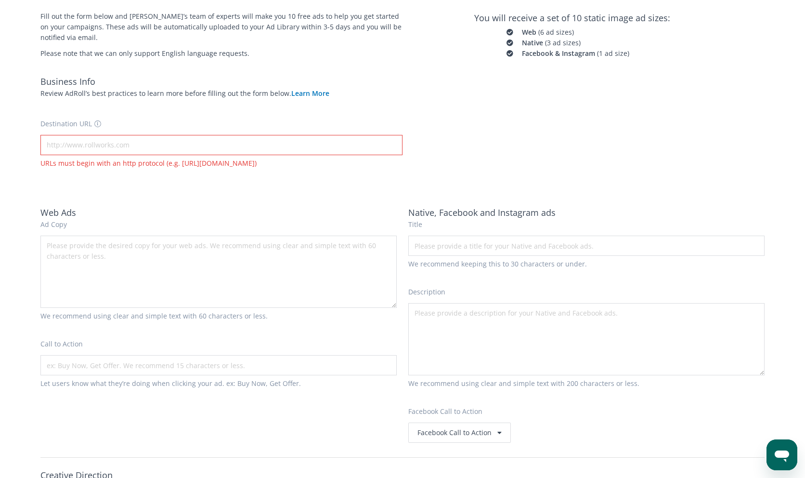
scroll to position [0, 0]
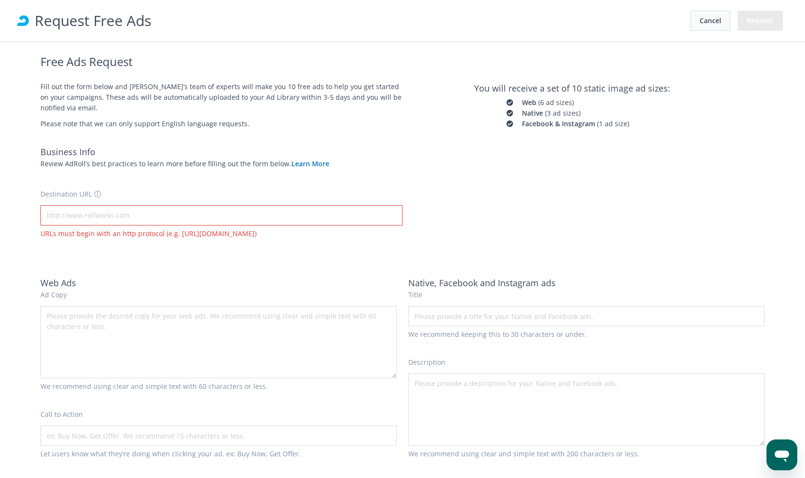
click at [695, 24] on button "Cancel" at bounding box center [711, 21] width 40 height 20
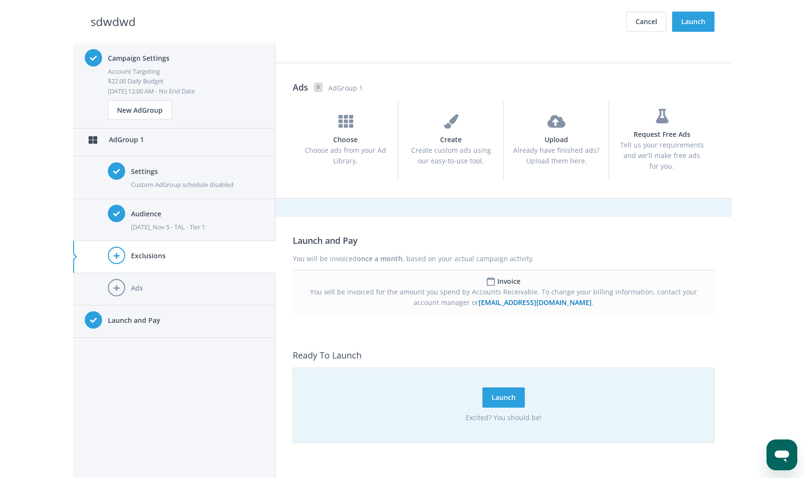
click at [146, 285] on h4 "Ads" at bounding box center [197, 288] width 133 height 11
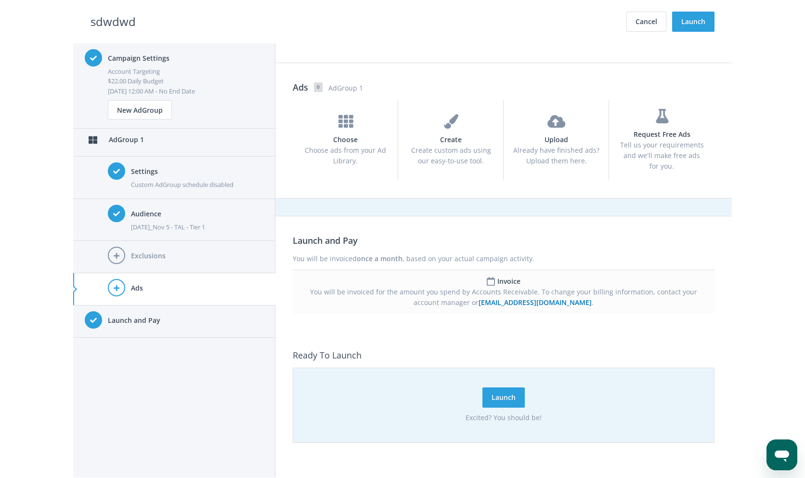
click at [150, 323] on h4 "Launch and Pay" at bounding box center [186, 320] width 156 height 11
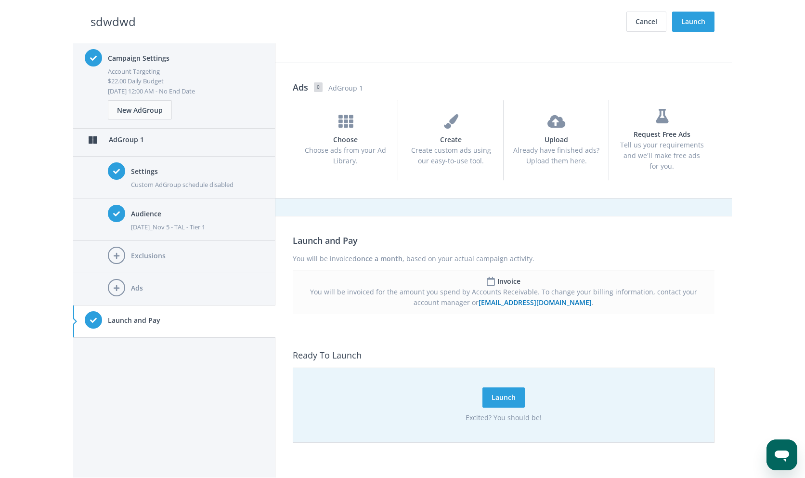
click at [141, 107] on button "New AdGroup" at bounding box center [140, 109] width 64 height 19
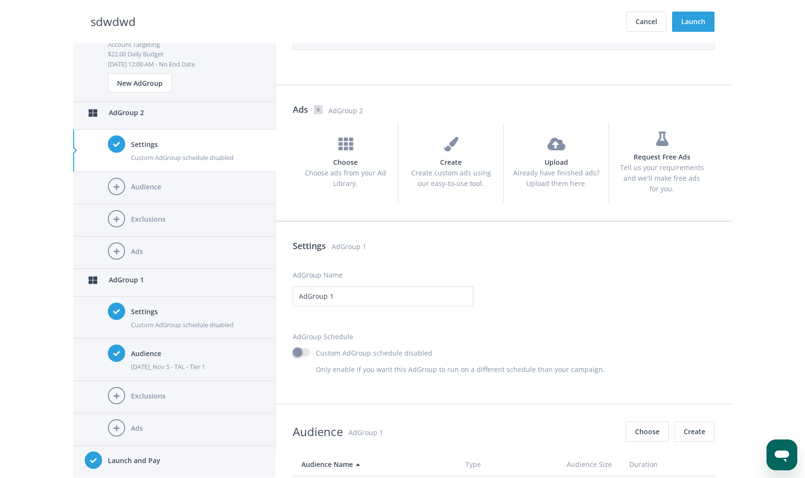
scroll to position [638, 0]
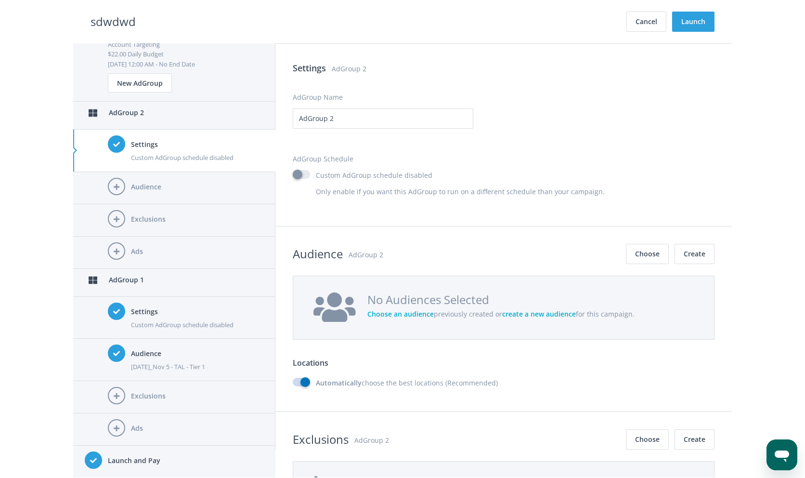
click at [169, 301] on li "Settings Custom AdGroup schedule disabled" at bounding box center [174, 318] width 202 height 42
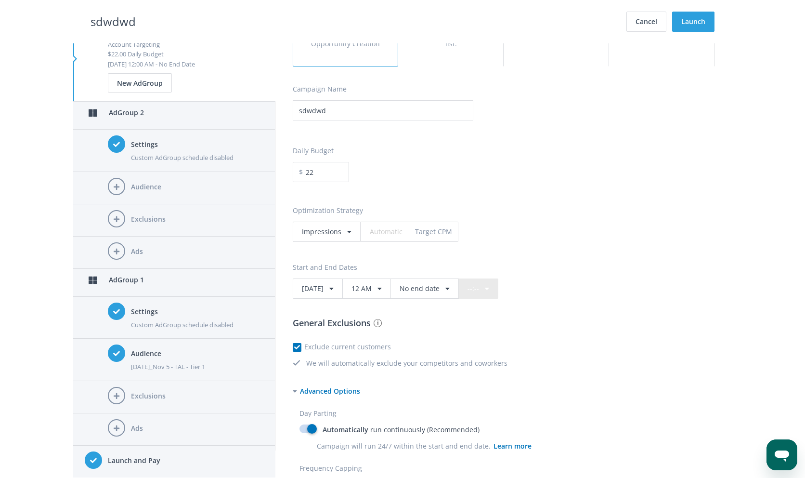
scroll to position [0, 0]
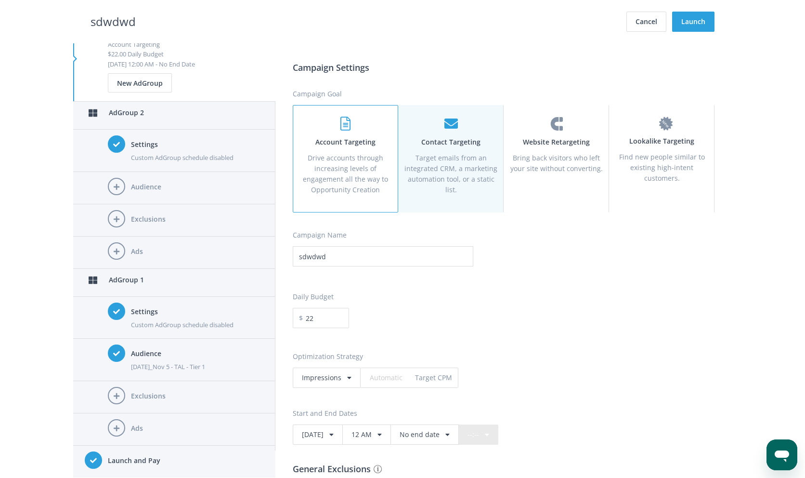
click at [429, 160] on p "Target emails from an integrated CRM, a marketing automation tool, or a static …" at bounding box center [450, 174] width 93 height 42
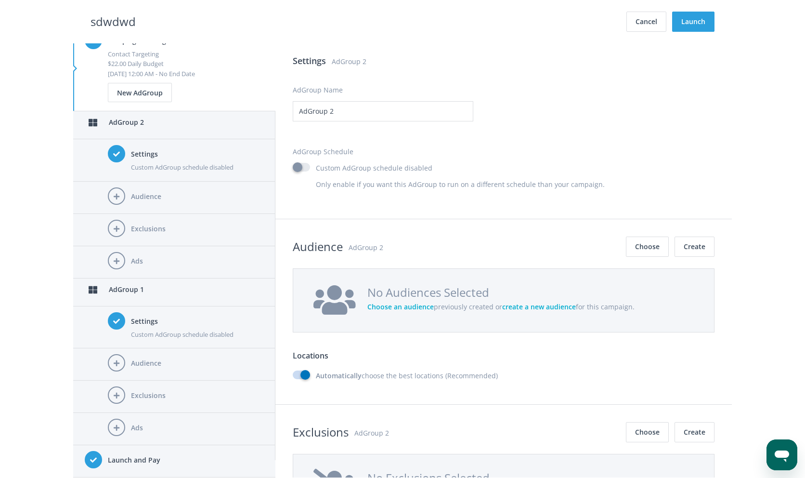
scroll to position [691, 0]
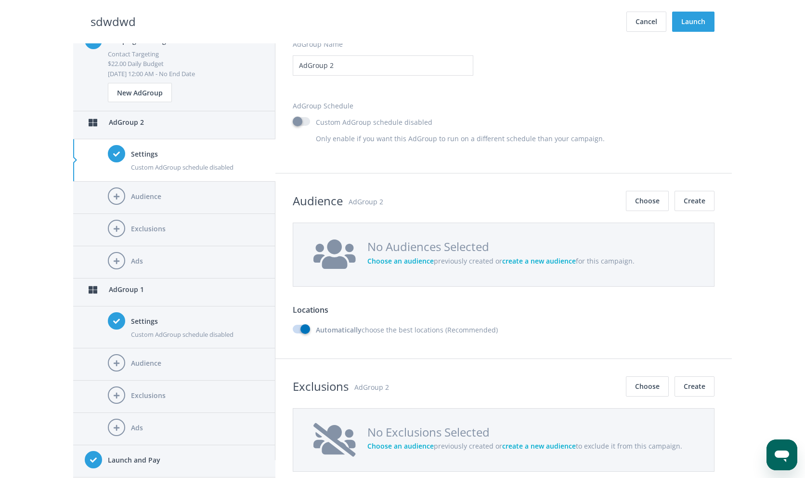
click at [396, 258] on span "Choose an audience" at bounding box center [400, 260] width 66 height 9
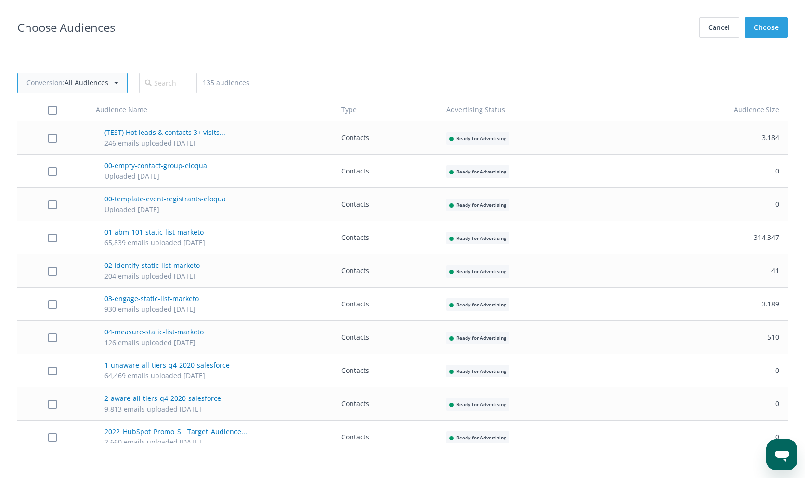
click at [126, 85] on div "Conversion : All Audiences" at bounding box center [72, 83] width 110 height 20
click at [91, 111] on link "All Audiences" at bounding box center [70, 102] width 104 height 19
click at [92, 83] on span "All Audiences" at bounding box center [87, 82] width 44 height 9
click at [82, 138] on div "Non Conversion Audiences" at bounding box center [69, 141] width 87 height 11
click at [44, 136] on span at bounding box center [52, 137] width 52 height 11
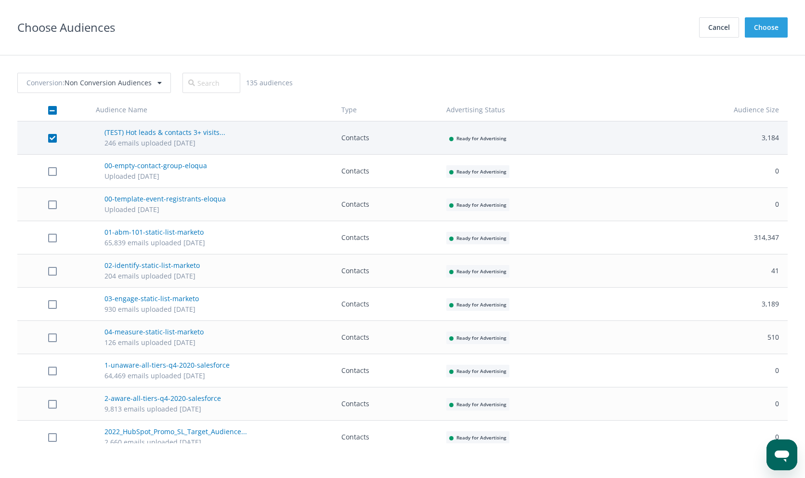
checkbox input "true"
click at [463, 112] on span "Advertising Status" at bounding box center [475, 109] width 59 height 9
click at [463, 112] on span "Advertising Status" at bounding box center [476, 109] width 60 height 9
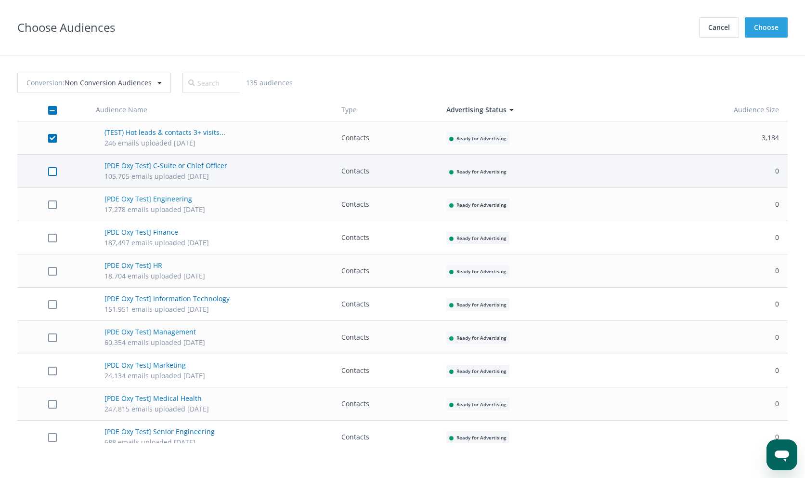
click at [53, 172] on label at bounding box center [52, 171] width 9 height 11
checkbox input "true"
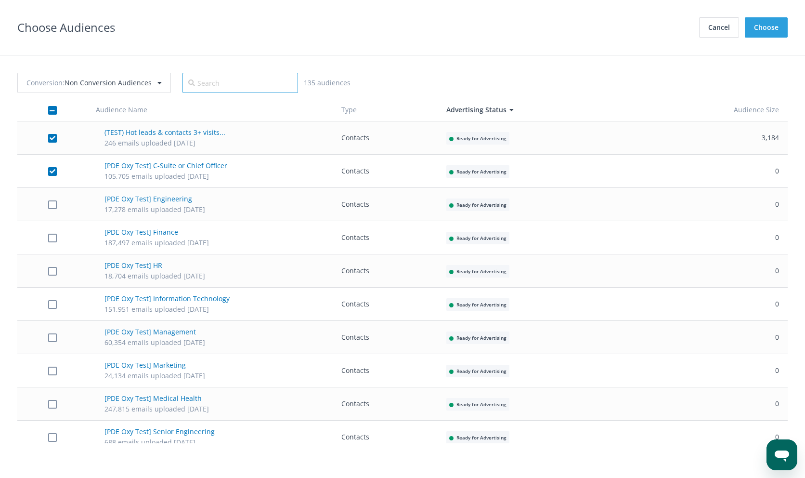
click at [222, 89] on input "text" at bounding box center [240, 83] width 116 height 20
click at [730, 31] on button "Cancel" at bounding box center [719, 27] width 40 height 20
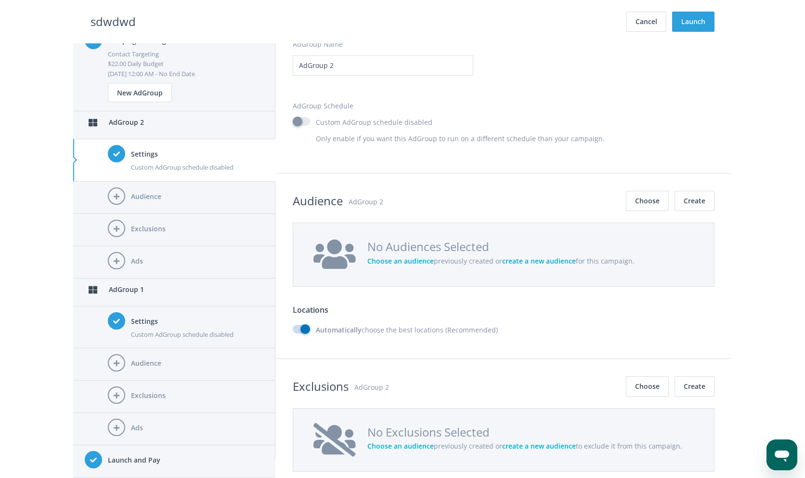
click at [531, 261] on span "create a new audience" at bounding box center [539, 260] width 74 height 9
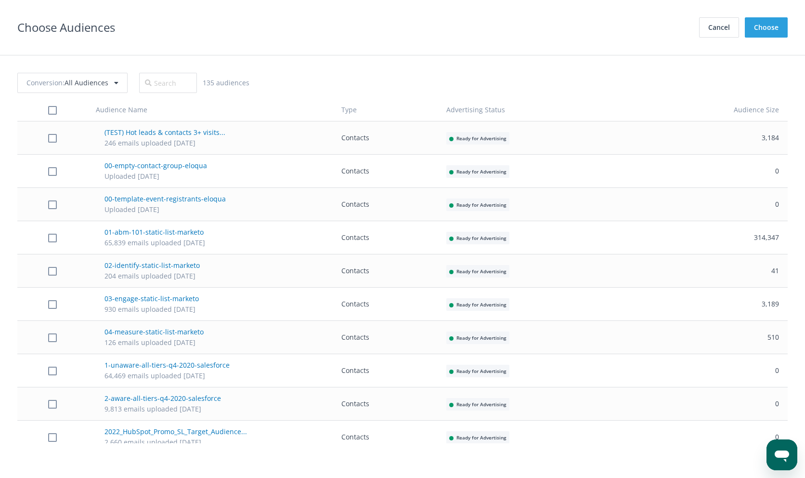
click at [699, 29] on div "Choose Audiences Cancel Choose" at bounding box center [402, 27] width 770 height 20
click at [716, 28] on button "Cancel" at bounding box center [719, 27] width 40 height 20
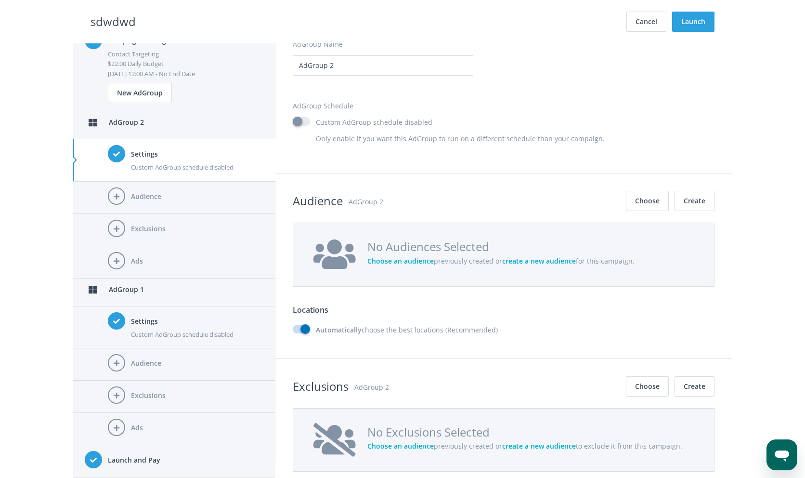
click at [508, 262] on span "create a new audience" at bounding box center [539, 260] width 74 height 9
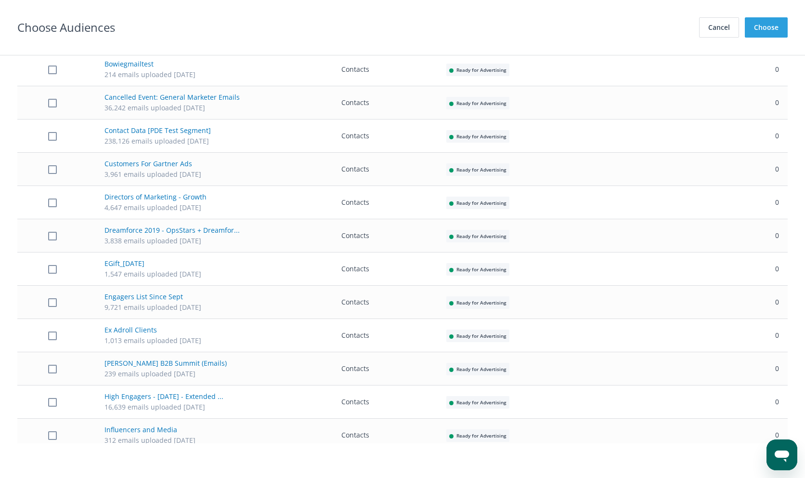
scroll to position [843, 0]
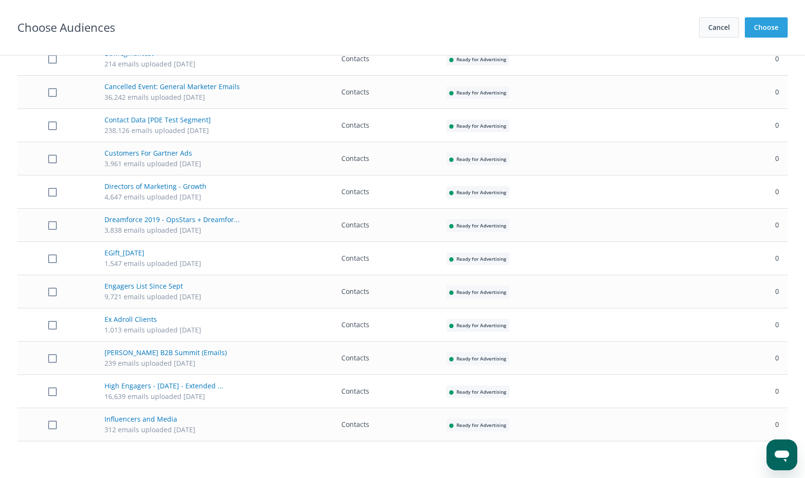
click at [708, 27] on button "Cancel" at bounding box center [719, 27] width 40 height 20
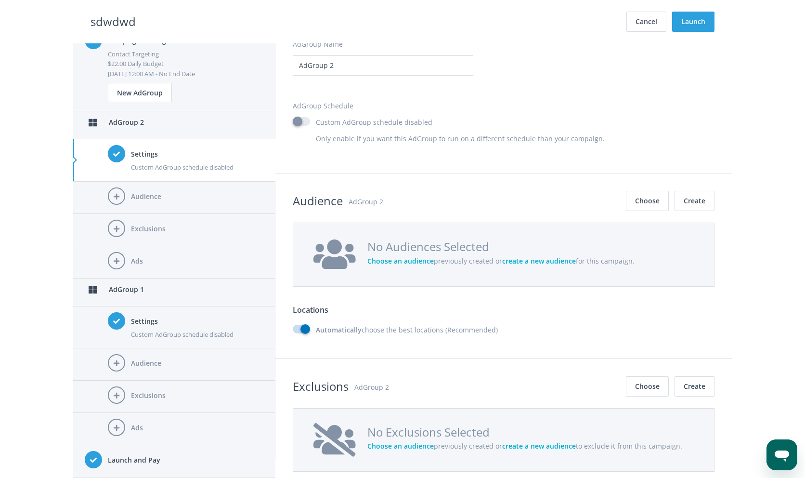
scroll to position [859, 0]
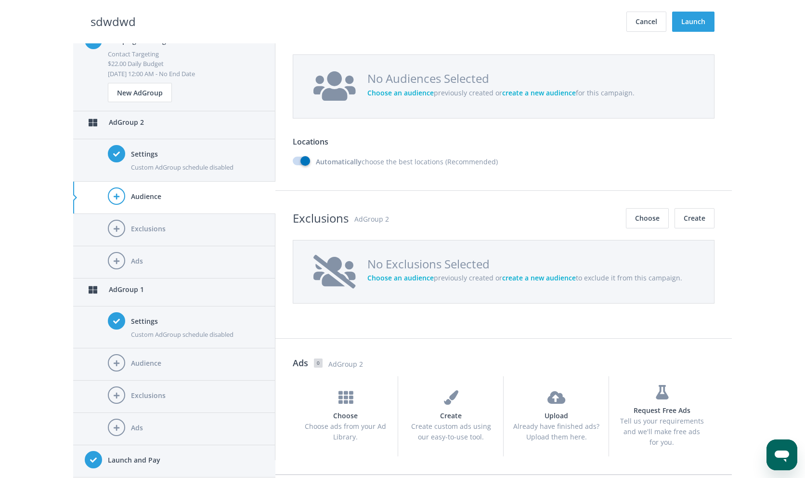
click at [332, 168] on div "Automatically choose the best locations (Recommended)" at bounding box center [504, 164] width 422 height 16
click at [326, 159] on b "Automatically" at bounding box center [339, 161] width 46 height 9
click at [299, 159] on input "Automatically choose the best locations (Recommended)" at bounding box center [296, 161] width 6 height 6
checkbox input "false"
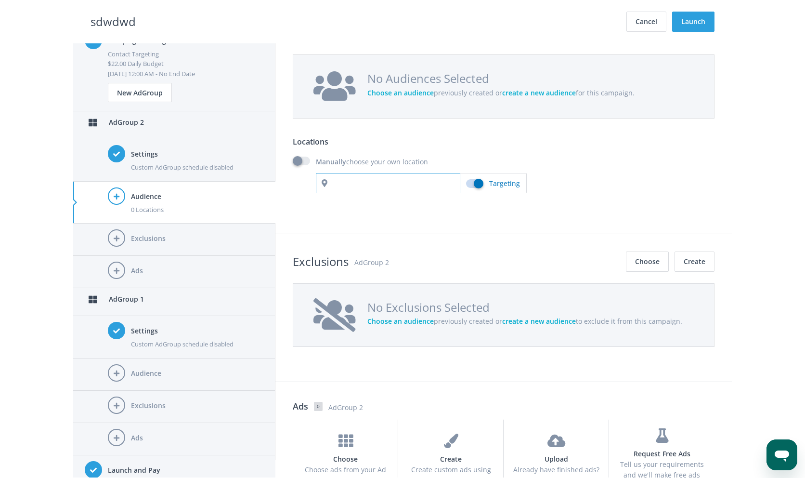
click at [337, 177] on input "text" at bounding box center [388, 183] width 144 height 20
click at [350, 187] on input "text" at bounding box center [388, 183] width 144 height 20
type input "b"
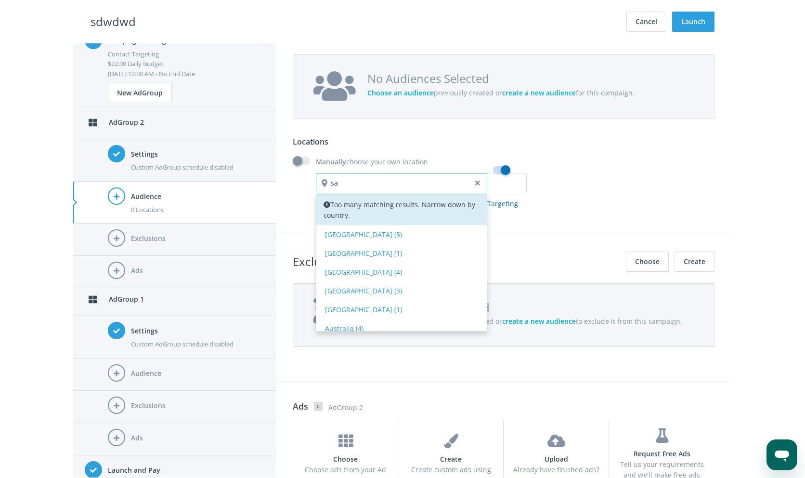
type input "sa"
click at [510, 264] on div "Exclusions AdGroup 2 Choose Create" at bounding box center [504, 261] width 422 height 20
click at [487, 179] on input "sa" at bounding box center [401, 183] width 171 height 20
click at [483, 179] on input "sa" at bounding box center [401, 183] width 171 height 20
click at [480, 182] on span at bounding box center [477, 183] width 5 height 20
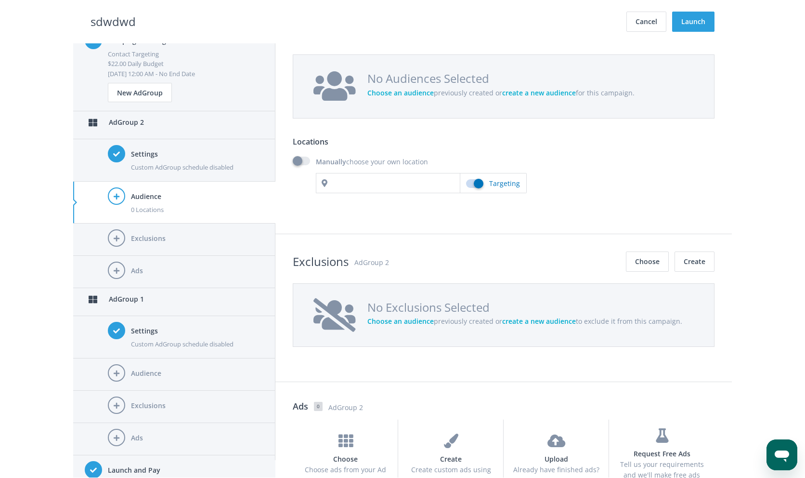
click at [480, 194] on label at bounding box center [477, 194] width 23 height 0
click at [467, 182] on input "checkbox" at bounding box center [463, 178] width 6 height 6
click at [480, 194] on label at bounding box center [477, 194] width 23 height 0
click at [467, 182] on input "checkbox" at bounding box center [463, 178] width 6 height 6
checkbox input "true"
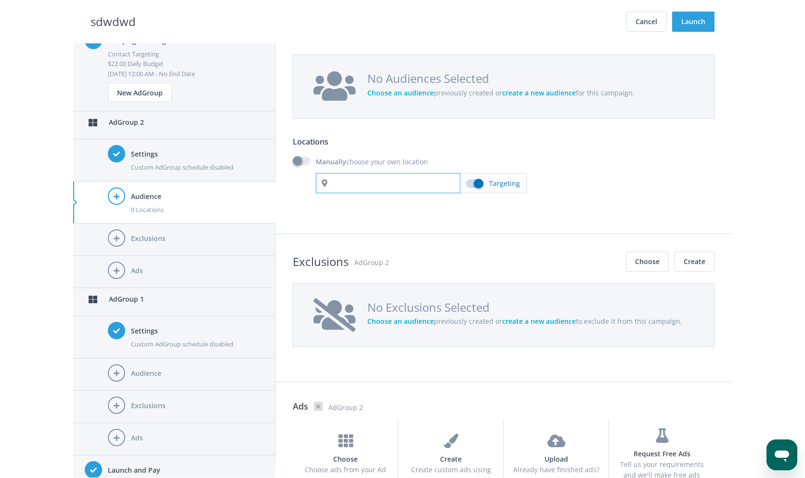
click at [425, 174] on input "text" at bounding box center [388, 183] width 144 height 20
click at [416, 182] on input "sadda" at bounding box center [388, 183] width 144 height 20
click at [473, 216] on section "Audience AdGroup 2 Choose Create No Audiences Selected Choose an audience previ…" at bounding box center [503, 119] width 456 height 229
click at [399, 181] on input "sadda" at bounding box center [388, 183] width 144 height 20
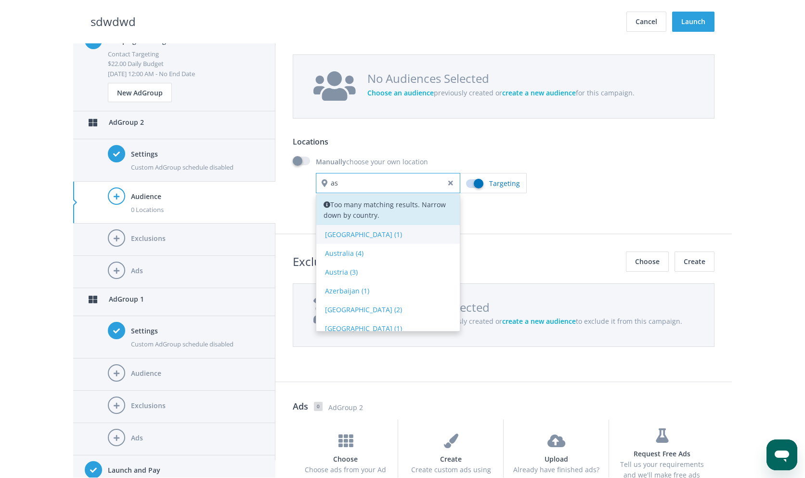
click at [397, 237] on div "Argentina (1)" at bounding box center [388, 234] width 126 height 11
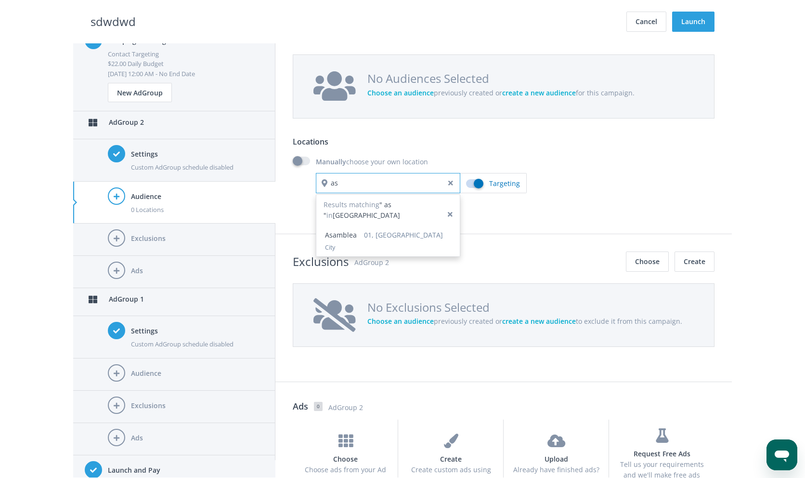
type input "as"
click at [483, 220] on section "Audience AdGroup 2 Choose Create No Audiences Selected Choose an audience previ…" at bounding box center [503, 119] width 456 height 229
click at [412, 243] on div "City" at bounding box center [388, 248] width 126 height 10
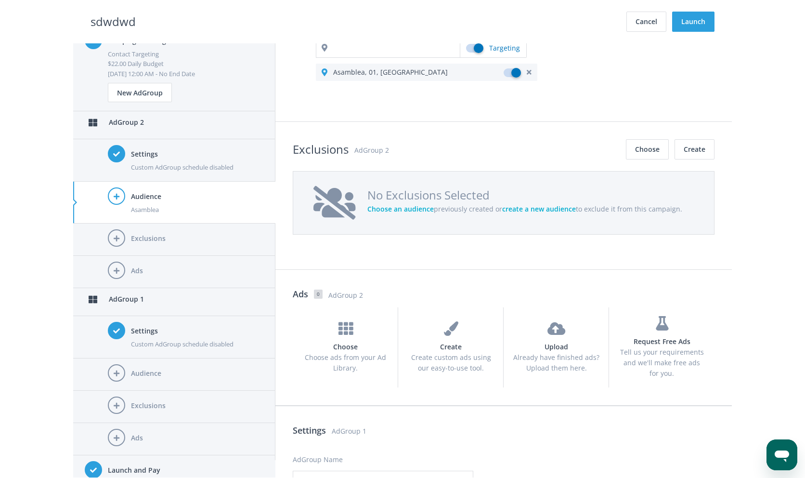
scroll to position [1019, 0]
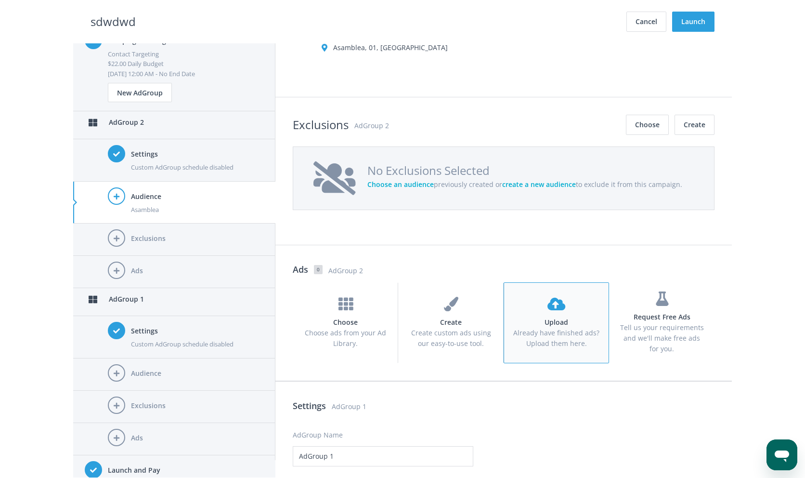
click at [527, 324] on h4 "Upload" at bounding box center [556, 322] width 87 height 11
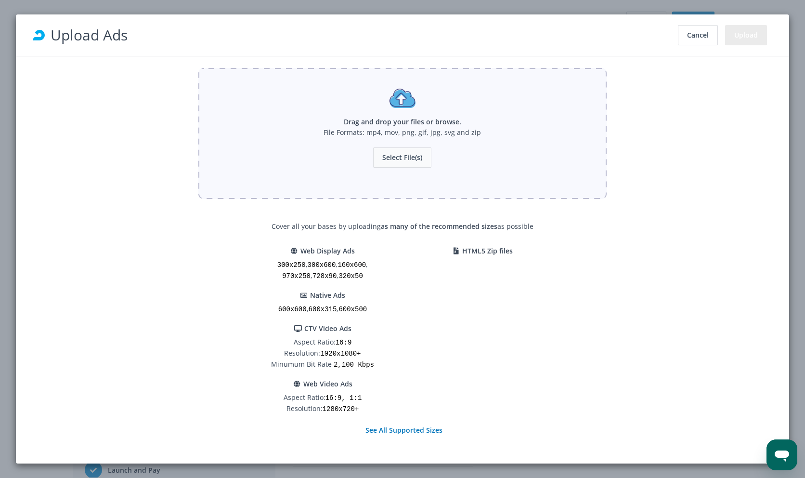
click at [424, 152] on button "Select File(s)" at bounding box center [402, 157] width 58 height 20
type input "C:\fakepath\Screenshot 2025-08-21 at 3.47.39 PM.png"
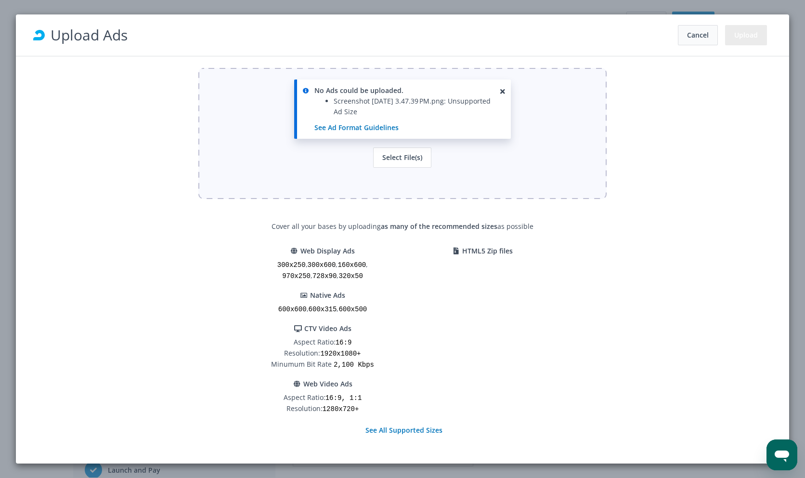
click at [697, 38] on button "Cancel" at bounding box center [698, 35] width 40 height 20
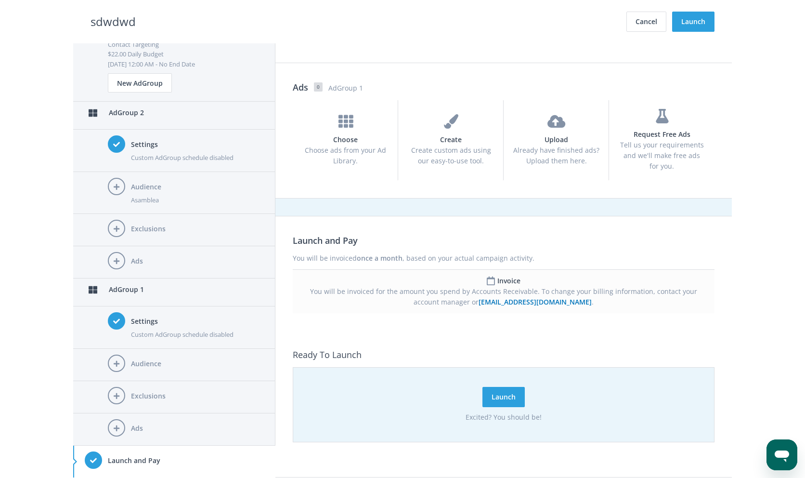
scroll to position [0, 0]
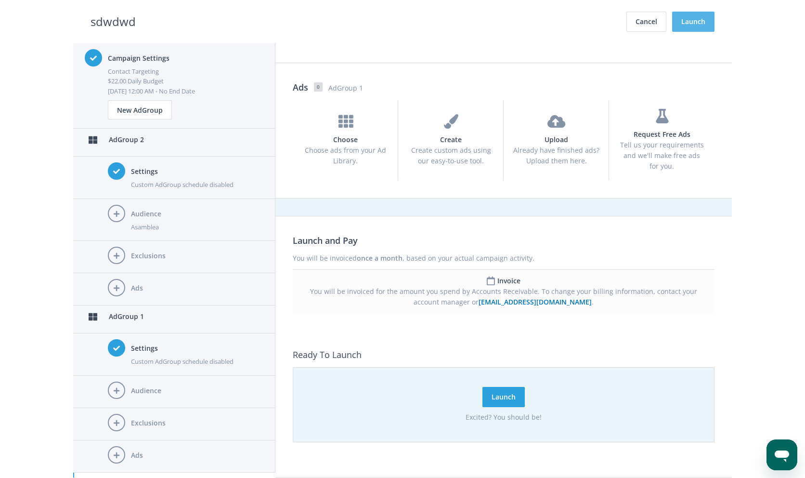
click at [699, 15] on button "Launch" at bounding box center [693, 22] width 42 height 20
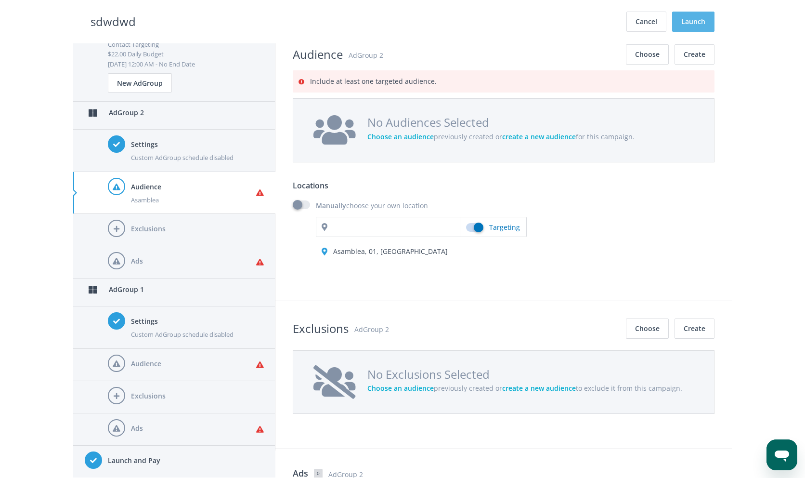
scroll to position [821, 0]
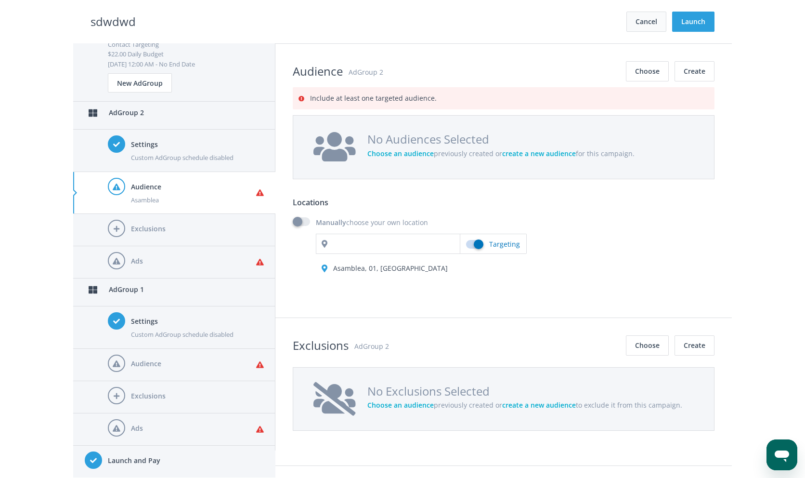
click at [641, 22] on button "Cancel" at bounding box center [646, 22] width 40 height 20
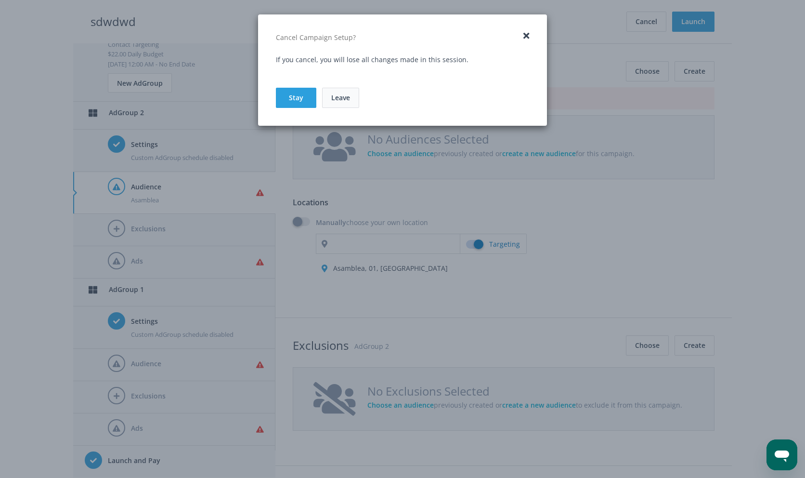
click at [339, 96] on link "Leave" at bounding box center [340, 98] width 37 height 20
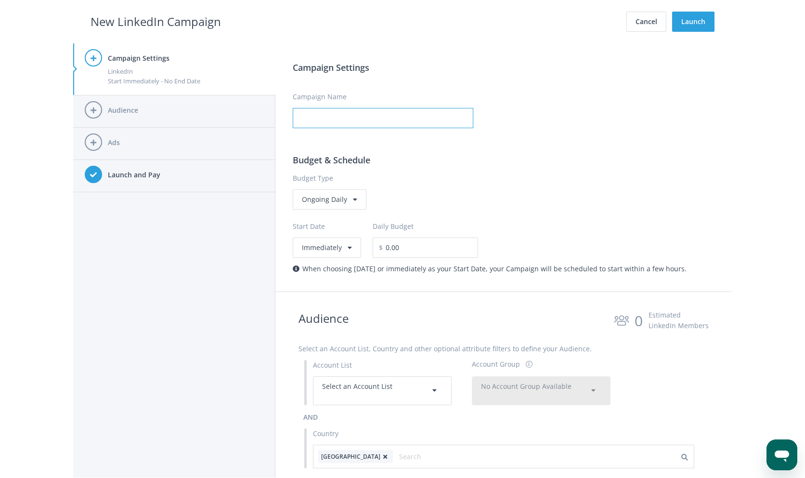
click at [339, 111] on input "Campaign Name" at bounding box center [383, 118] width 181 height 20
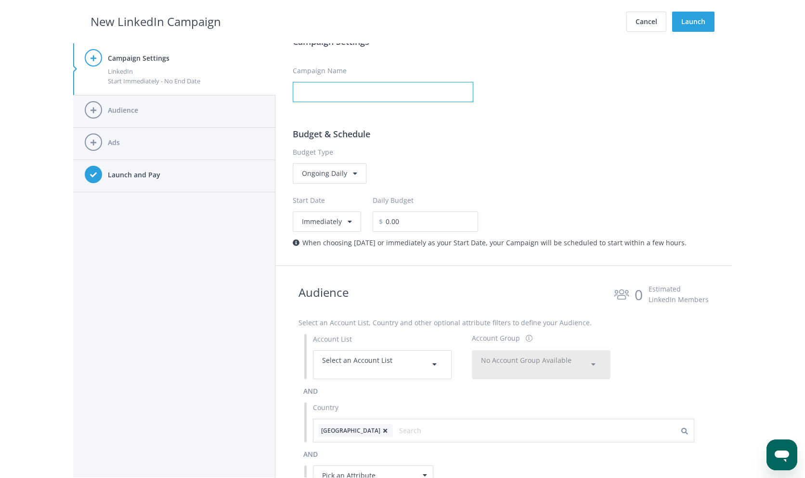
scroll to position [27, 0]
click at [344, 179] on div "Ongoing Daily" at bounding box center [330, 172] width 74 height 20
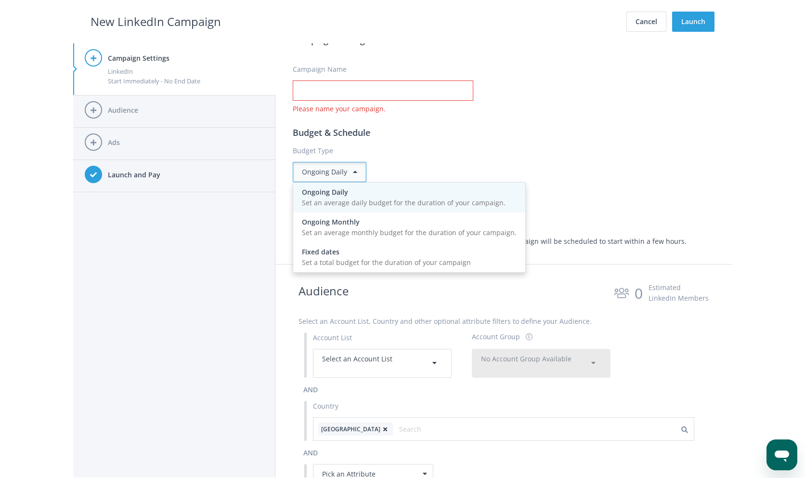
click at [417, 196] on div "Ongoing Daily" at bounding box center [409, 192] width 215 height 11
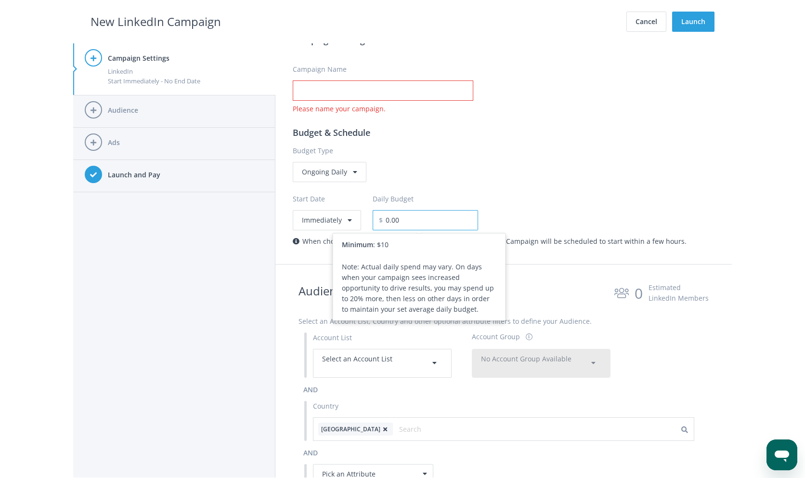
click at [426, 213] on input "0.00" at bounding box center [430, 220] width 95 height 20
click at [537, 172] on div "Ongoing Daily" at bounding box center [504, 172] width 422 height 20
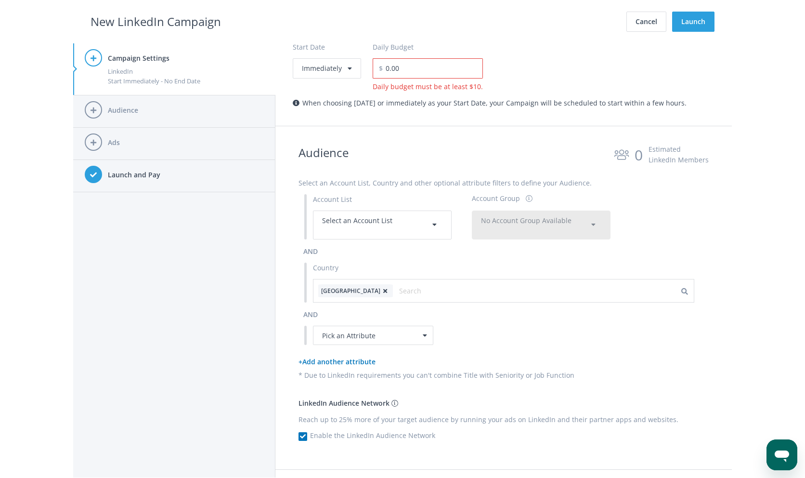
scroll to position [194, 0]
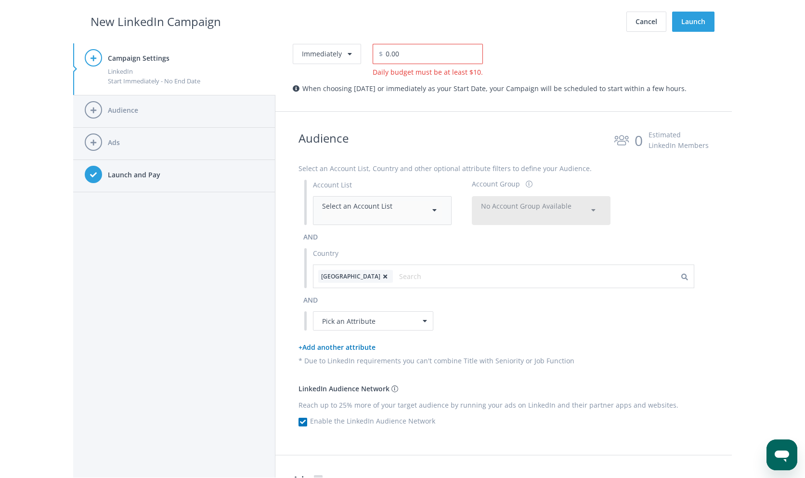
click at [416, 212] on div "Select an Account List" at bounding box center [382, 210] width 120 height 19
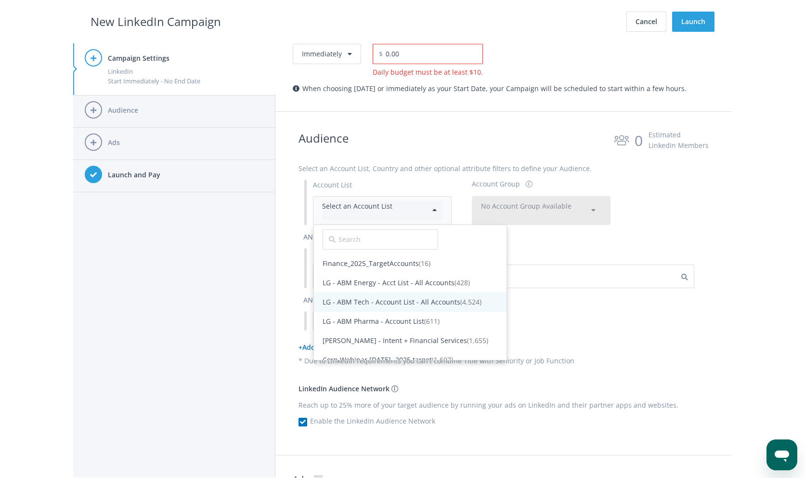
click at [392, 293] on span "LG - ABM Tech - Account List - All Accounts (4,524)" at bounding box center [410, 301] width 193 height 19
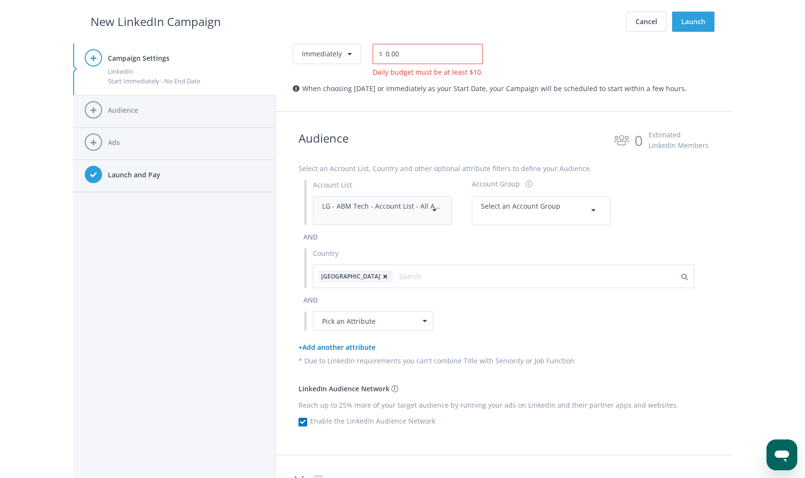
scroll to position [209, 0]
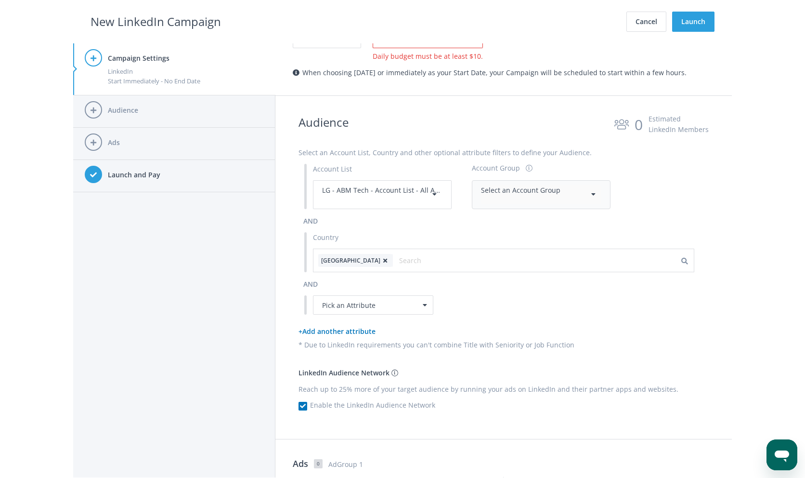
click at [495, 197] on div "Select an Account Group" at bounding box center [541, 194] width 120 height 19
click at [503, 219] on span "All Accounts (4,524)" at bounding box center [512, 218] width 61 height 9
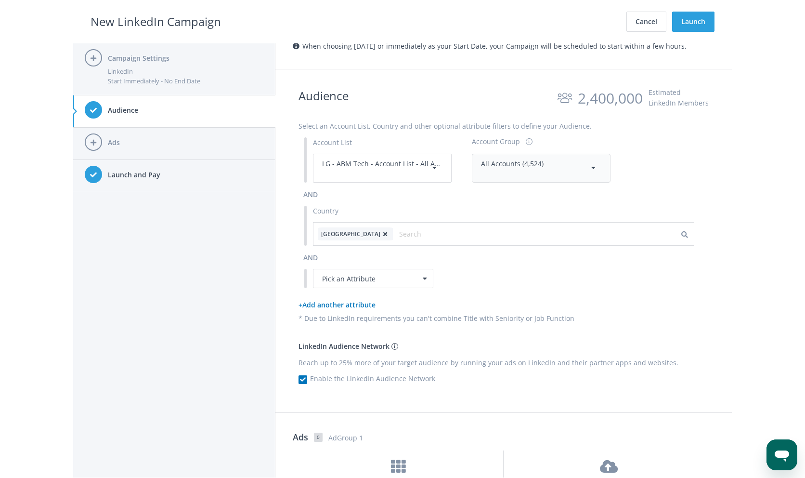
scroll to position [300, 0]
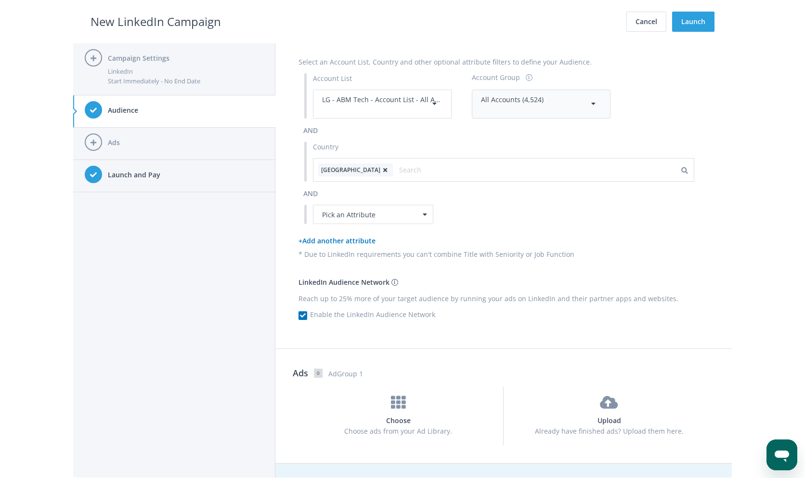
click at [474, 258] on p "* Due to LinkedIn requirements you can't combine Title with Seniority or Job Fu…" at bounding box center [504, 254] width 410 height 11
click at [378, 299] on p "Reach up to 25% more of your target audience by running your ads on LinkedIn an…" at bounding box center [504, 298] width 410 height 11
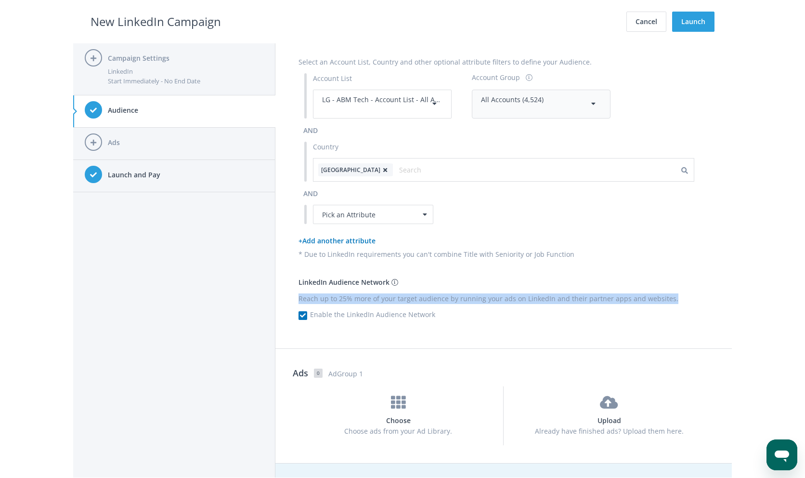
click at [378, 299] on p "Reach up to 25% more of your target audience by running your ads on LinkedIn an…" at bounding box center [504, 298] width 410 height 11
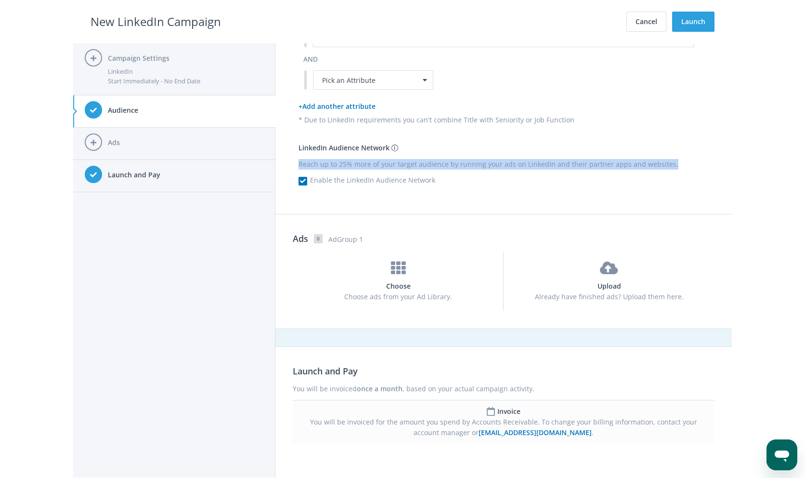
scroll to position [462, 0]
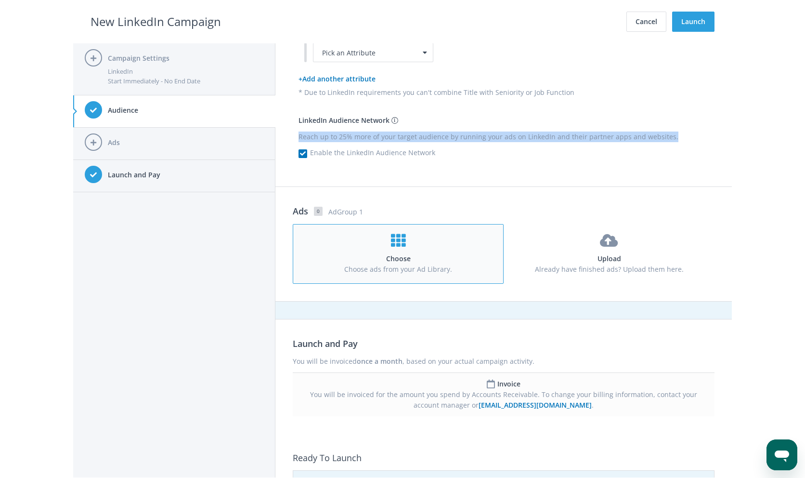
click at [391, 275] on button "Choose Choose ads from your Ad Library." at bounding box center [398, 254] width 211 height 60
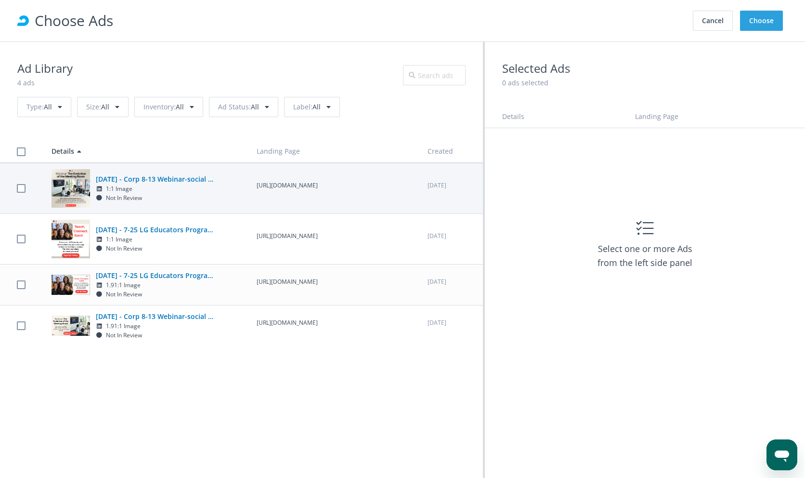
click at [357, 190] on p "https://webinars.lgdigitalhub.com/createboard/displaynote/?utm_source=rollworks…" at bounding box center [334, 185] width 154 height 9
checkbox input "true"
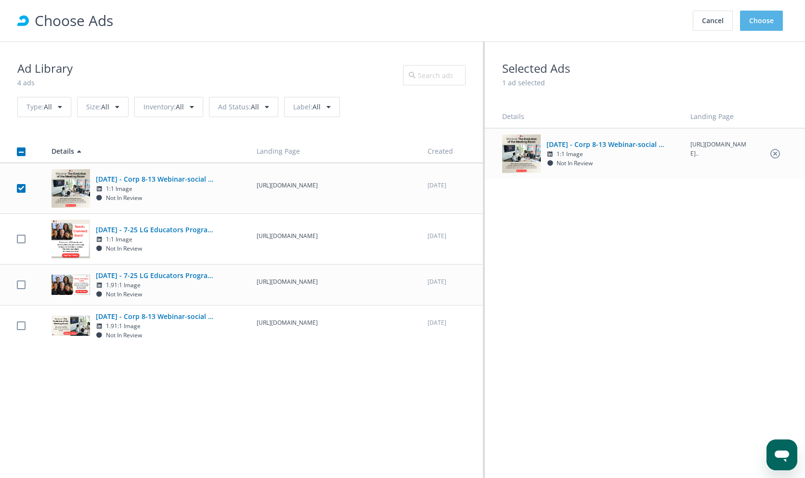
click at [756, 26] on button "Choose" at bounding box center [761, 21] width 43 height 20
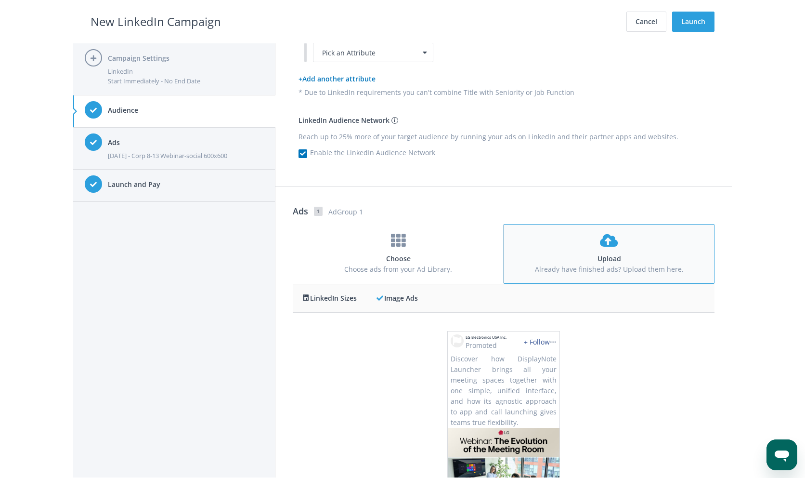
click at [693, 251] on div "Upload Already have finished ads? Upload them here." at bounding box center [609, 253] width 193 height 41
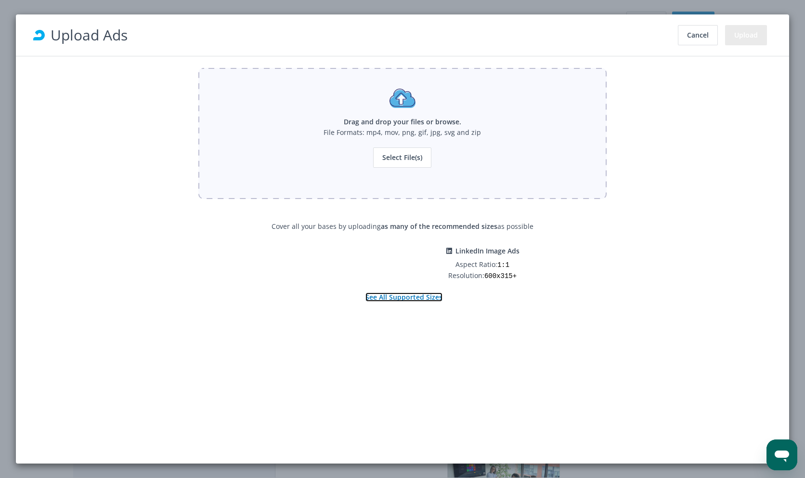
click at [417, 300] on link "See All Supported Sizes" at bounding box center [403, 296] width 77 height 9
click at [391, 300] on link "See All Supported Sizes" at bounding box center [403, 296] width 77 height 9
click at [688, 34] on button "Cancel" at bounding box center [698, 35] width 40 height 20
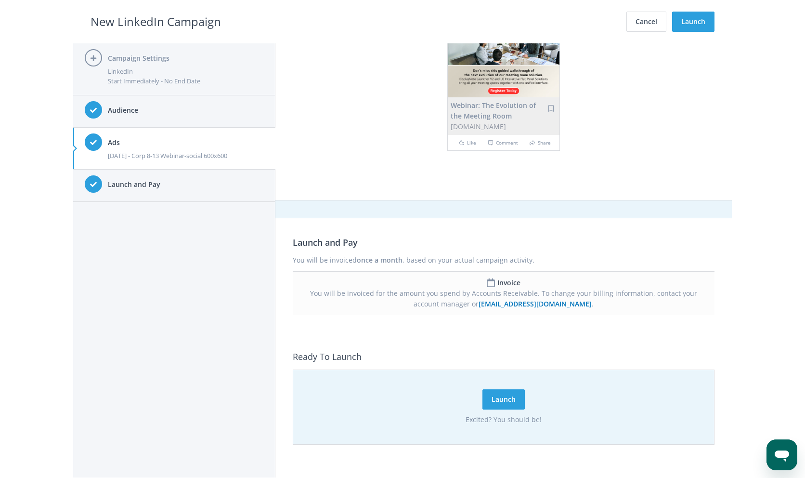
scroll to position [906, 0]
click at [648, 23] on button "Cancel" at bounding box center [646, 22] width 40 height 20
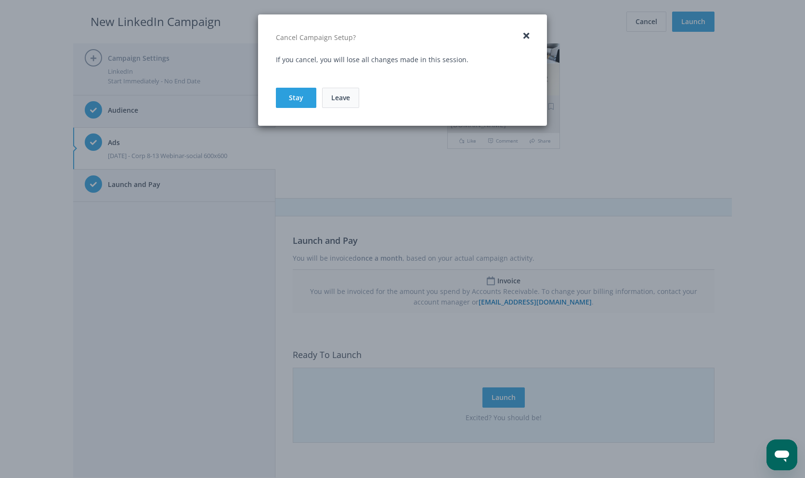
click at [344, 93] on link "Leave" at bounding box center [340, 98] width 37 height 20
